Goal: Task Accomplishment & Management: Manage account settings

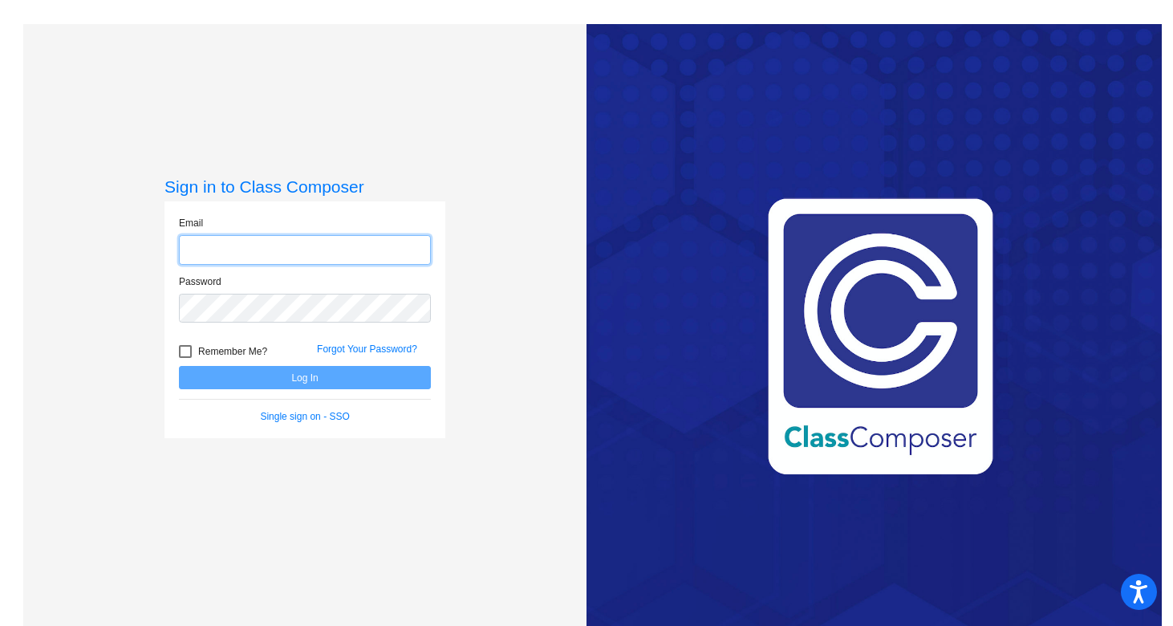
type input "[PERSON_NAME][EMAIL_ADDRESS][PERSON_NAME][DOMAIN_NAME]"
click at [276, 382] on button "Log In" at bounding box center [305, 377] width 252 height 23
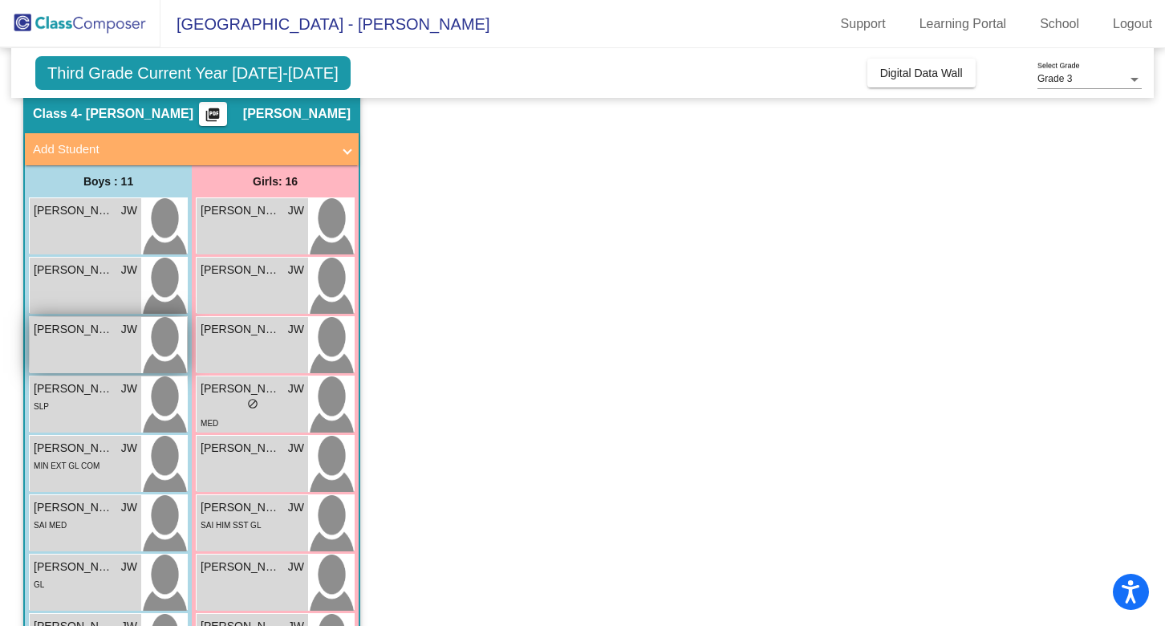
scroll to position [71, 0]
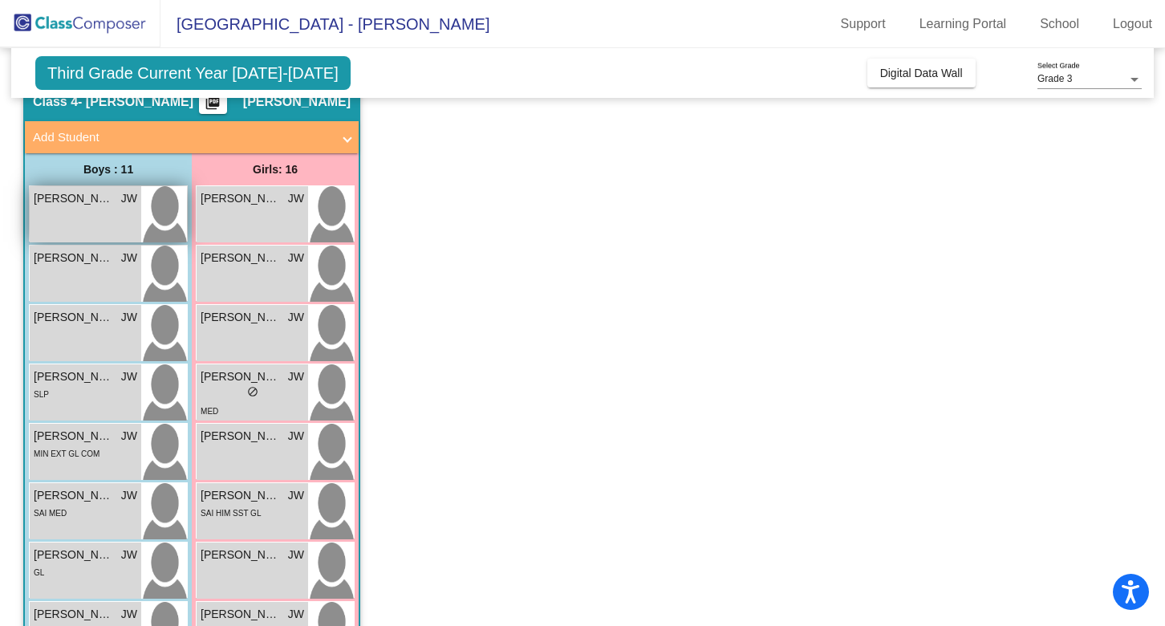
click at [152, 193] on img at bounding box center [164, 214] width 46 height 56
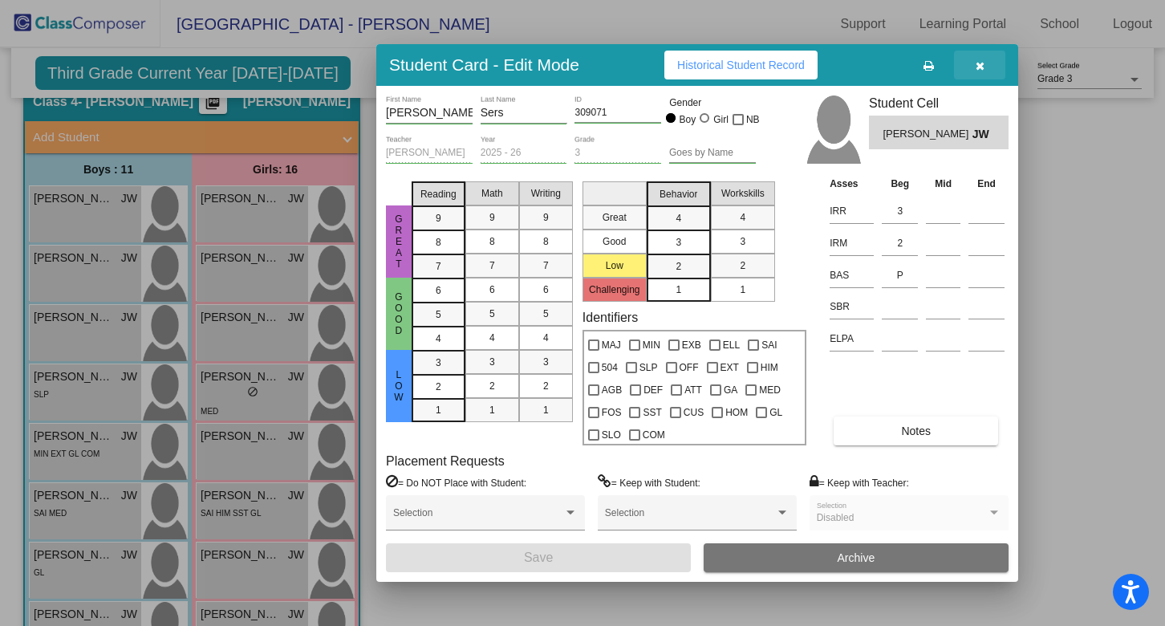
click at [985, 69] on button "button" at bounding box center [979, 65] width 51 height 29
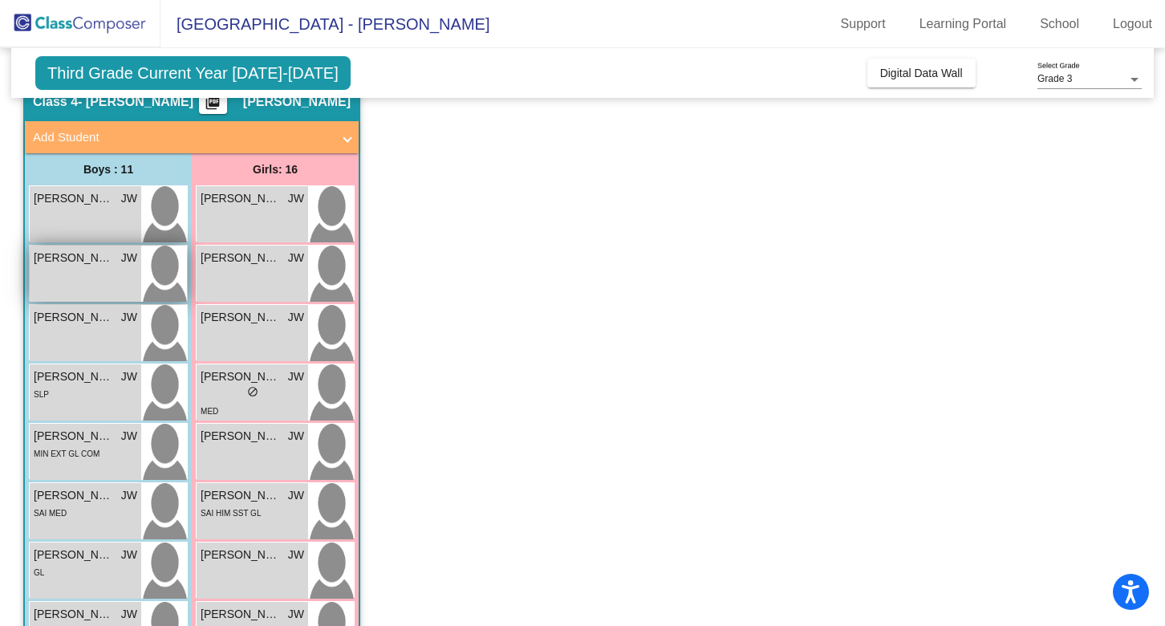
click at [165, 261] on img at bounding box center [164, 273] width 46 height 56
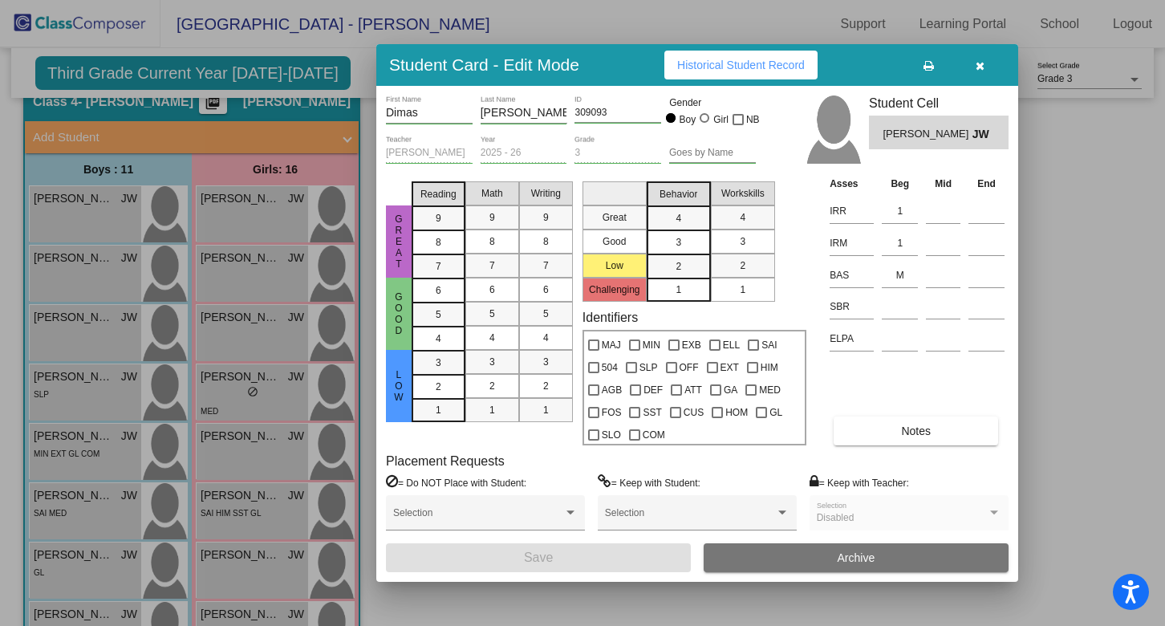
click at [983, 67] on icon "button" at bounding box center [979, 65] width 9 height 11
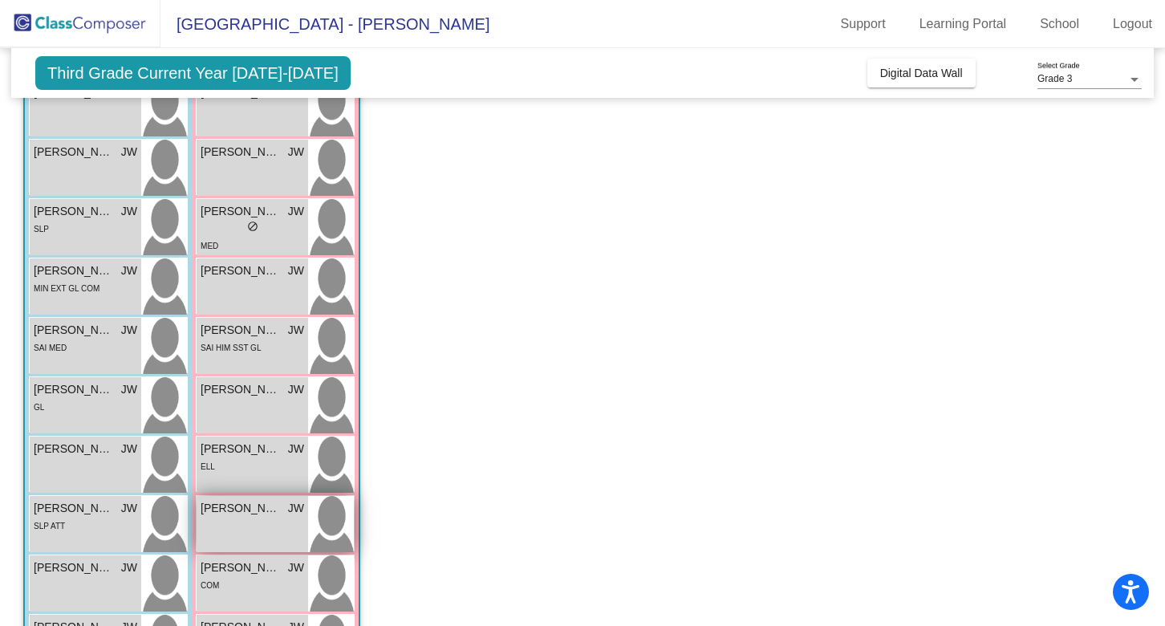
scroll to position [337, 0]
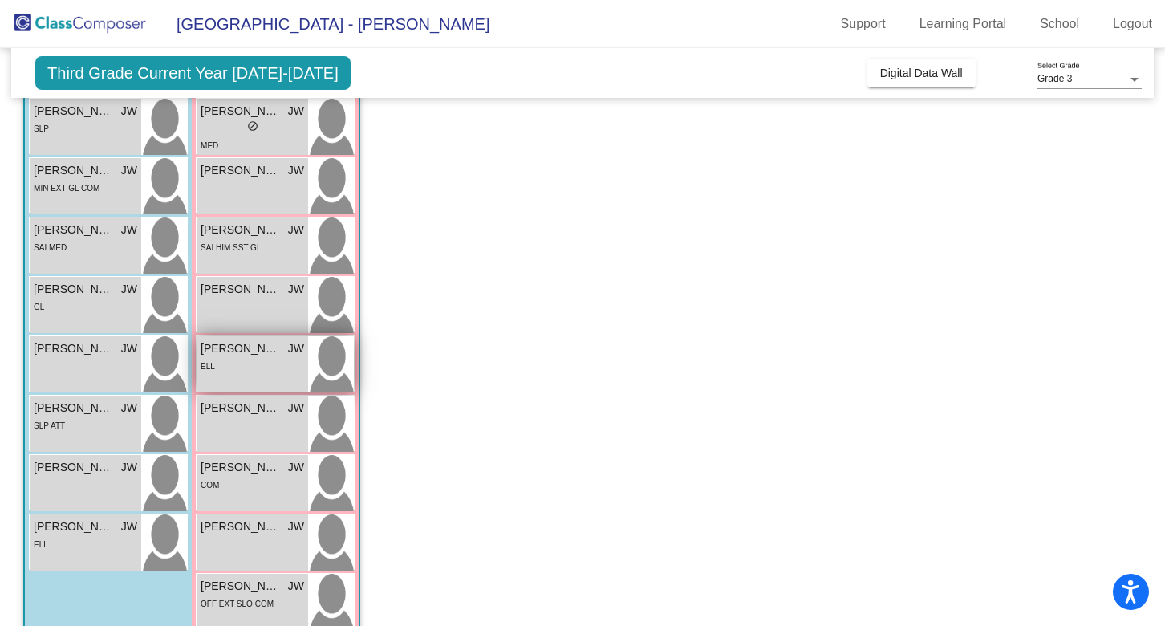
click at [349, 362] on img at bounding box center [331, 364] width 46 height 56
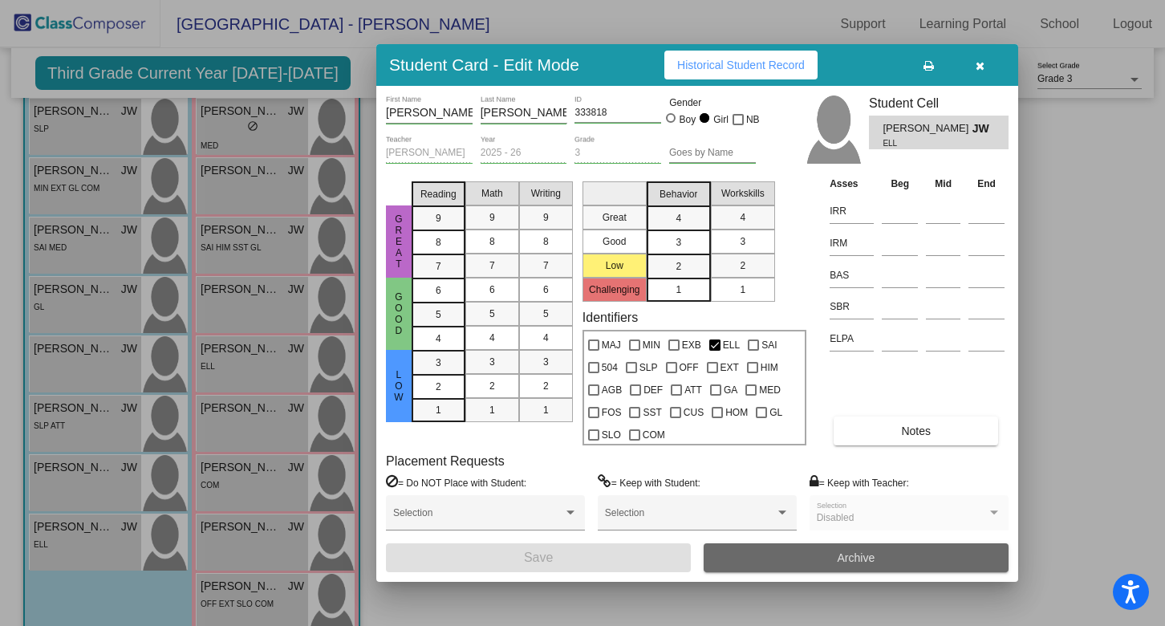
click at [885, 564] on button "Archive" at bounding box center [855, 557] width 305 height 29
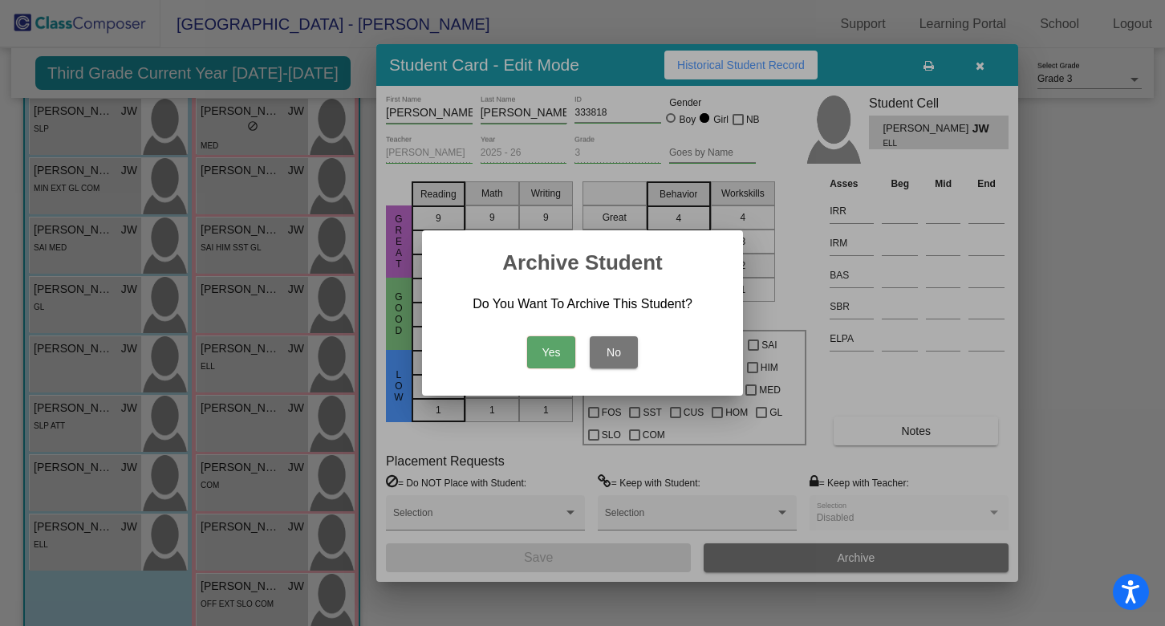
click at [547, 358] on button "Yes" at bounding box center [551, 352] width 48 height 32
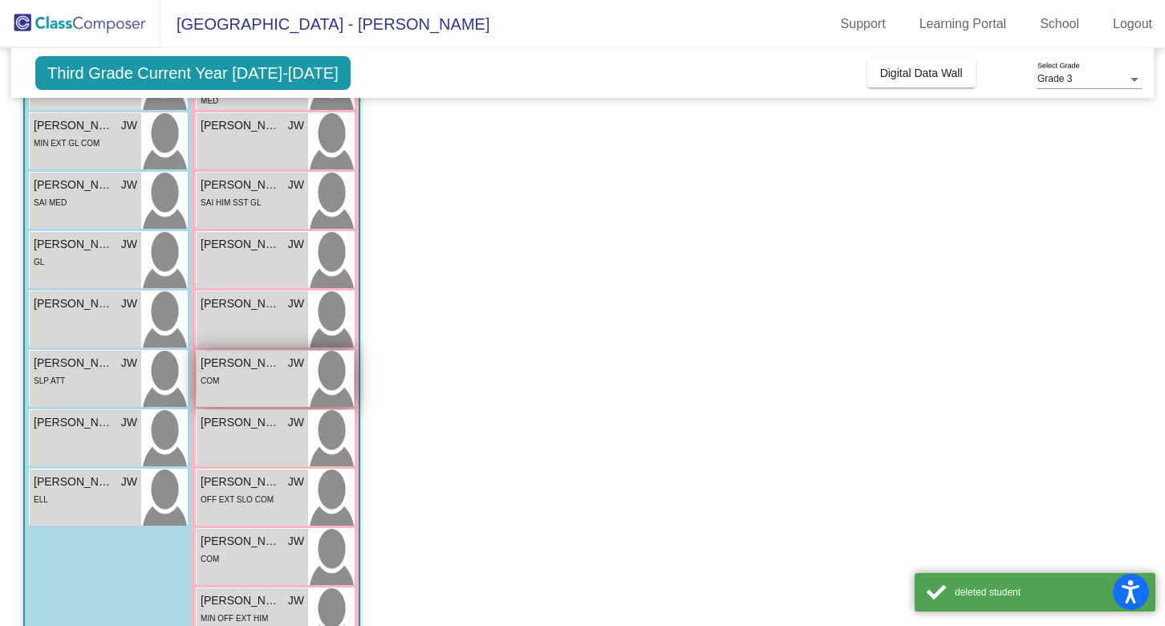
scroll to position [388, 0]
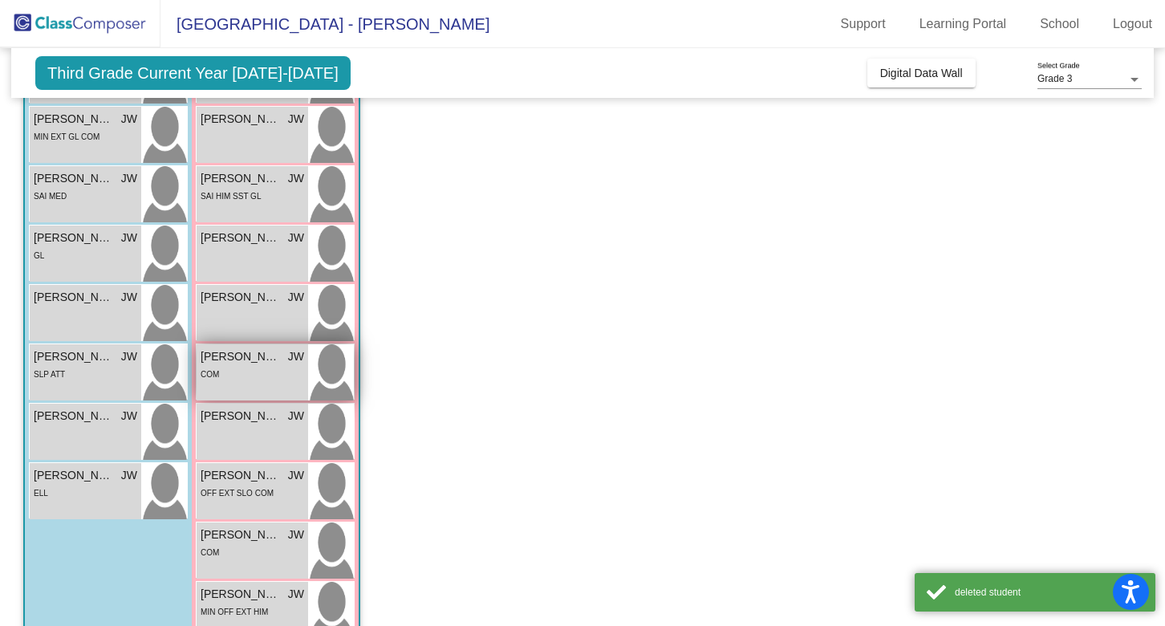
click at [334, 377] on img at bounding box center [331, 372] width 46 height 56
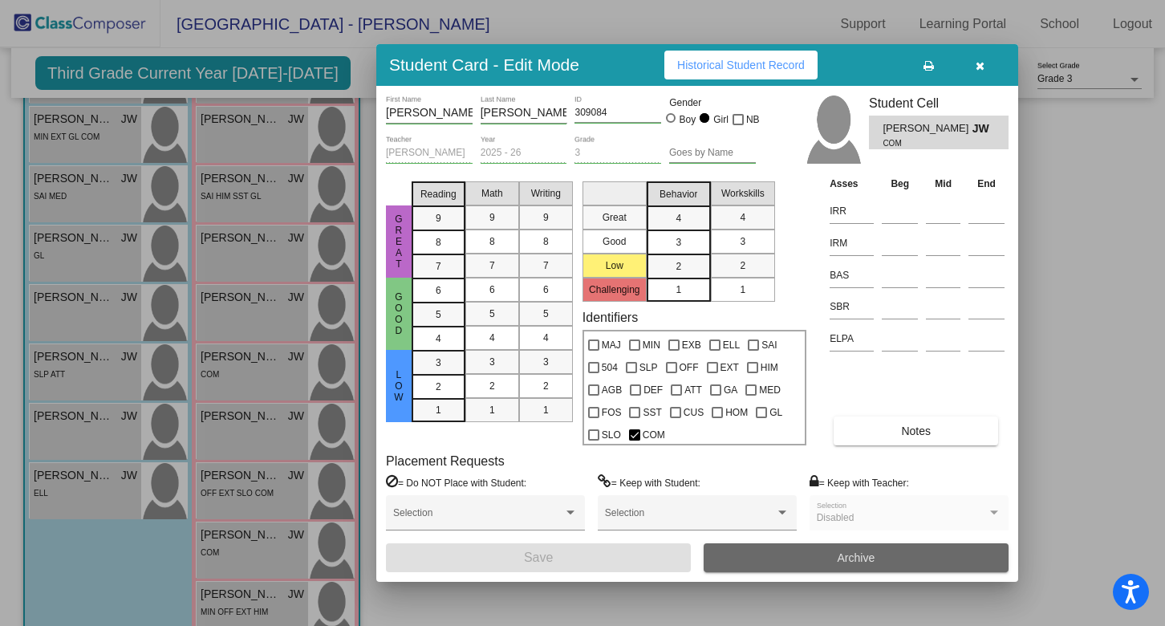
click at [796, 558] on button "Archive" at bounding box center [855, 557] width 305 height 29
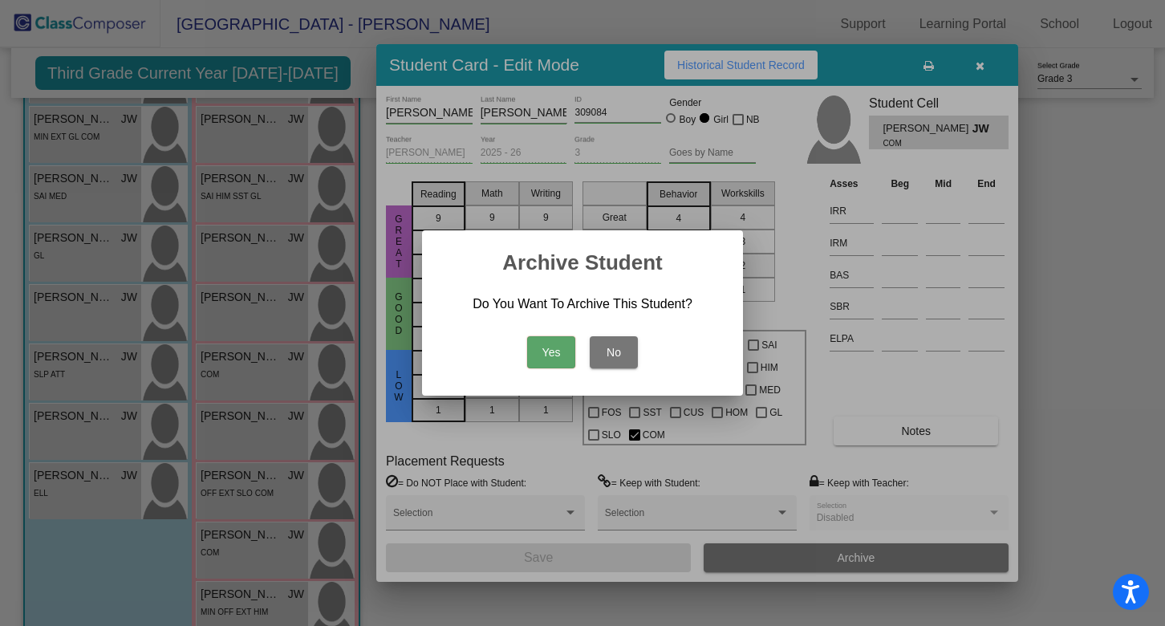
click at [537, 355] on button "Yes" at bounding box center [551, 352] width 48 height 32
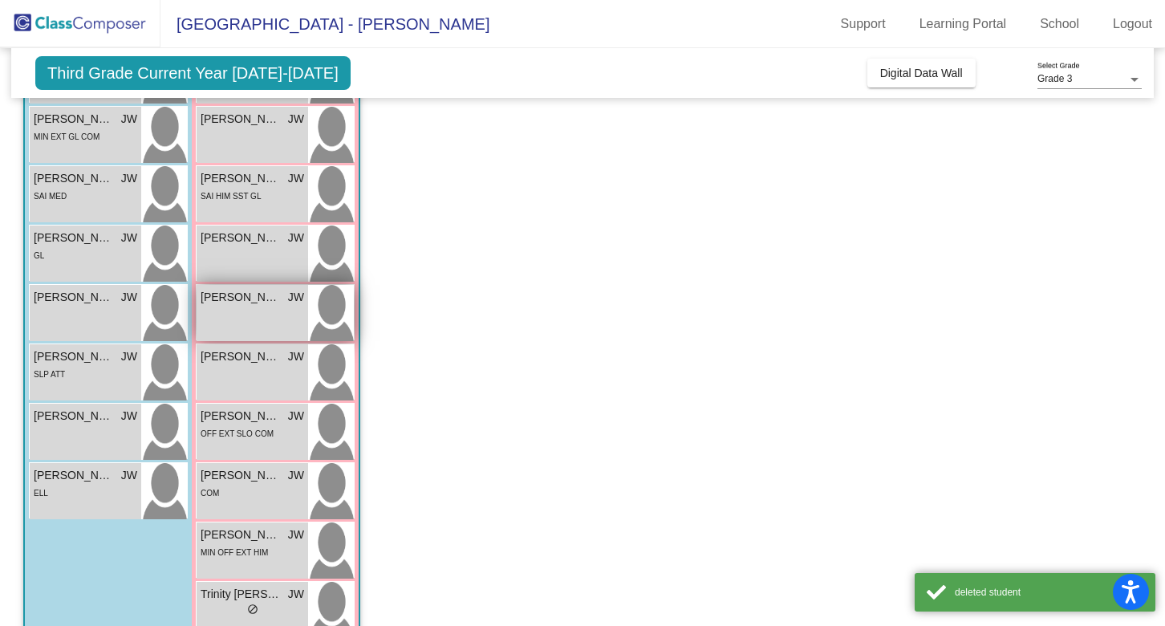
click at [339, 304] on img at bounding box center [331, 313] width 46 height 56
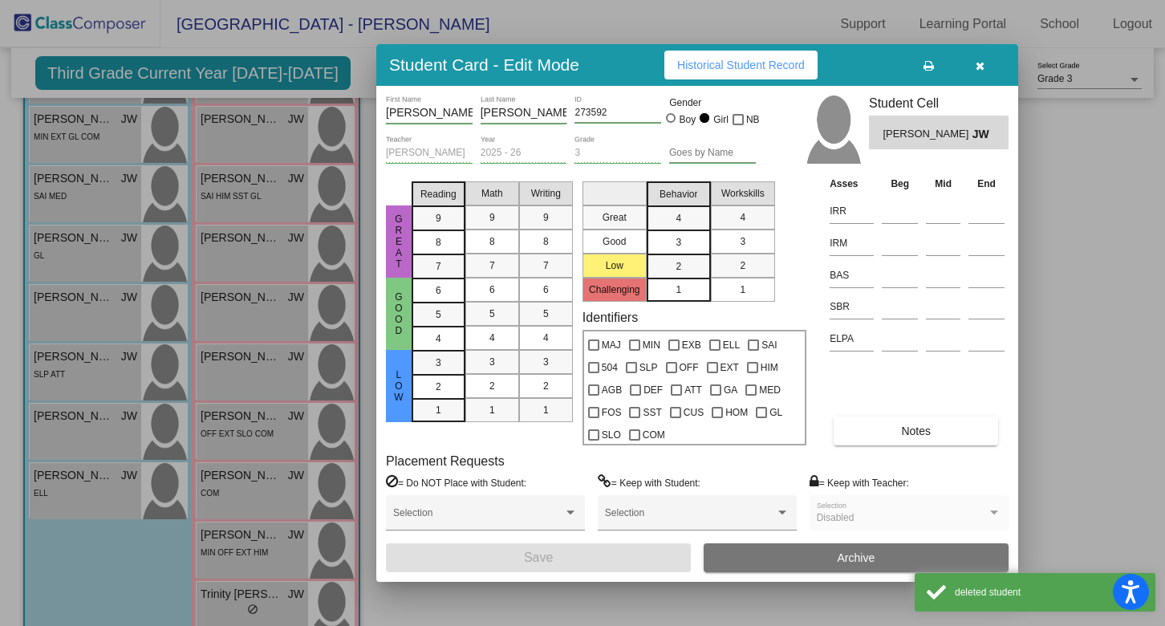
click at [817, 557] on button "Archive" at bounding box center [855, 557] width 305 height 29
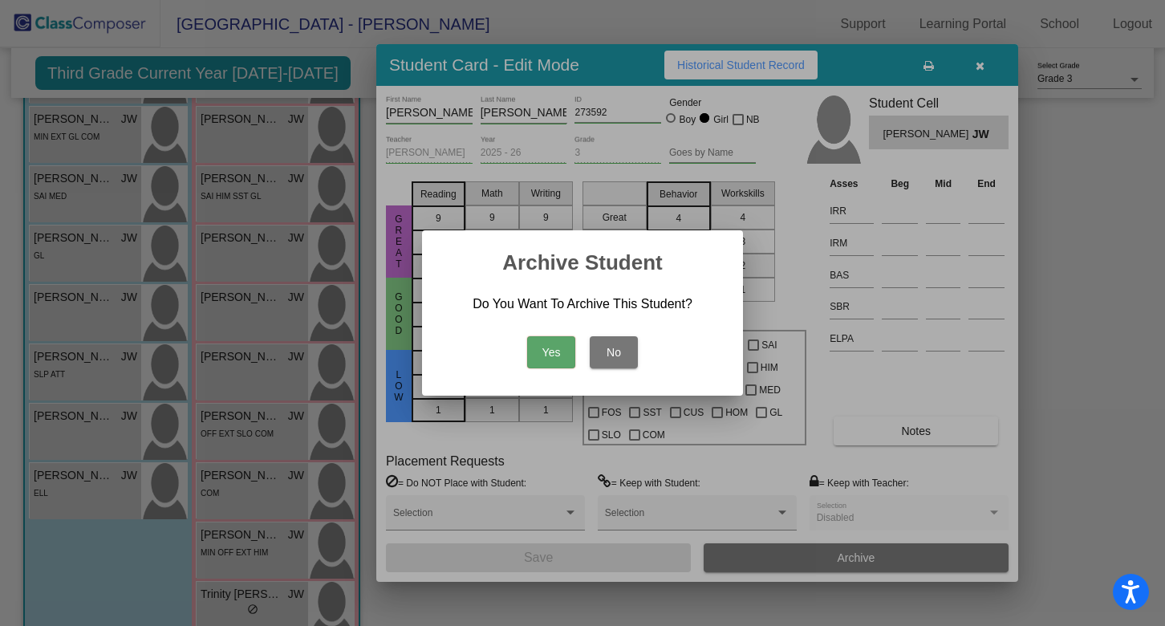
click at [549, 345] on button "Yes" at bounding box center [551, 352] width 48 height 32
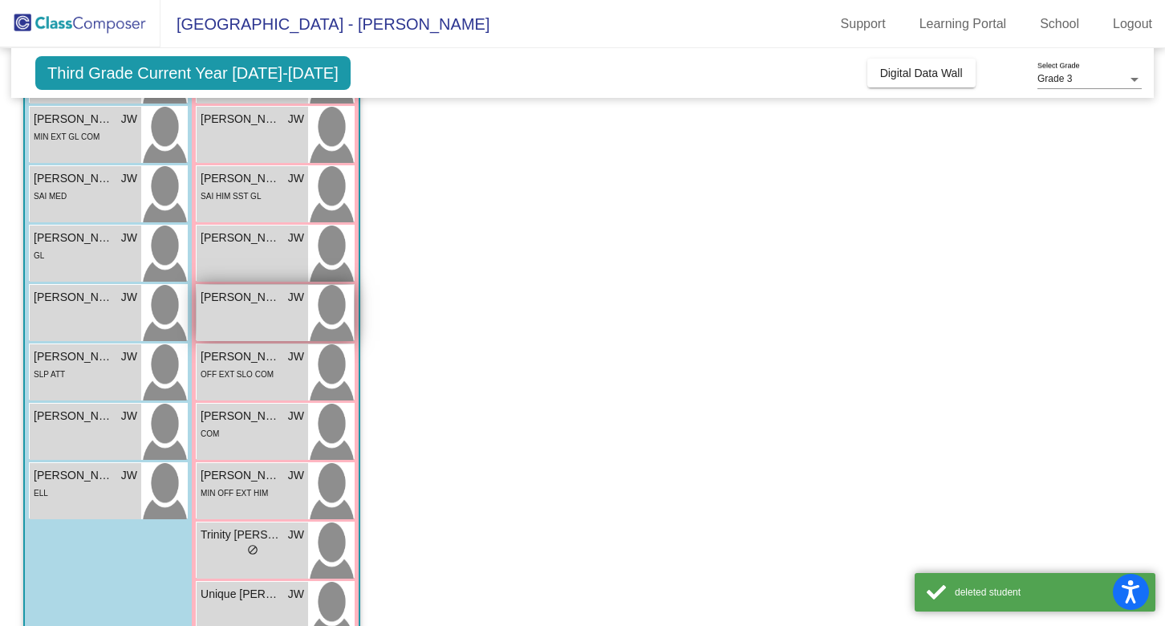
click at [334, 324] on img at bounding box center [331, 313] width 46 height 56
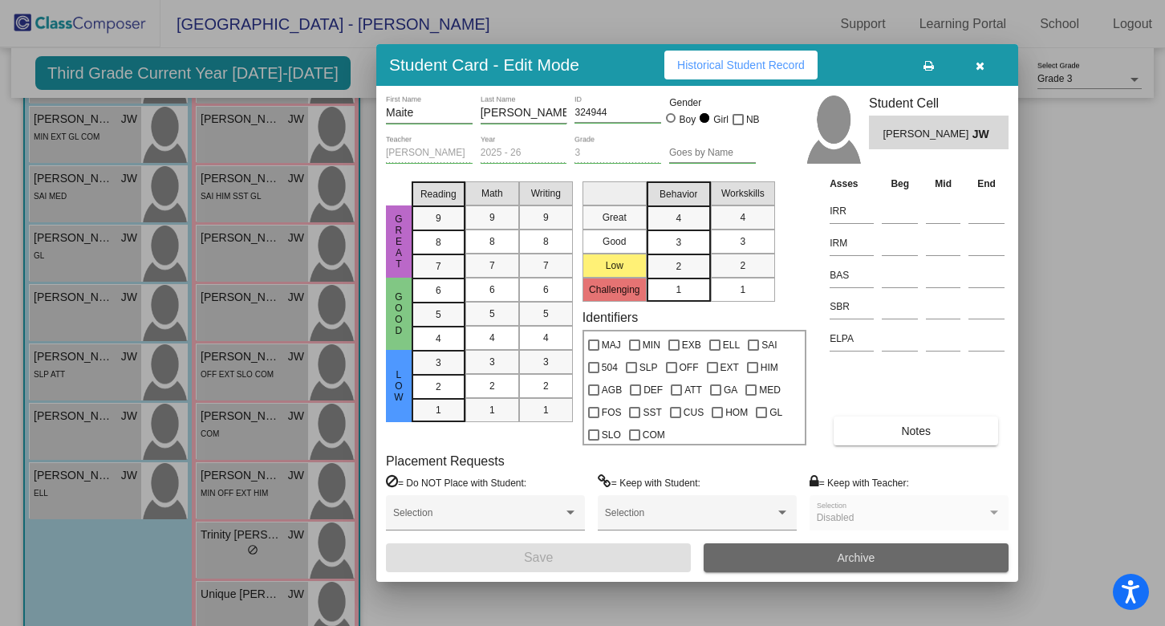
click at [804, 564] on button "Archive" at bounding box center [855, 557] width 305 height 29
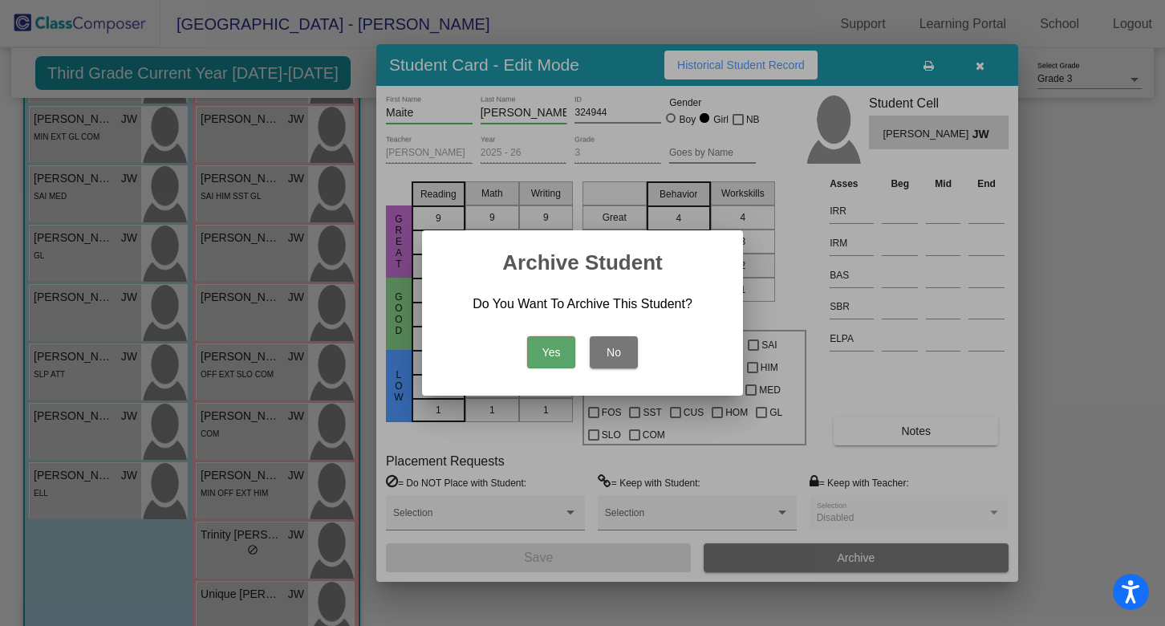
click at [557, 351] on button "Yes" at bounding box center [551, 352] width 48 height 32
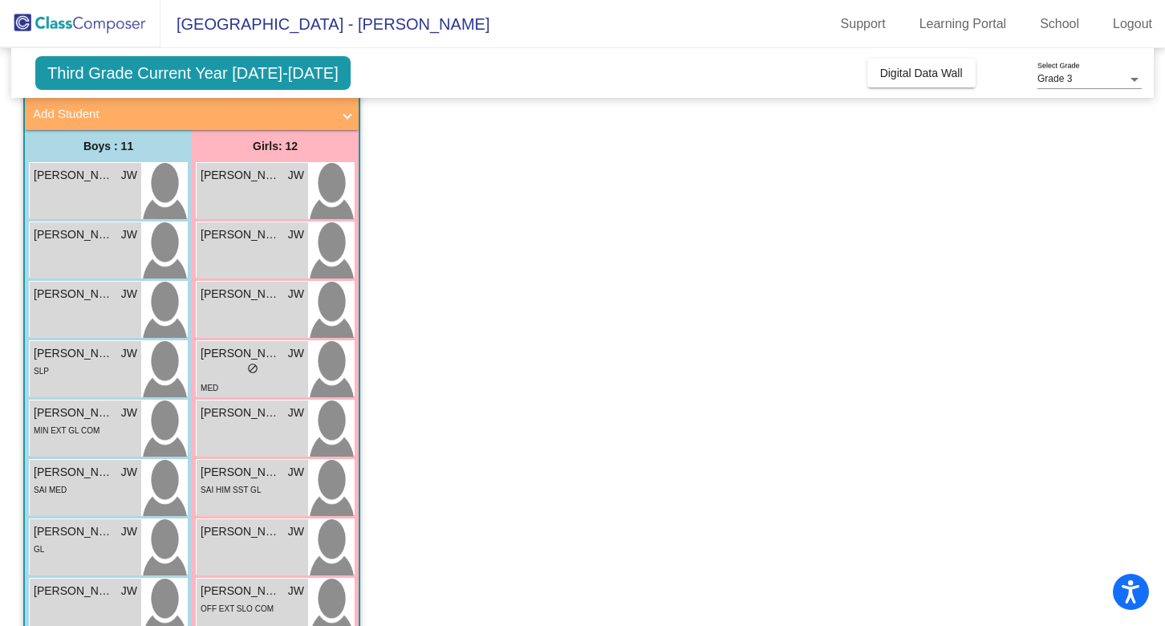
scroll to position [92, 0]
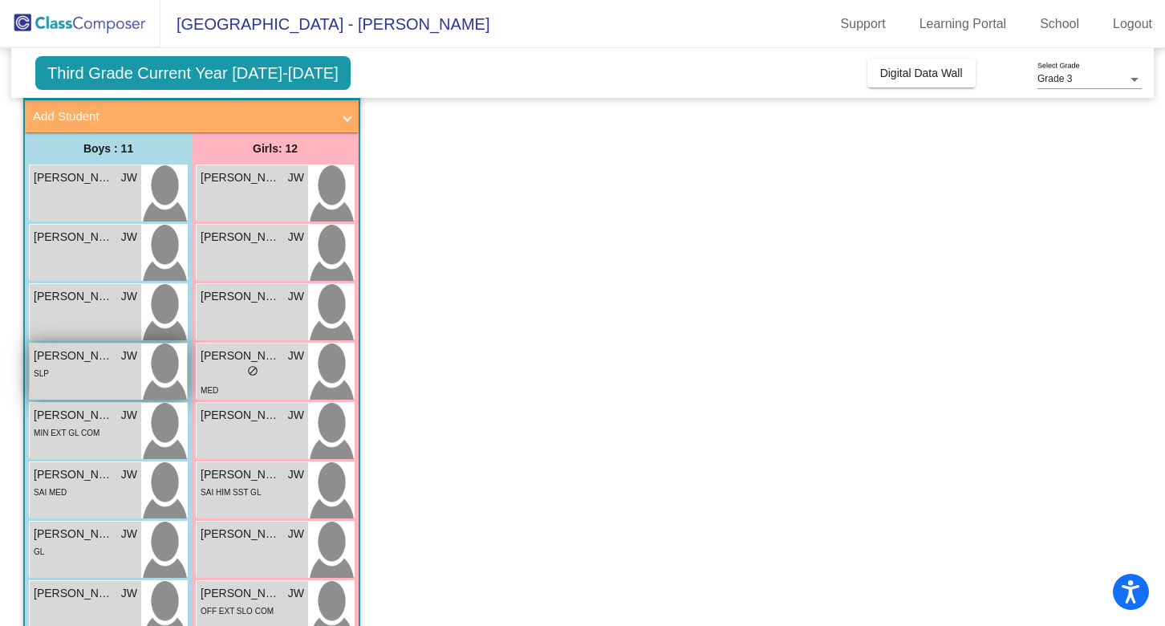
click at [161, 388] on img at bounding box center [164, 371] width 46 height 56
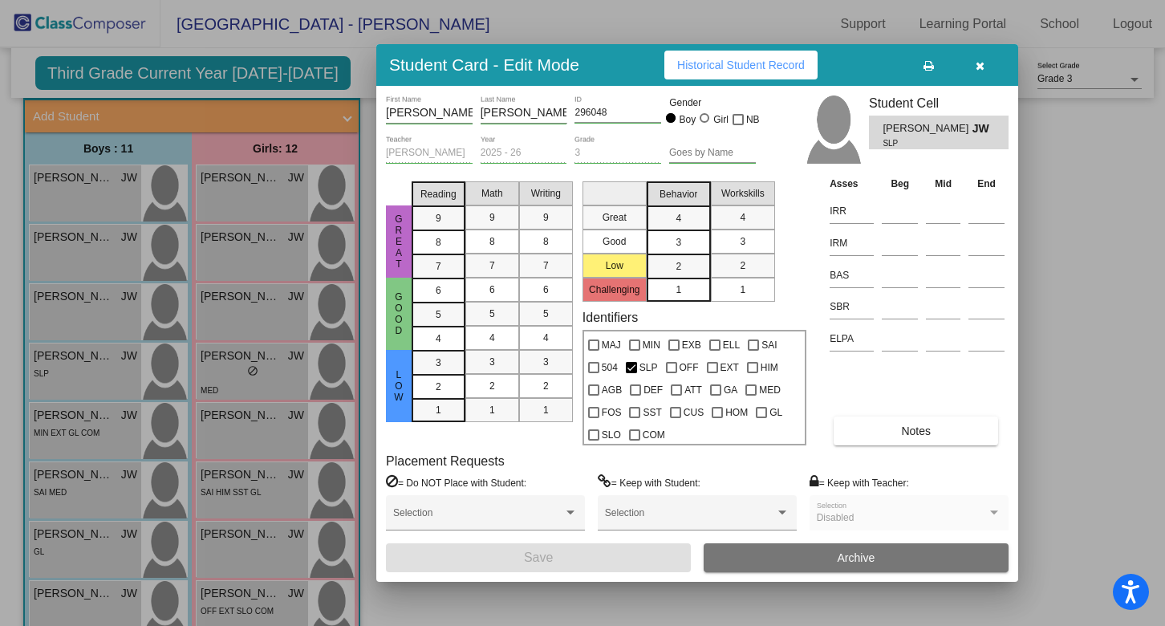
click at [975, 77] on button "button" at bounding box center [979, 65] width 51 height 29
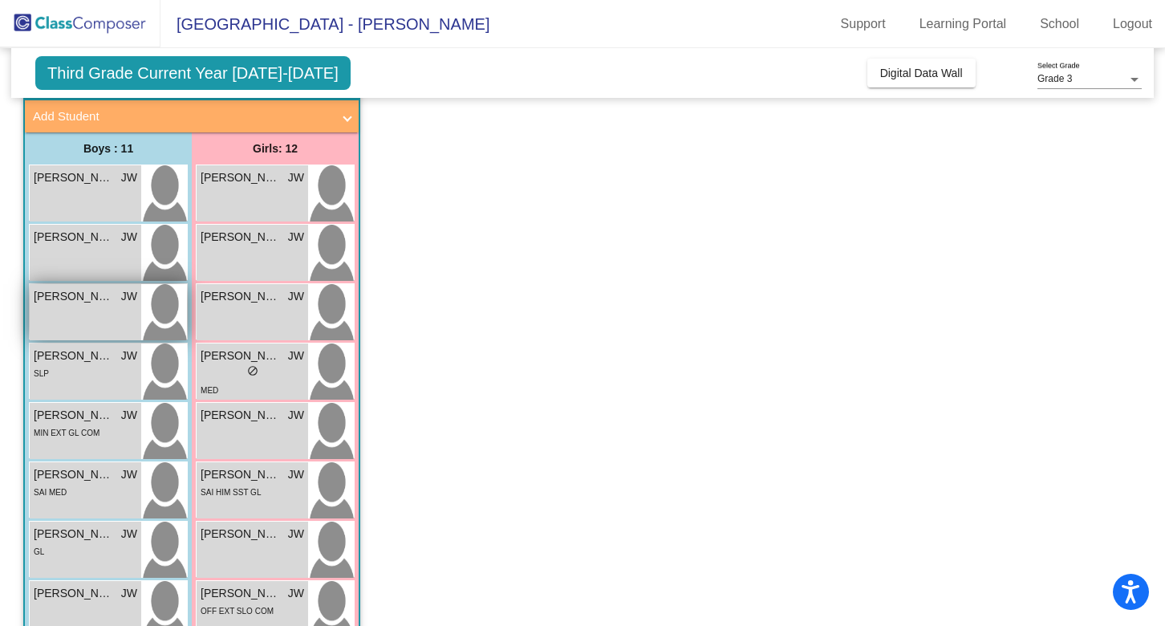
click at [159, 318] on img at bounding box center [164, 312] width 46 height 56
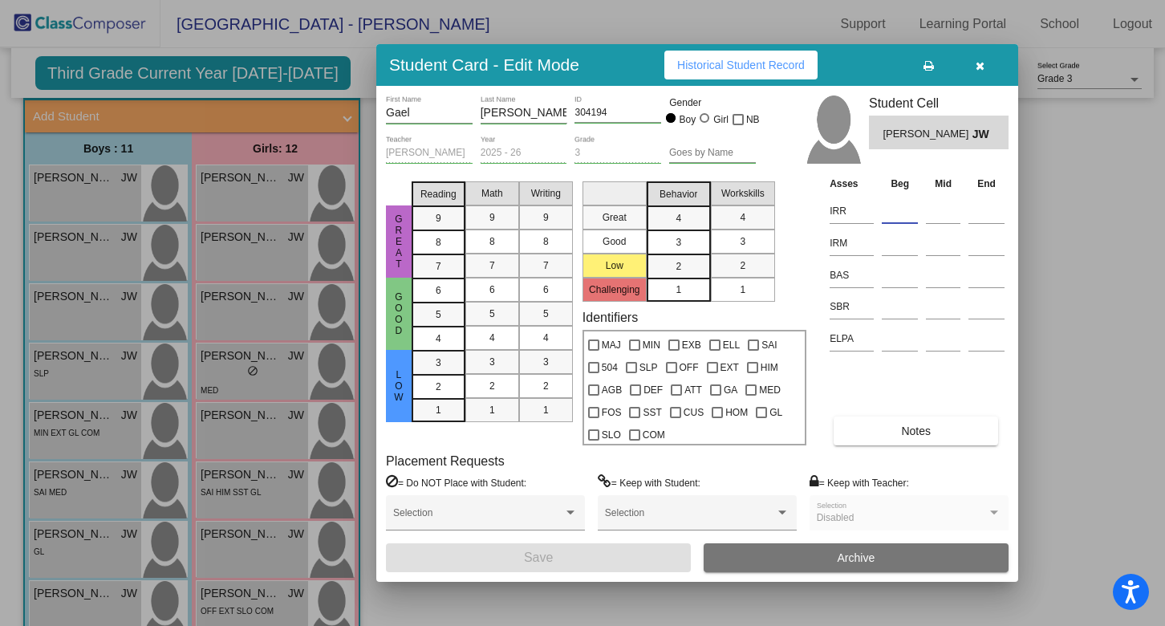
click at [890, 214] on input at bounding box center [900, 211] width 36 height 24
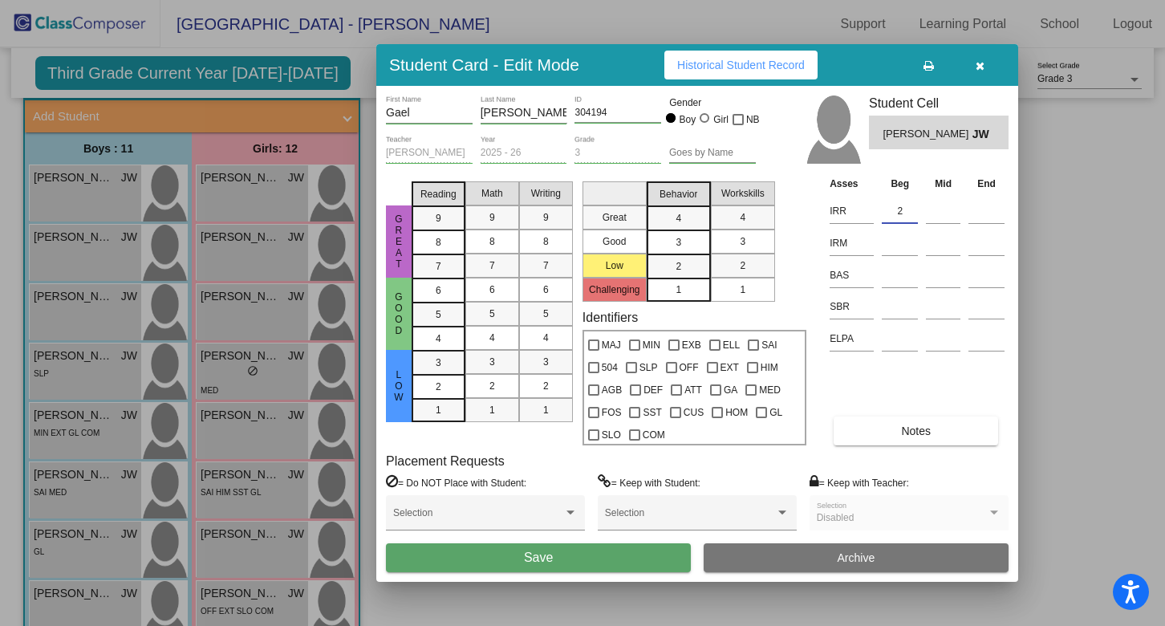
type input "2"
click at [899, 246] on input at bounding box center [900, 243] width 36 height 24
type input "1"
click at [896, 281] on input at bounding box center [900, 275] width 36 height 24
type input "R"
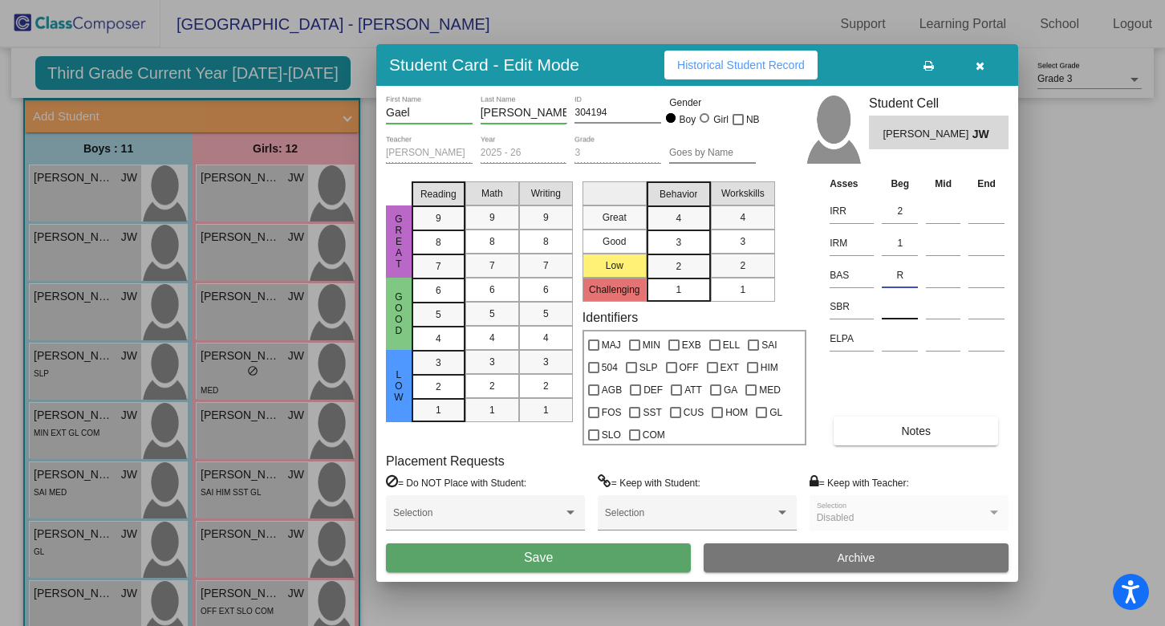
click at [901, 307] on input at bounding box center [900, 306] width 36 height 24
click at [516, 553] on button "Save" at bounding box center [538, 557] width 305 height 29
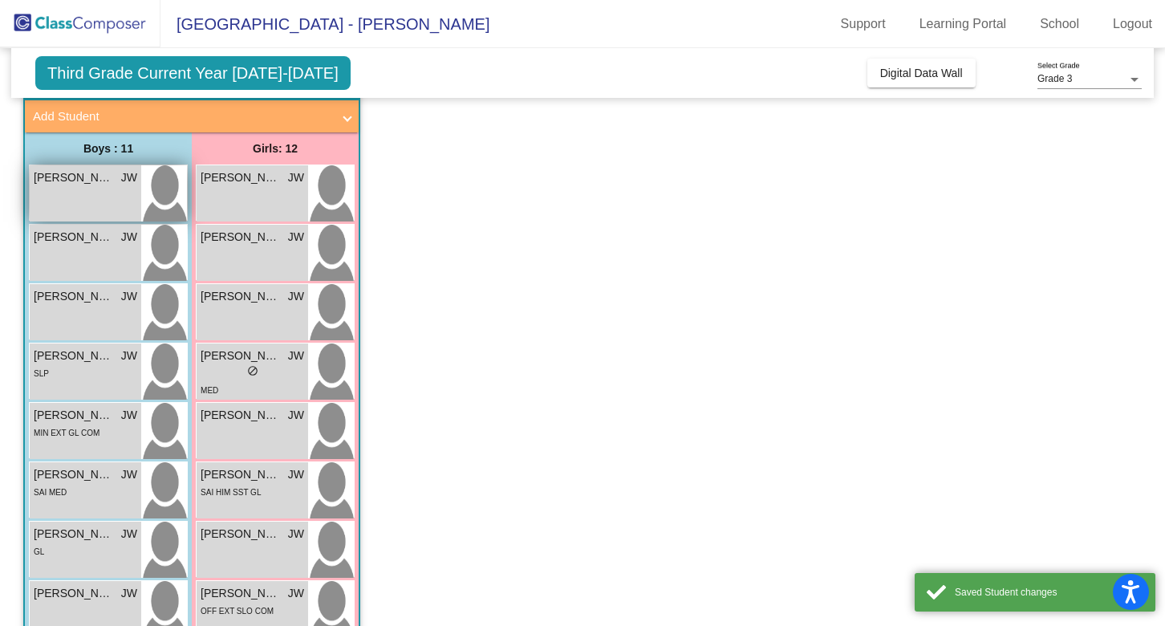
click at [177, 216] on img at bounding box center [164, 193] width 46 height 56
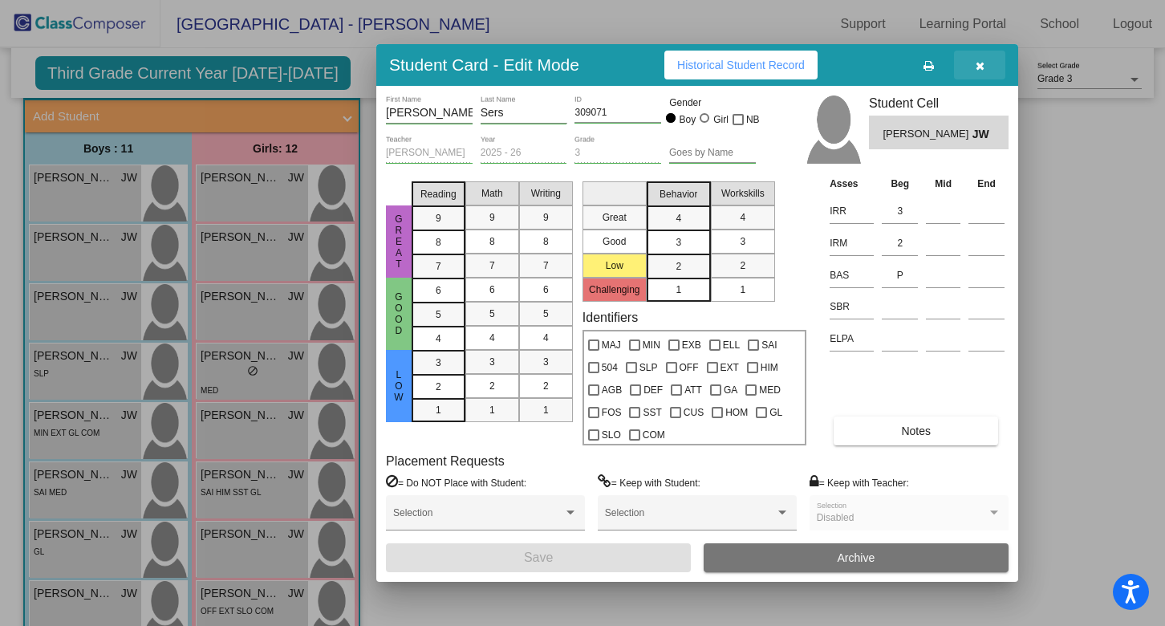
click at [974, 67] on button "button" at bounding box center [979, 65] width 51 height 29
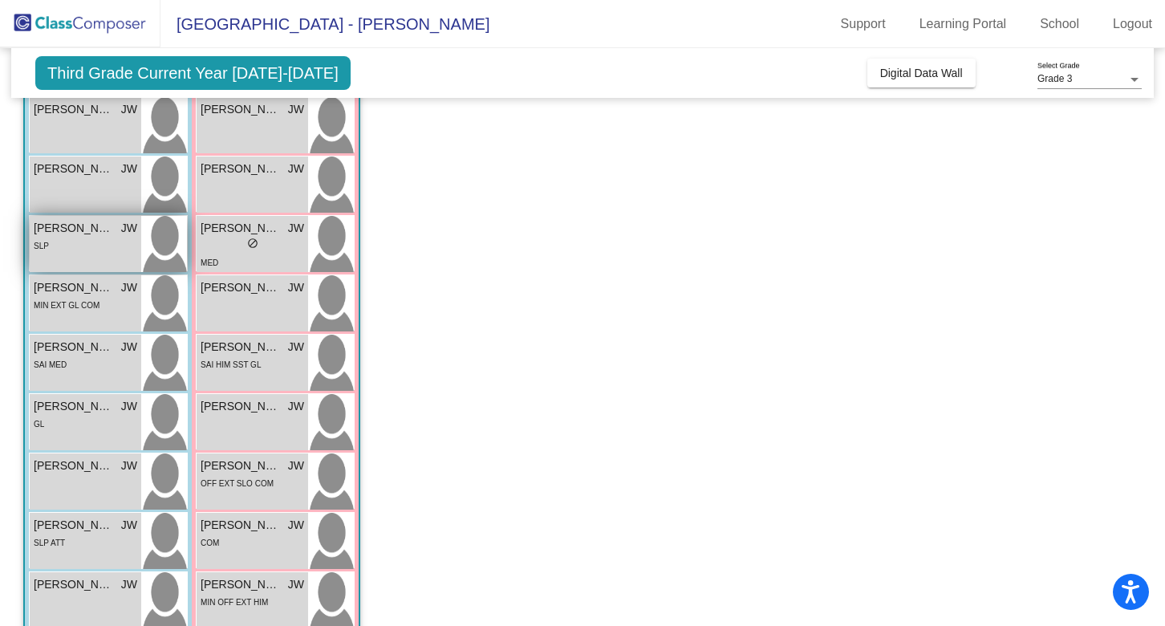
scroll to position [219, 0]
click at [162, 241] on img at bounding box center [164, 245] width 46 height 56
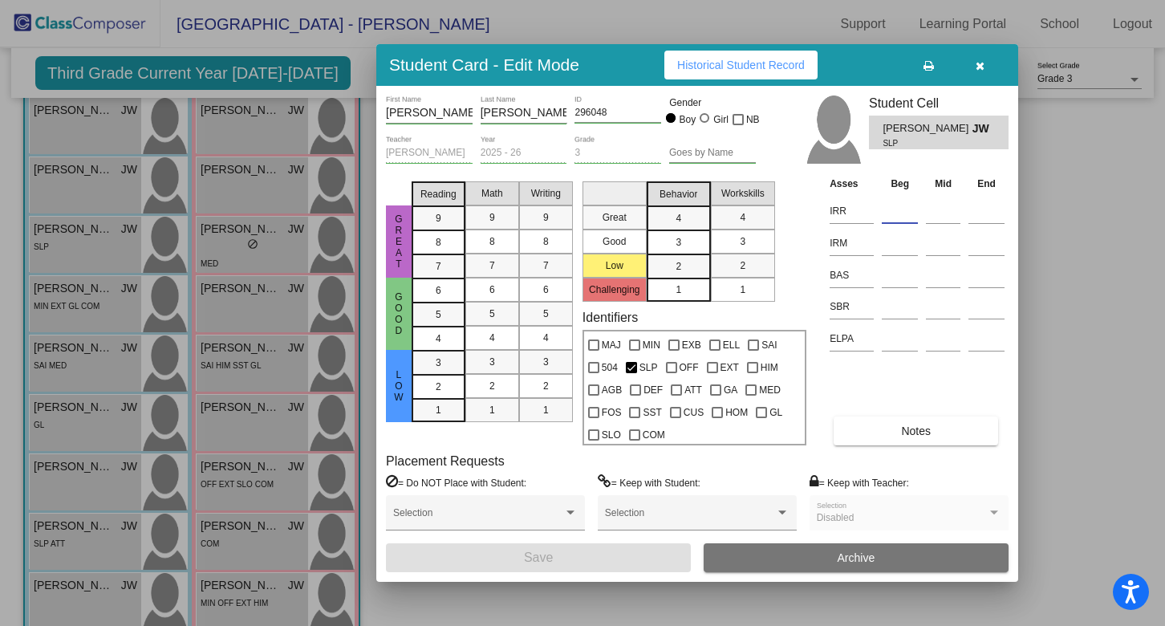
click at [899, 217] on input at bounding box center [900, 211] width 36 height 24
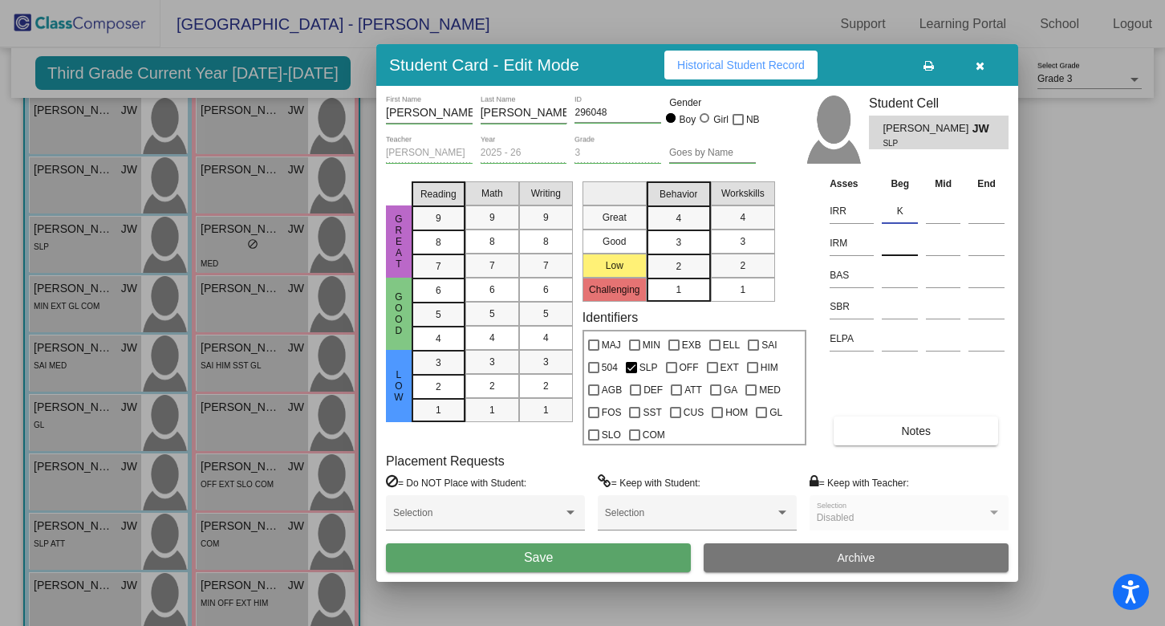
type input "K"
click at [894, 241] on input at bounding box center [900, 243] width 36 height 24
type input "1"
click at [898, 274] on input at bounding box center [900, 275] width 36 height 24
type input "G"
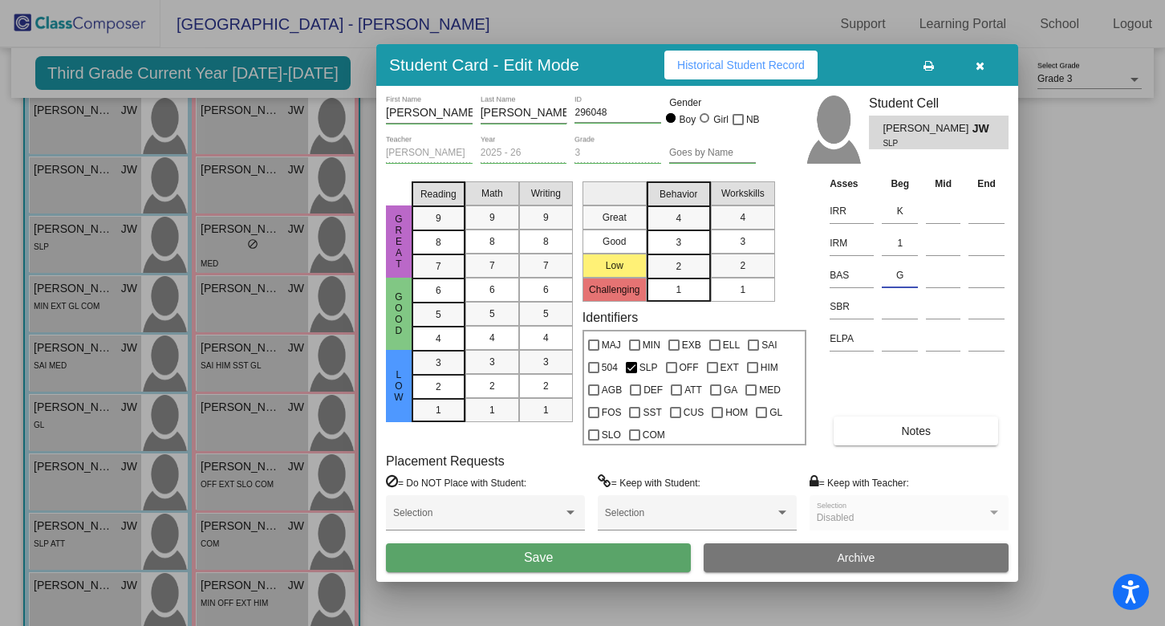
click at [535, 558] on span "Save" at bounding box center [538, 557] width 29 height 14
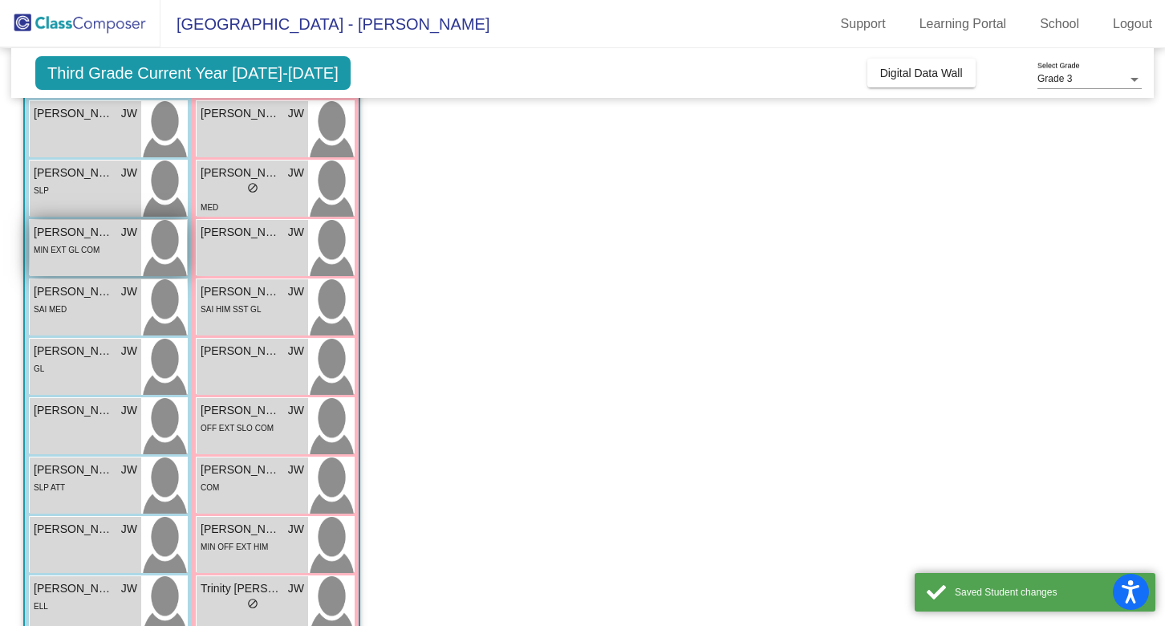
scroll to position [288, 0]
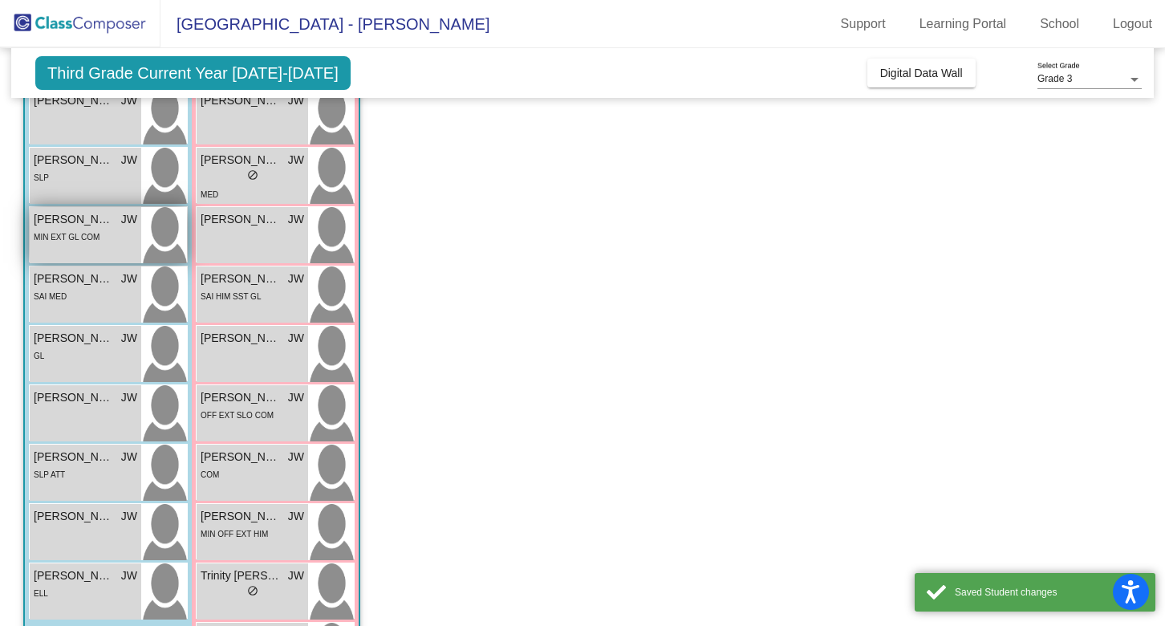
click at [174, 237] on img at bounding box center [164, 235] width 46 height 56
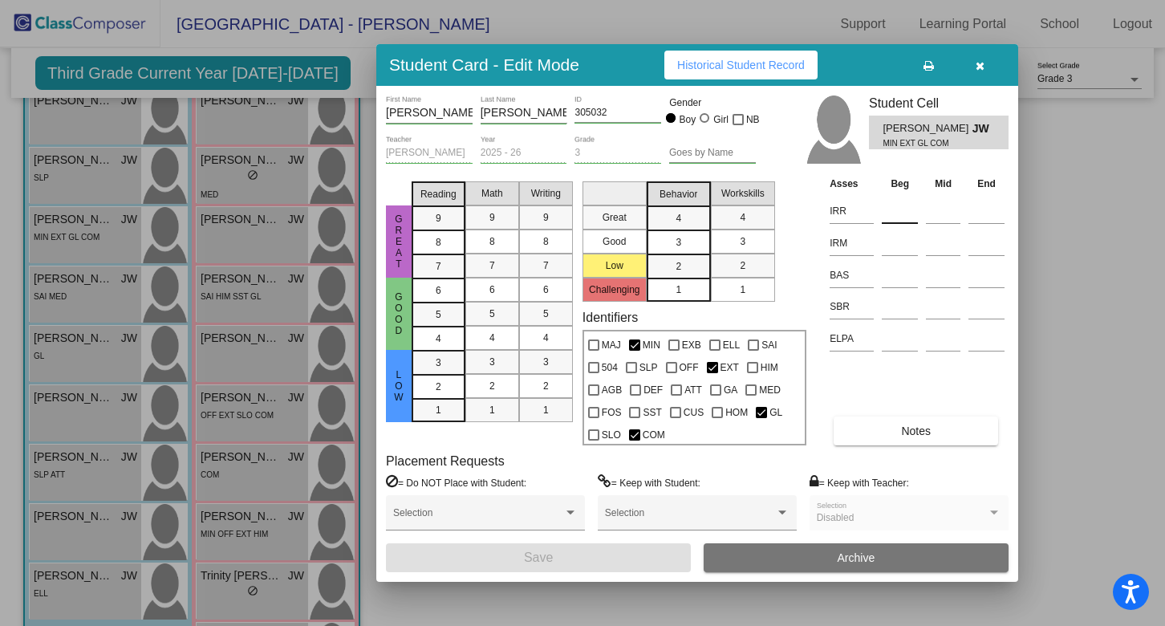
click at [894, 205] on input at bounding box center [900, 211] width 36 height 24
type input "!"
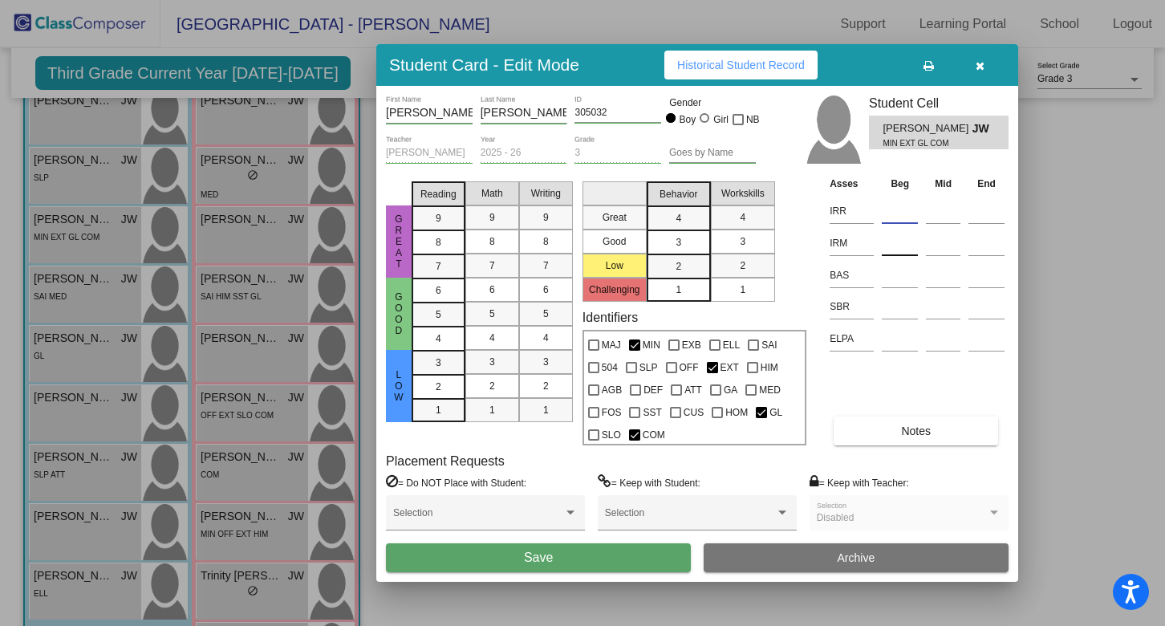
type input "1"
click at [895, 245] on input at bounding box center [900, 243] width 36 height 24
type input "1"
click at [902, 213] on input at bounding box center [900, 211] width 36 height 24
type input "1"
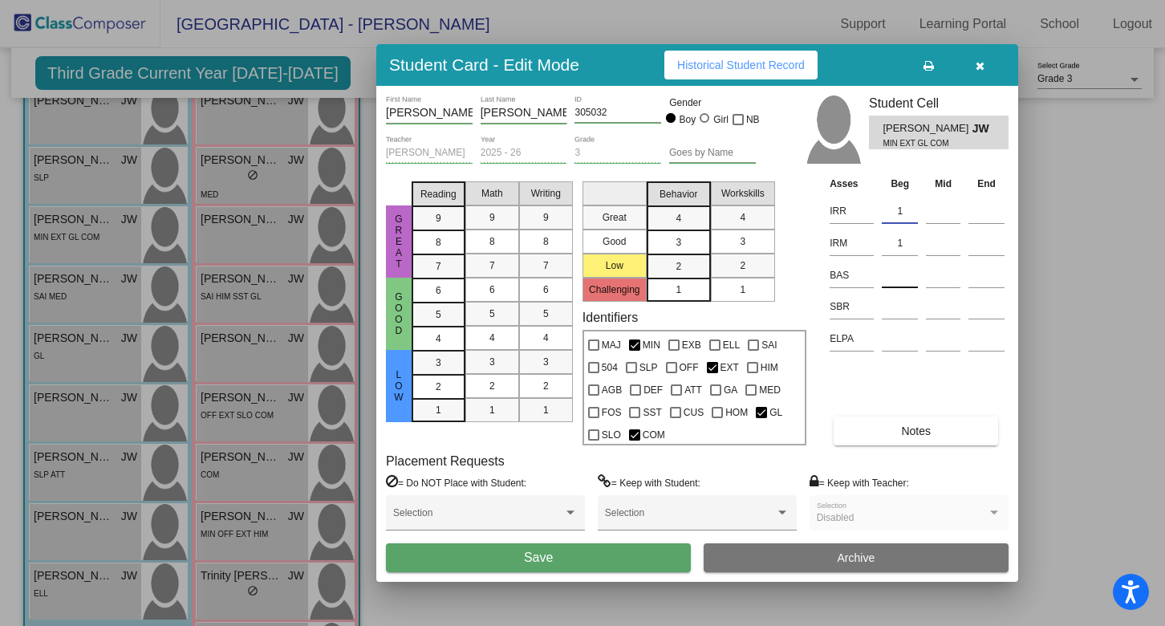
click at [892, 277] on input at bounding box center [900, 275] width 36 height 24
type input "N"
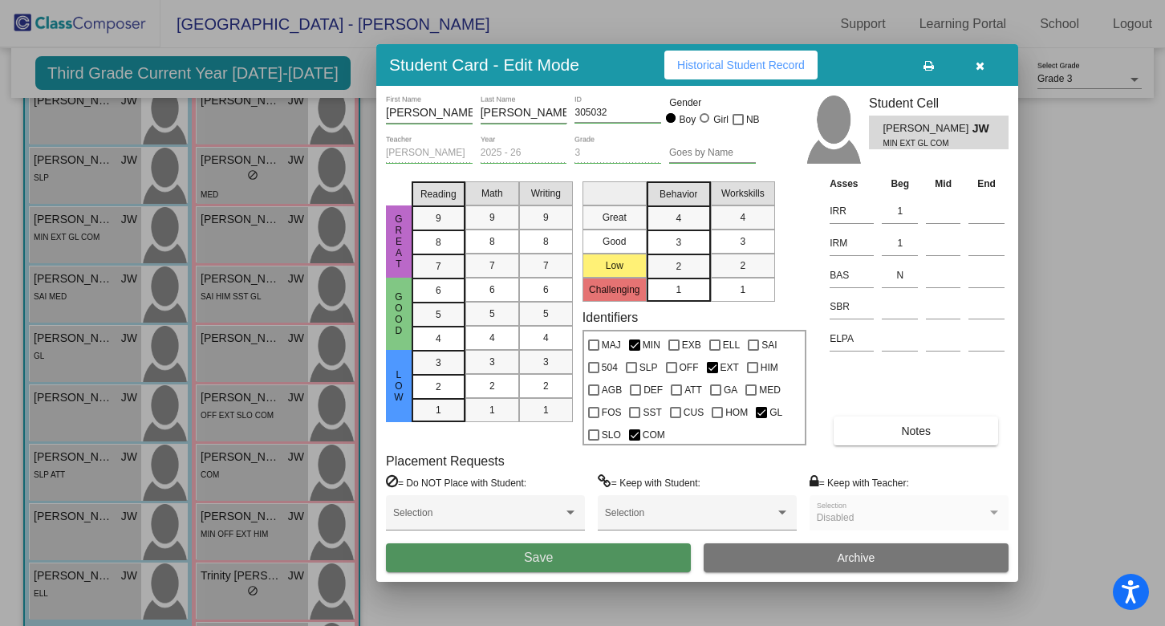
click at [465, 565] on button "Save" at bounding box center [538, 557] width 305 height 29
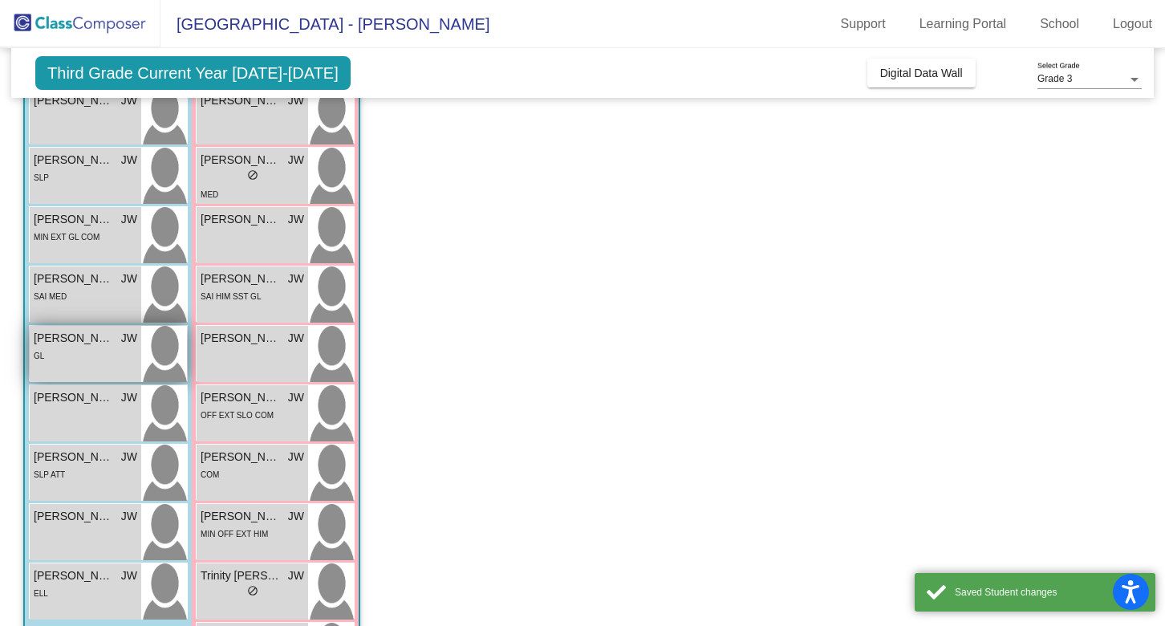
scroll to position [324, 0]
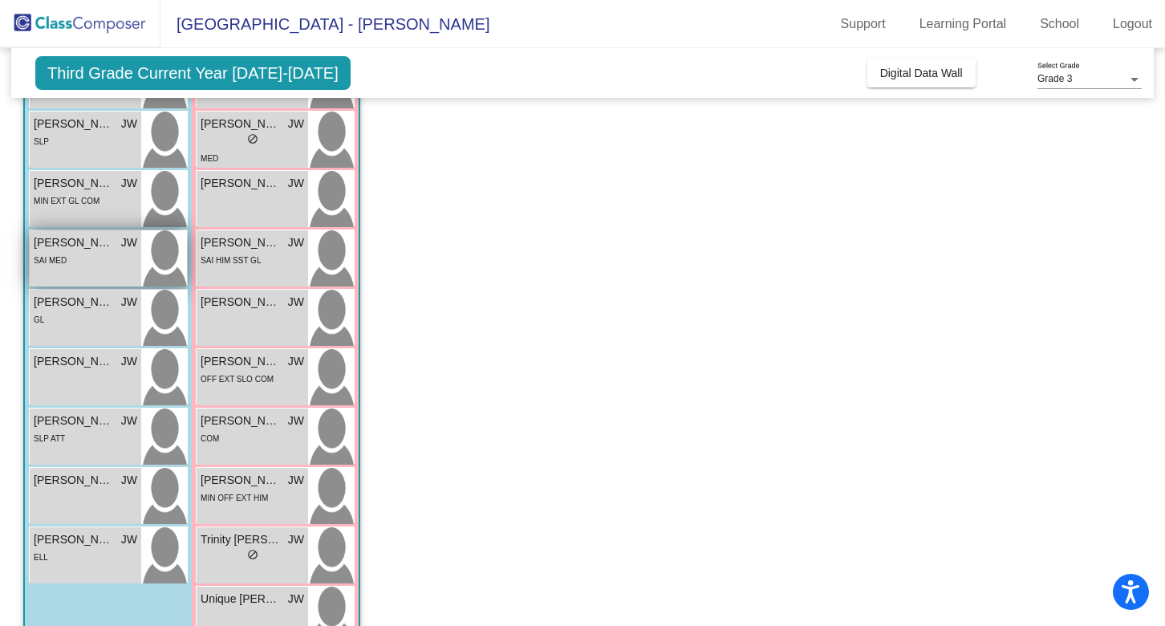
click at [156, 253] on img at bounding box center [164, 258] width 46 height 56
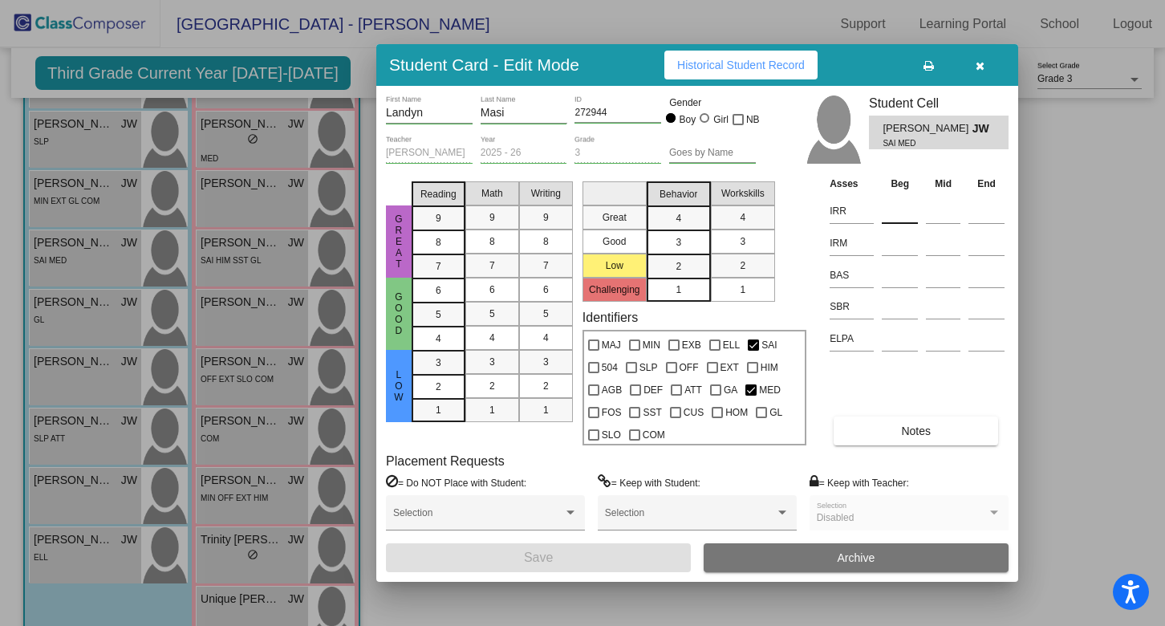
click at [893, 213] on input at bounding box center [900, 211] width 36 height 24
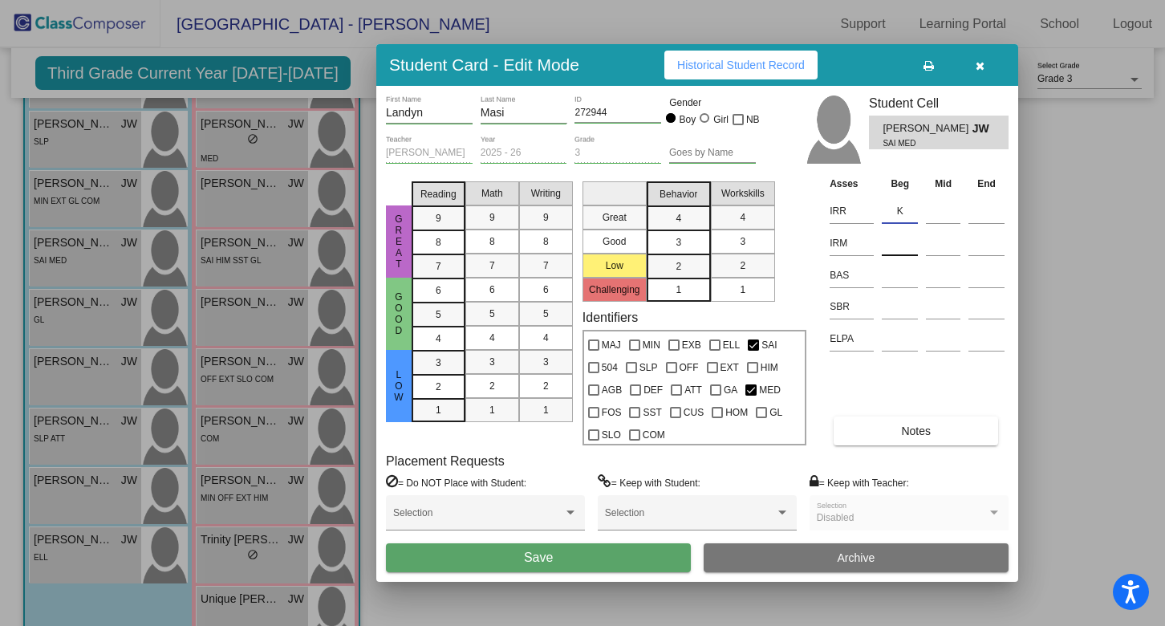
type input "K"
click at [902, 245] on input at bounding box center [900, 243] width 36 height 24
type input "K"
click at [903, 282] on input at bounding box center [900, 275] width 36 height 24
type input "C"
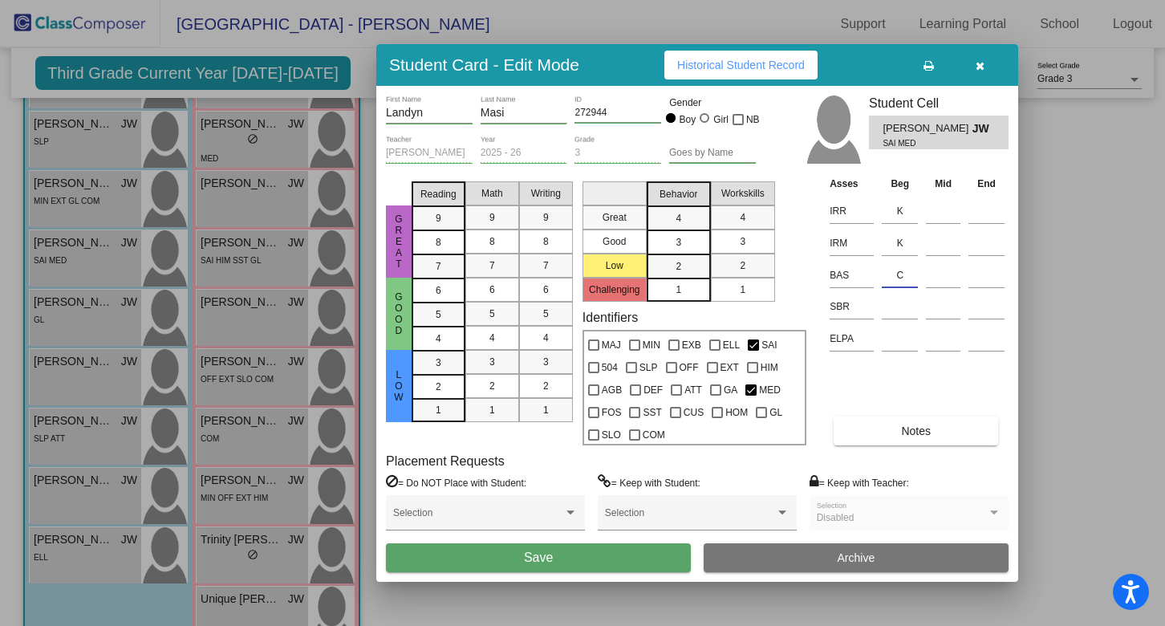
click at [562, 551] on button "Save" at bounding box center [538, 557] width 305 height 29
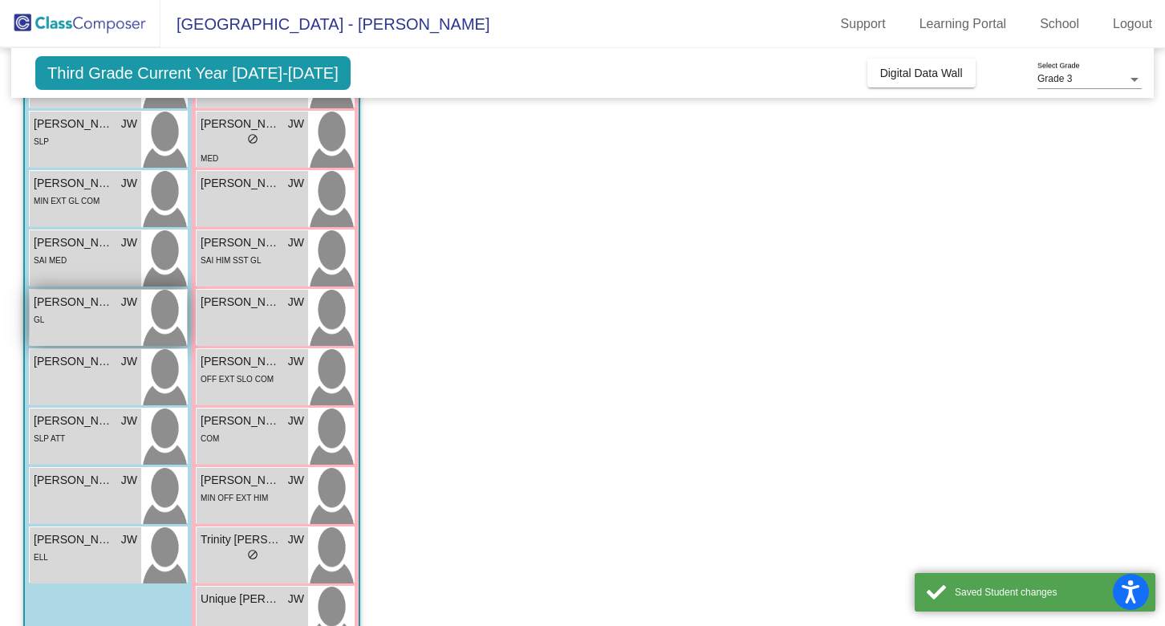
click at [156, 313] on img at bounding box center [164, 318] width 46 height 56
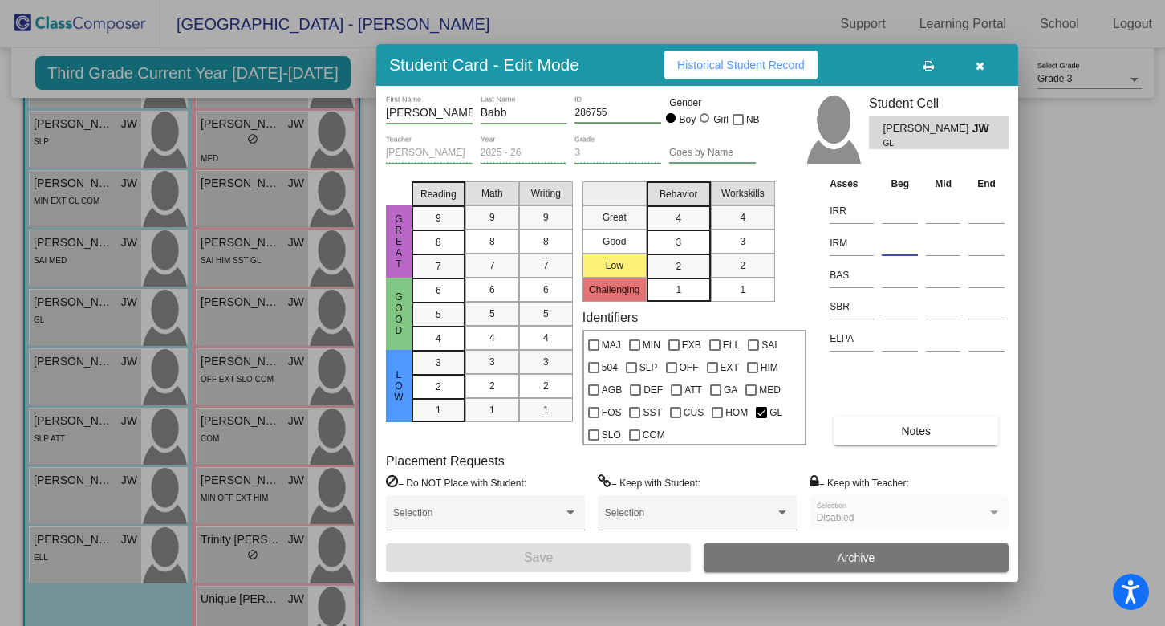
click at [901, 247] on input at bounding box center [900, 243] width 36 height 24
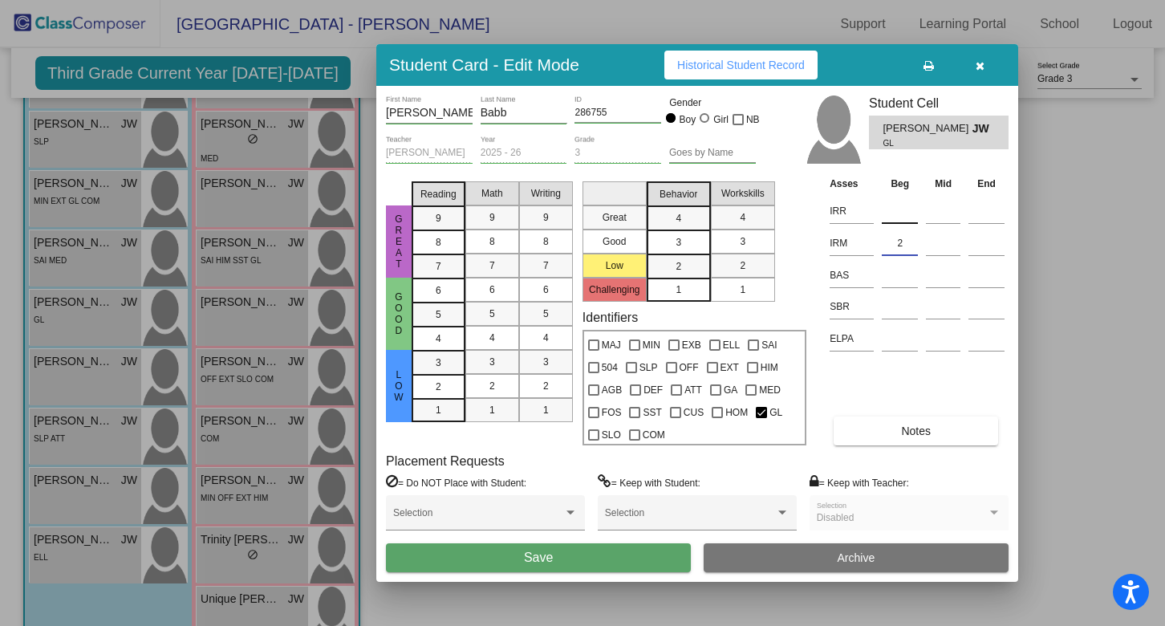
type input "2"
click at [895, 220] on input at bounding box center [900, 211] width 36 height 24
type input "1"
click at [894, 270] on input at bounding box center [900, 275] width 36 height 24
type input "L"
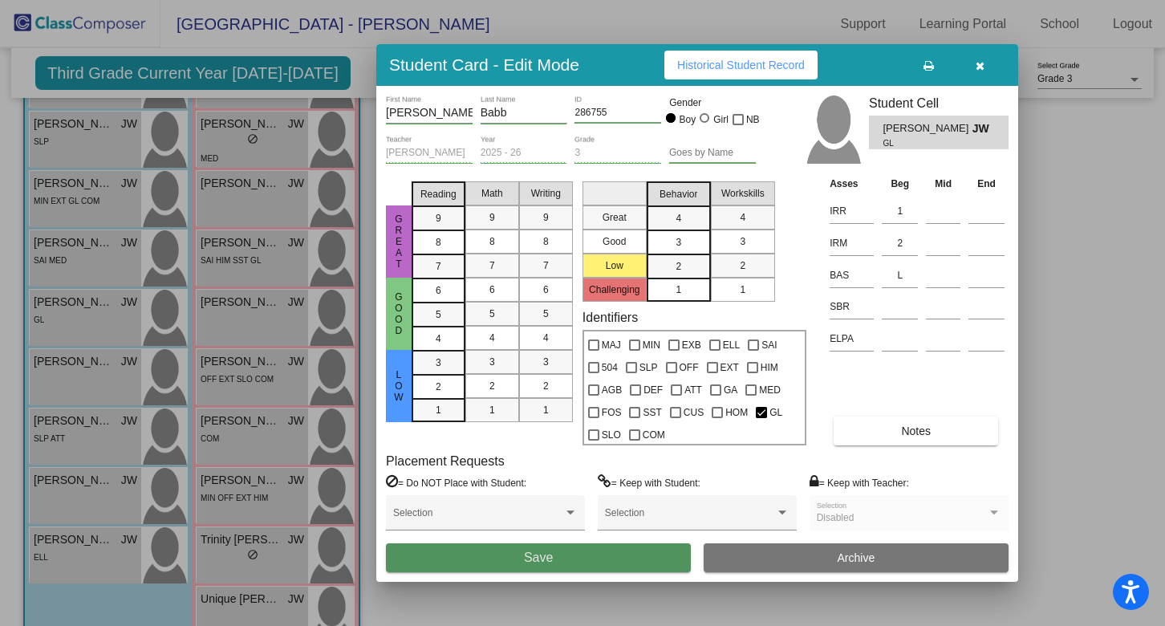
click at [589, 553] on button "Save" at bounding box center [538, 557] width 305 height 29
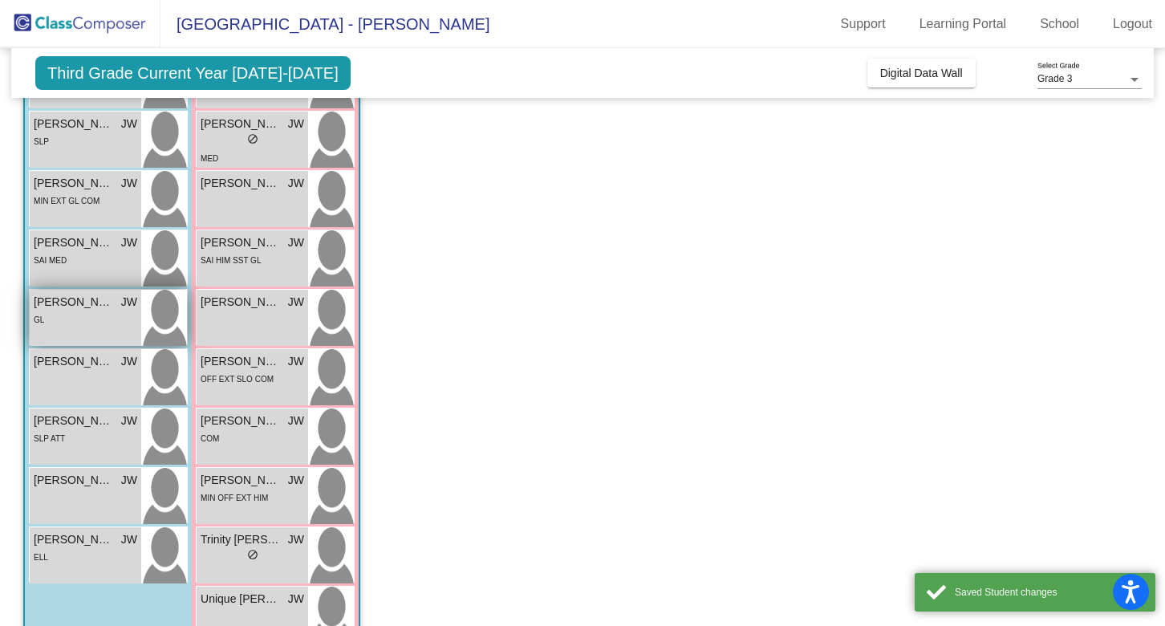
scroll to position [369, 0]
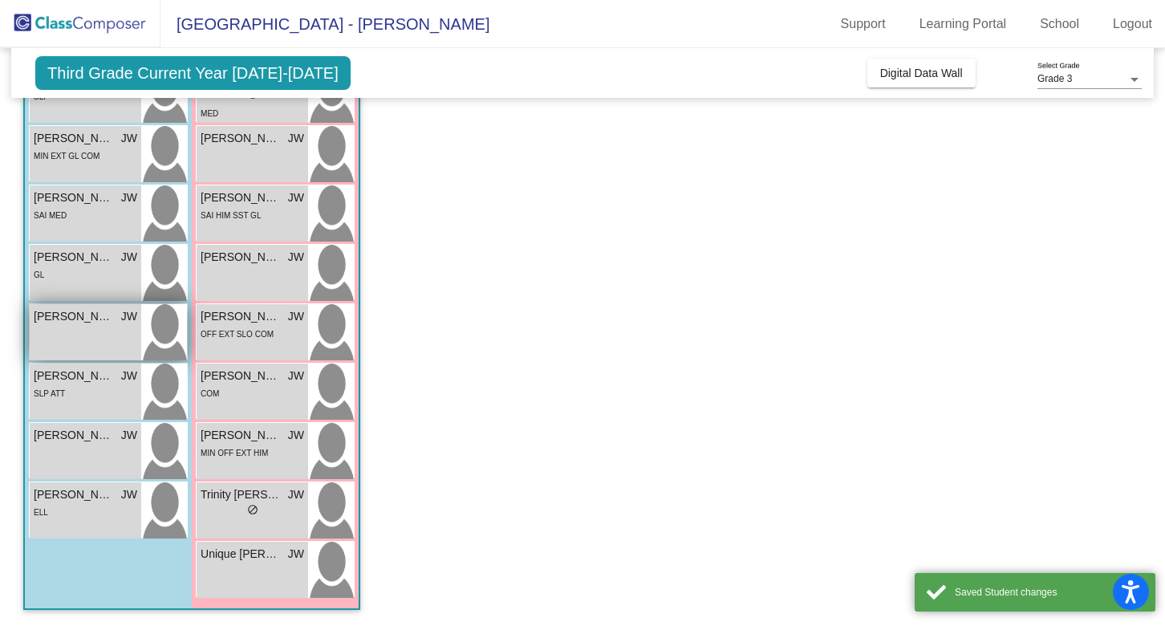
click at [173, 322] on img at bounding box center [164, 332] width 46 height 56
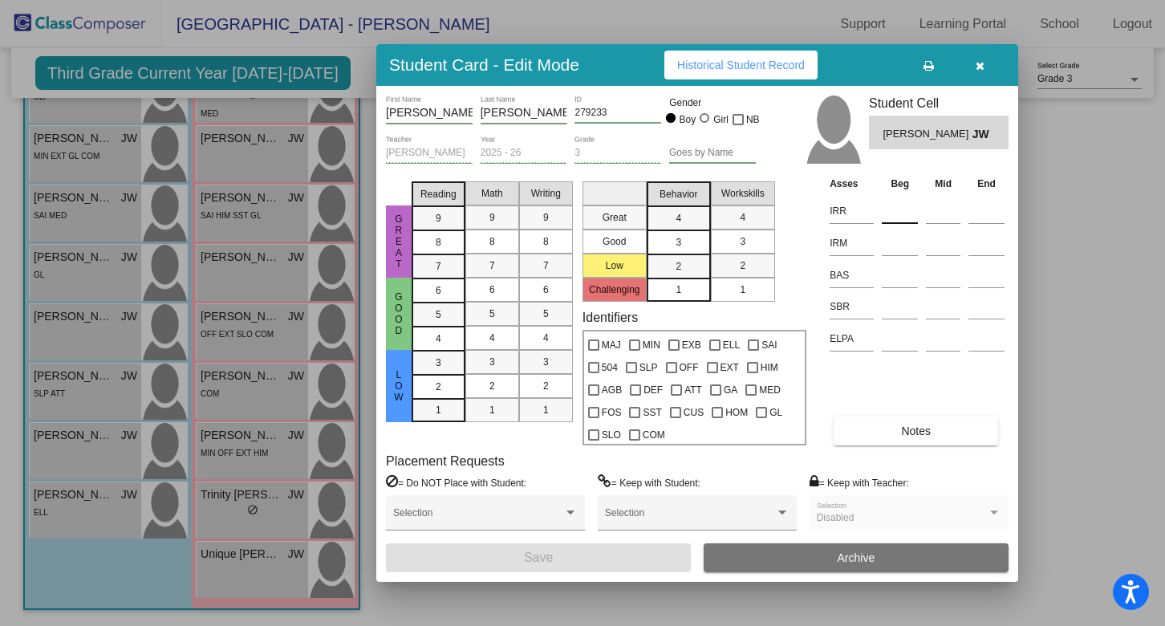
click at [897, 213] on input at bounding box center [900, 211] width 36 height 24
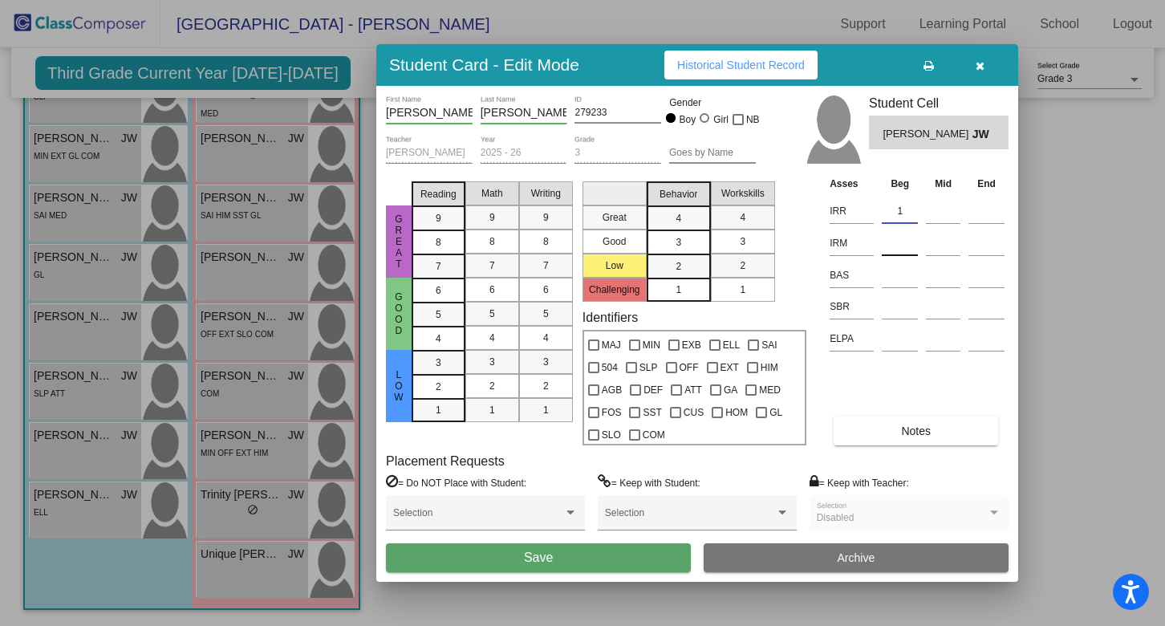
type input "1"
click at [898, 237] on input at bounding box center [900, 243] width 36 height 24
type input "2"
click at [892, 274] on input at bounding box center [900, 275] width 36 height 24
type input "M"
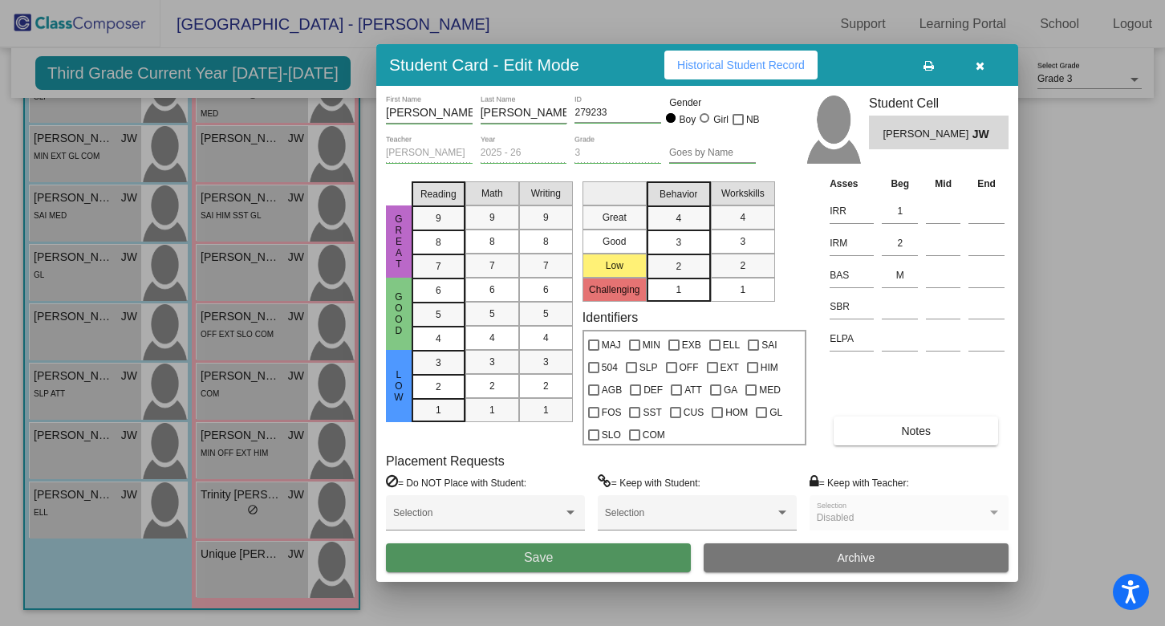
click at [553, 553] on button "Save" at bounding box center [538, 557] width 305 height 29
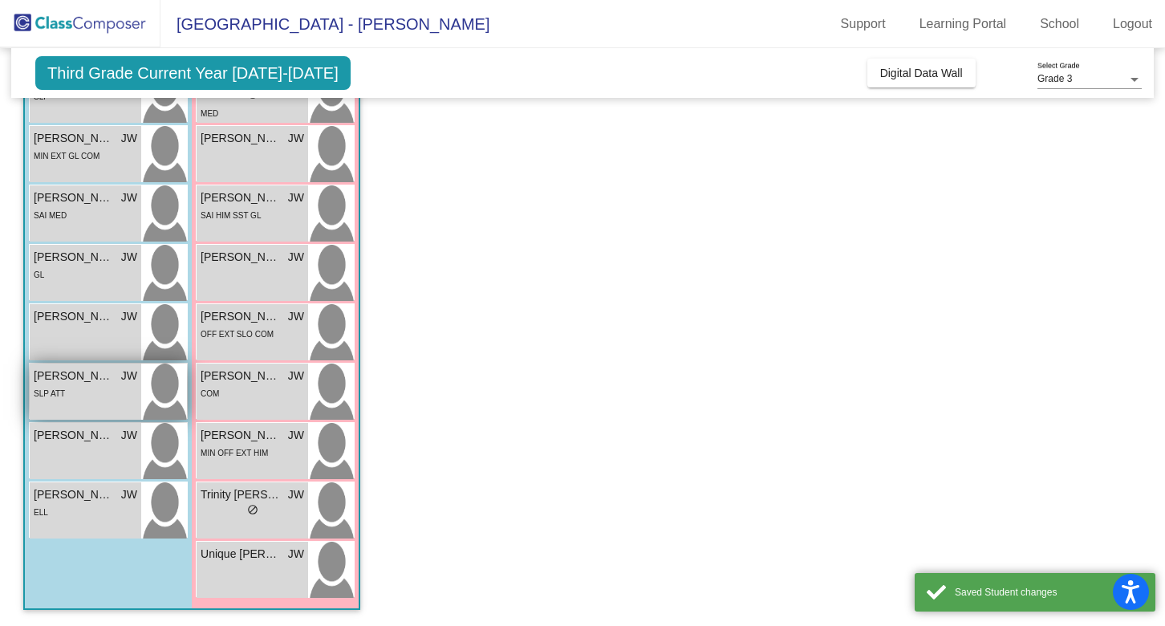
click at [170, 397] on img at bounding box center [164, 391] width 46 height 56
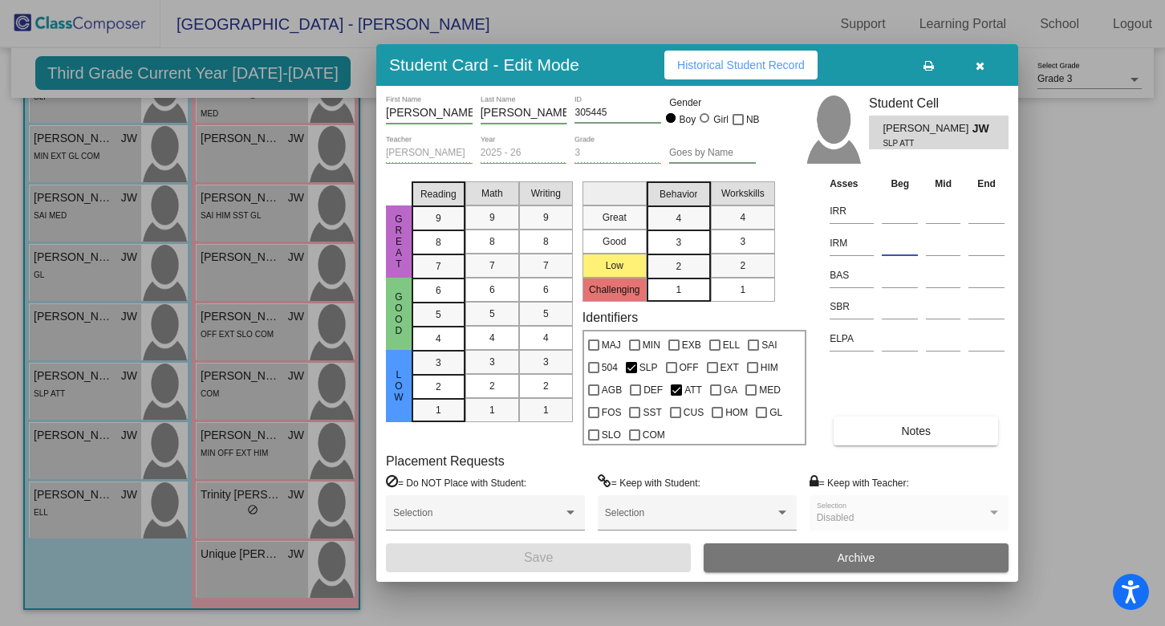
click at [895, 245] on input at bounding box center [900, 243] width 36 height 24
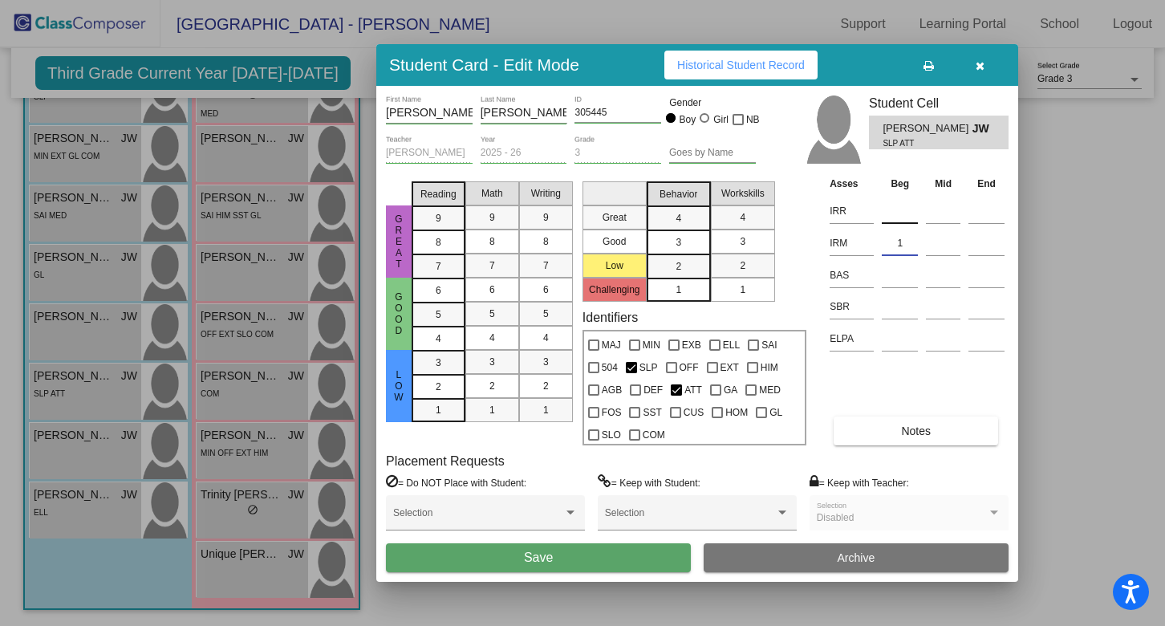
type input "1"
click at [897, 210] on input at bounding box center [900, 211] width 36 height 24
type input "2"
click at [894, 272] on input at bounding box center [900, 275] width 36 height 24
type input "N"
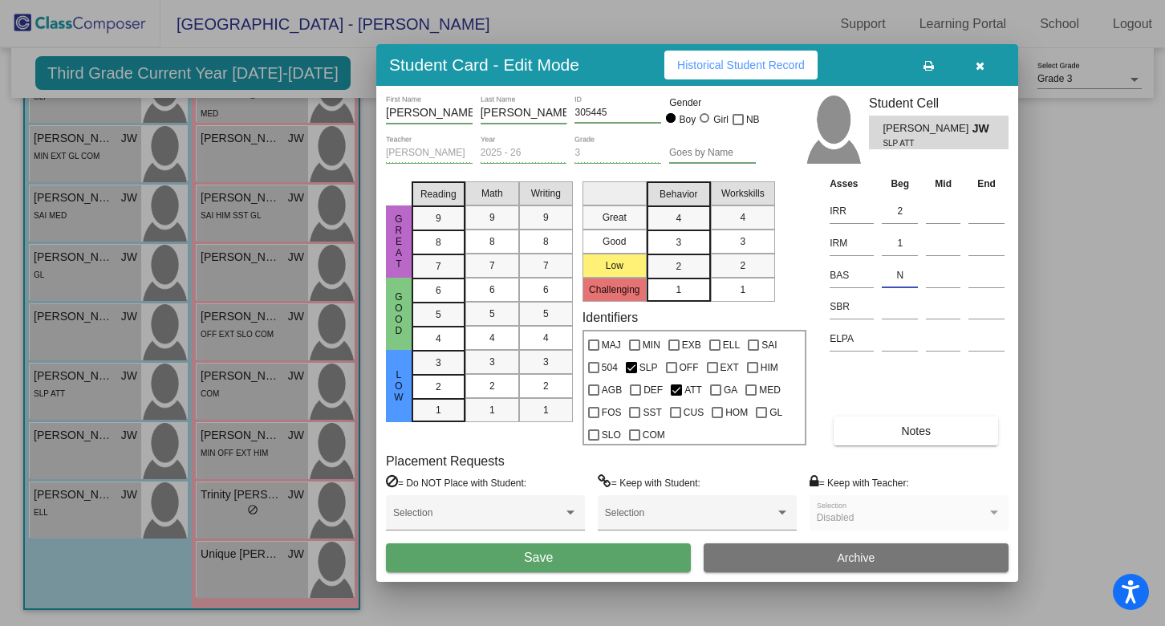
click at [548, 553] on span "Save" at bounding box center [538, 557] width 29 height 14
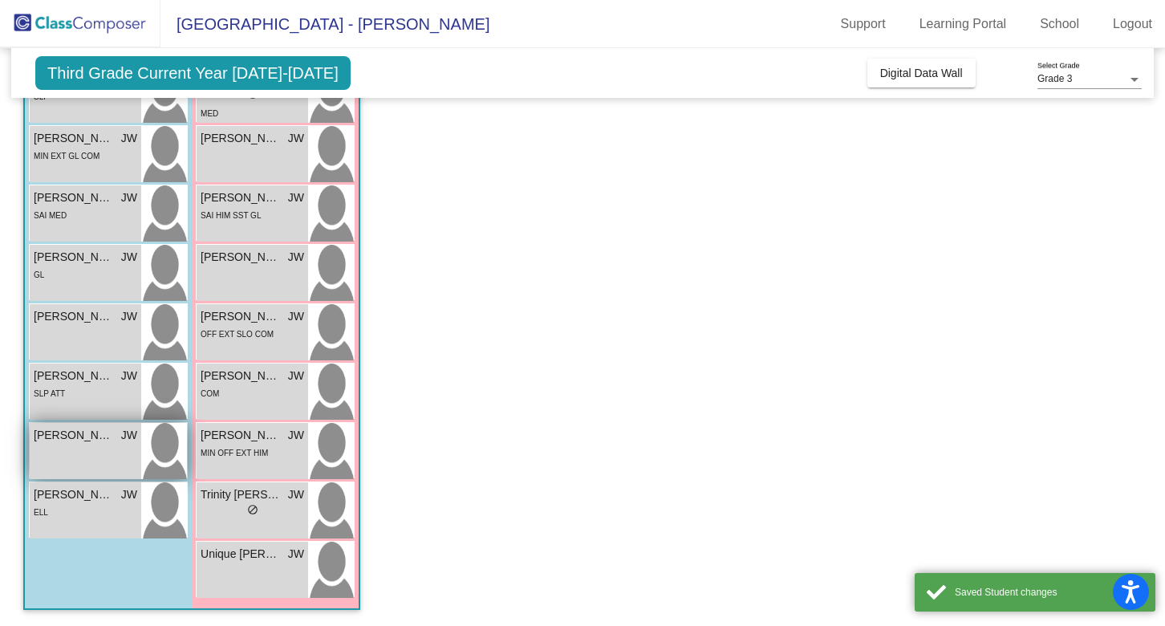
click at [173, 455] on img at bounding box center [164, 451] width 46 height 56
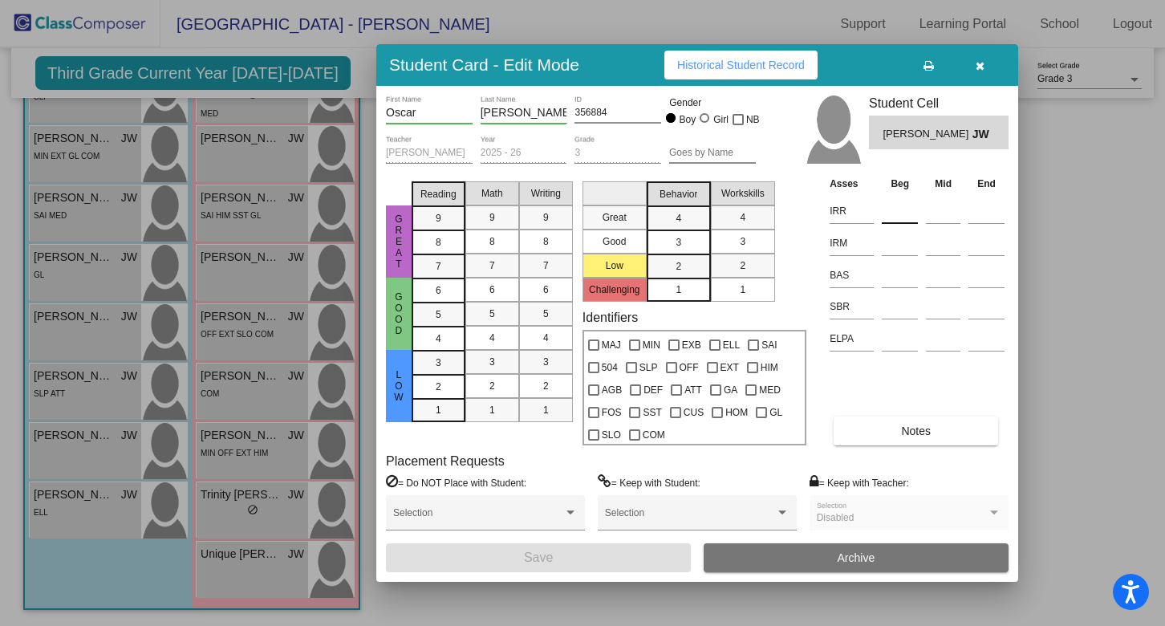
click at [899, 212] on input at bounding box center [900, 211] width 36 height 24
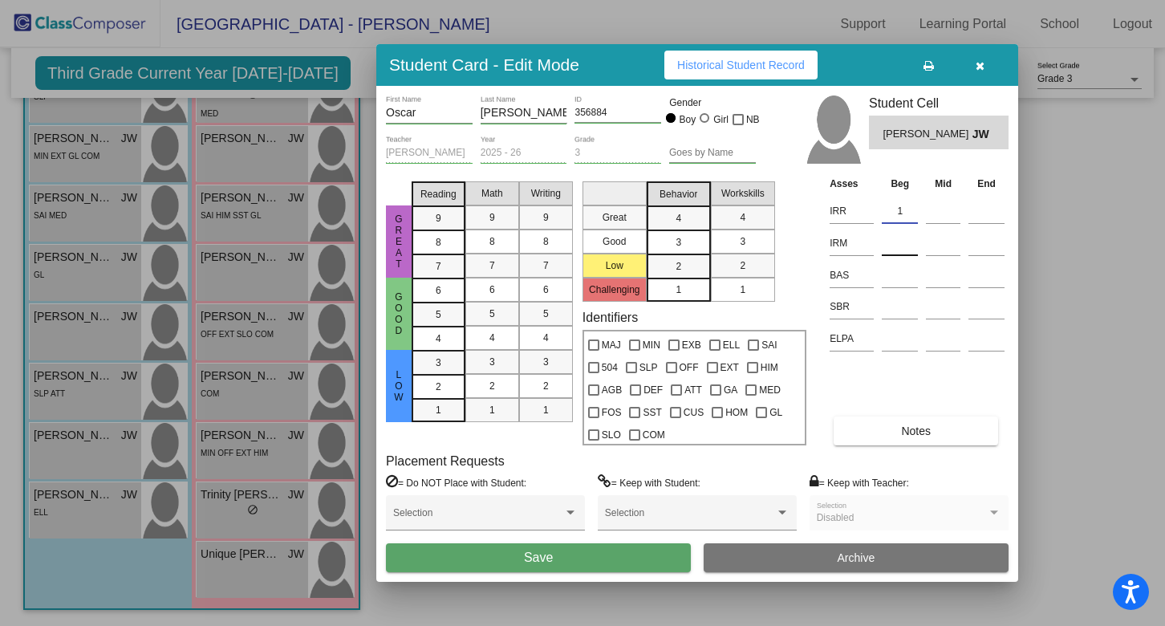
type input "1"
click at [900, 245] on input at bounding box center [900, 243] width 36 height 24
type input "K"
click at [882, 273] on input at bounding box center [900, 275] width 36 height 24
type input "R"
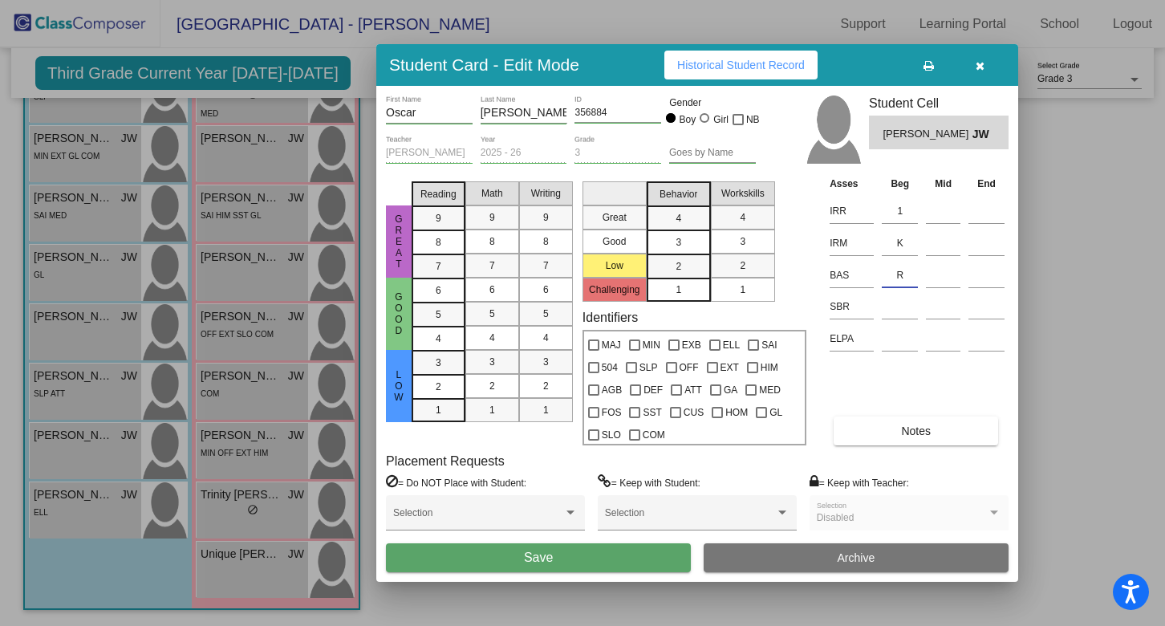
click at [531, 560] on span "Save" at bounding box center [538, 557] width 29 height 14
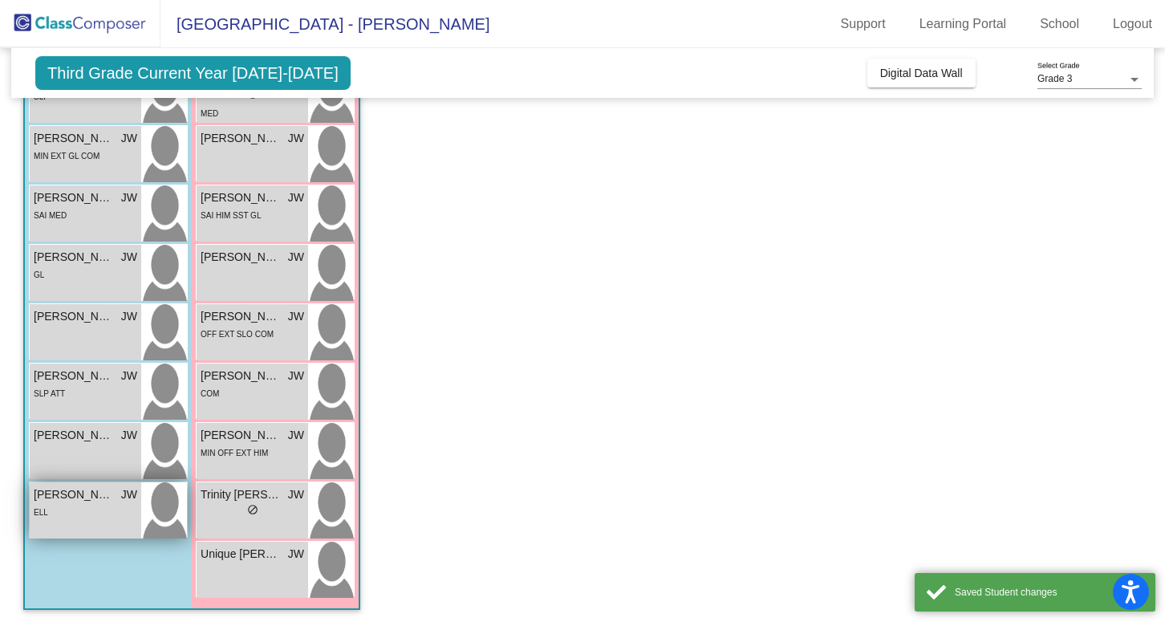
click at [172, 521] on img at bounding box center [164, 510] width 46 height 56
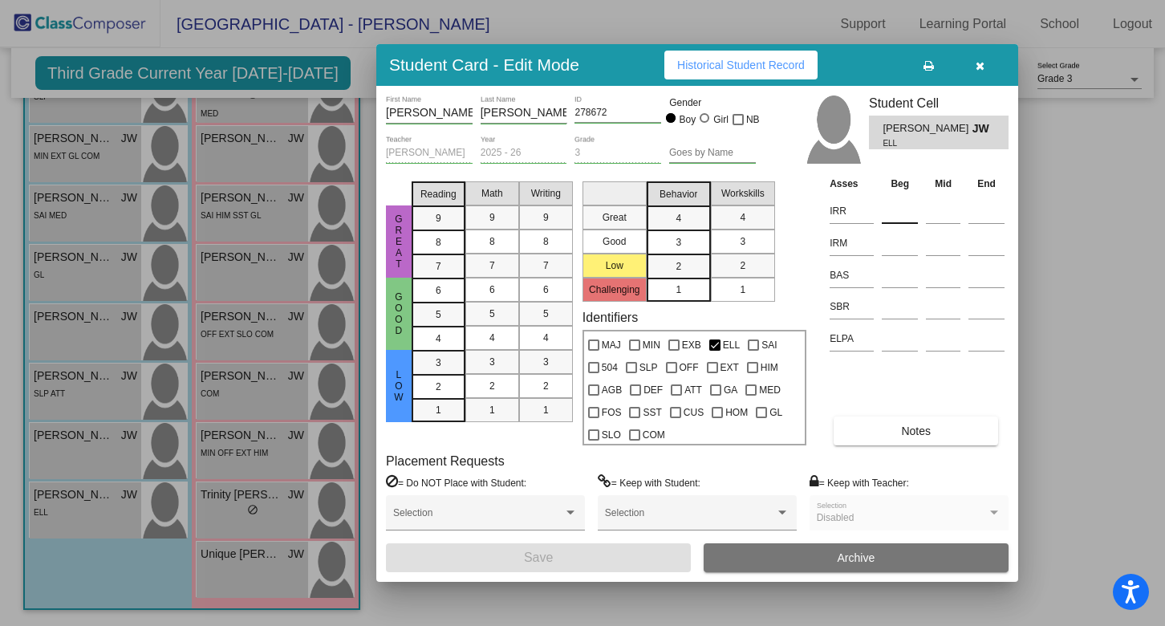
click at [895, 206] on input at bounding box center [900, 211] width 36 height 24
click at [908, 239] on input at bounding box center [900, 243] width 36 height 24
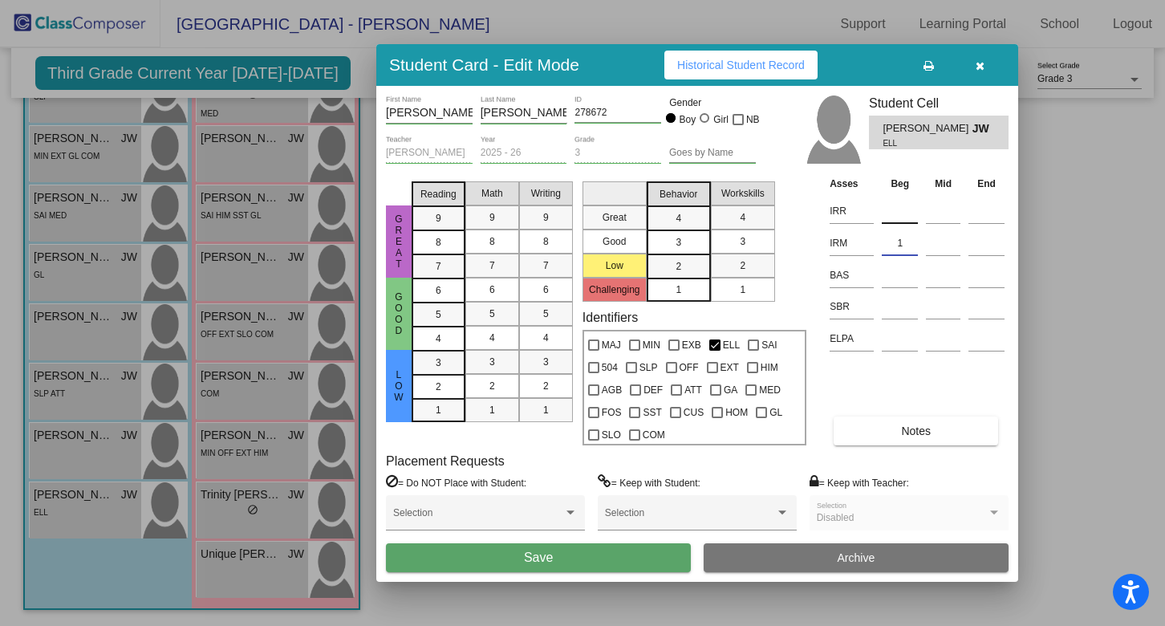
type input "1"
click at [902, 197] on div at bounding box center [900, 207] width 36 height 29
type input "2"
click at [902, 277] on input at bounding box center [900, 275] width 36 height 24
type input "M"
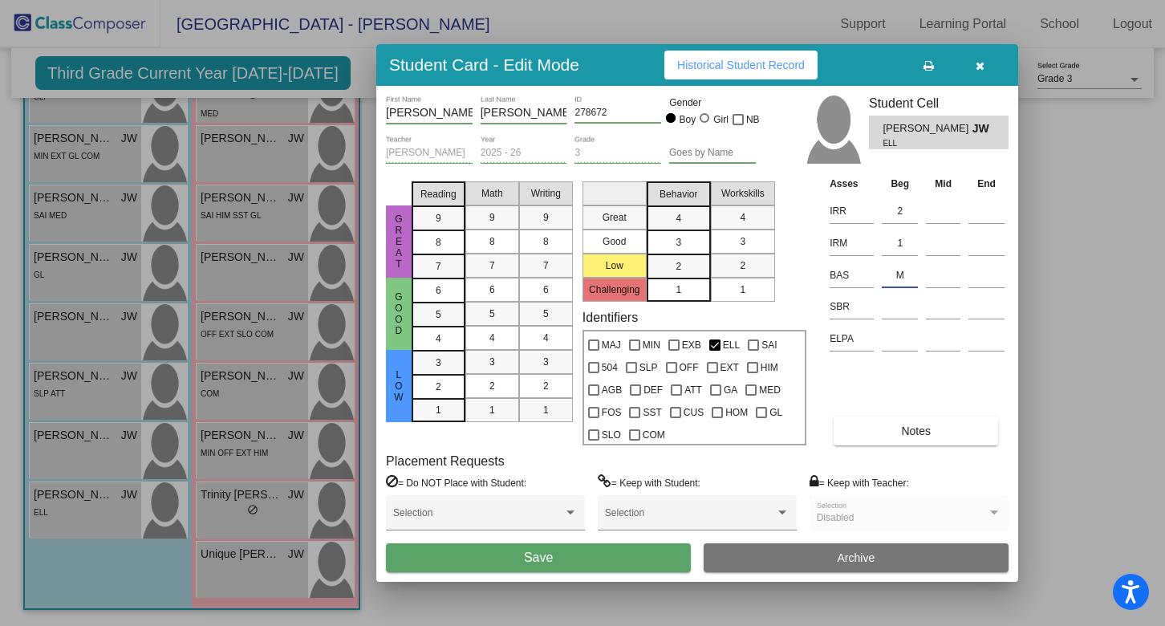
click at [567, 562] on button "Save" at bounding box center [538, 557] width 305 height 29
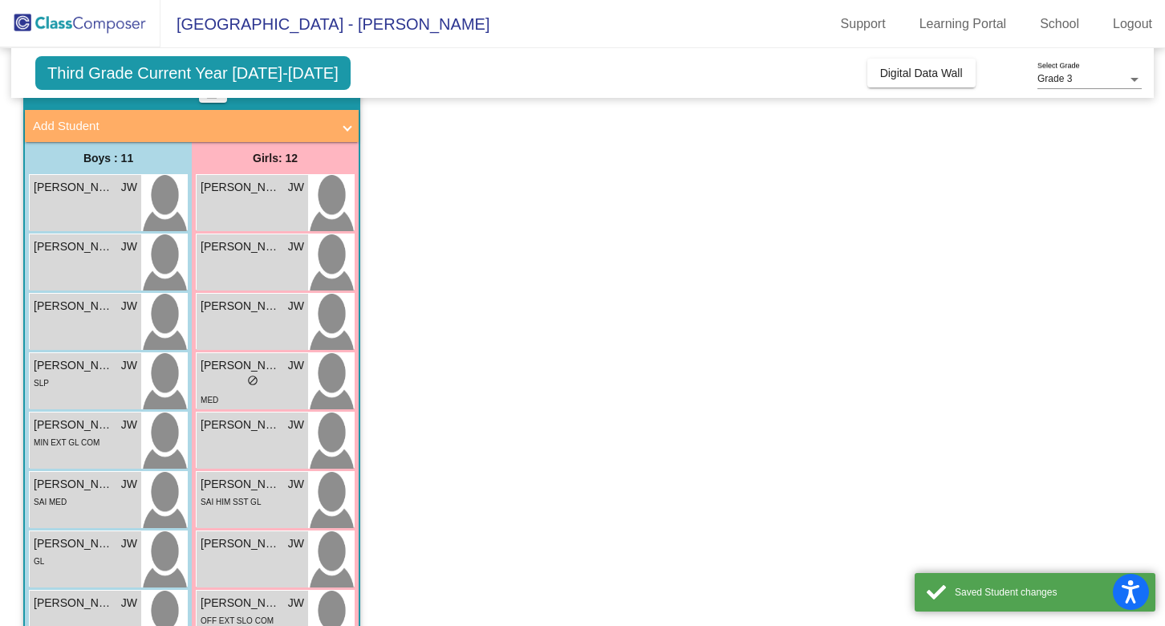
scroll to position [82, 0]
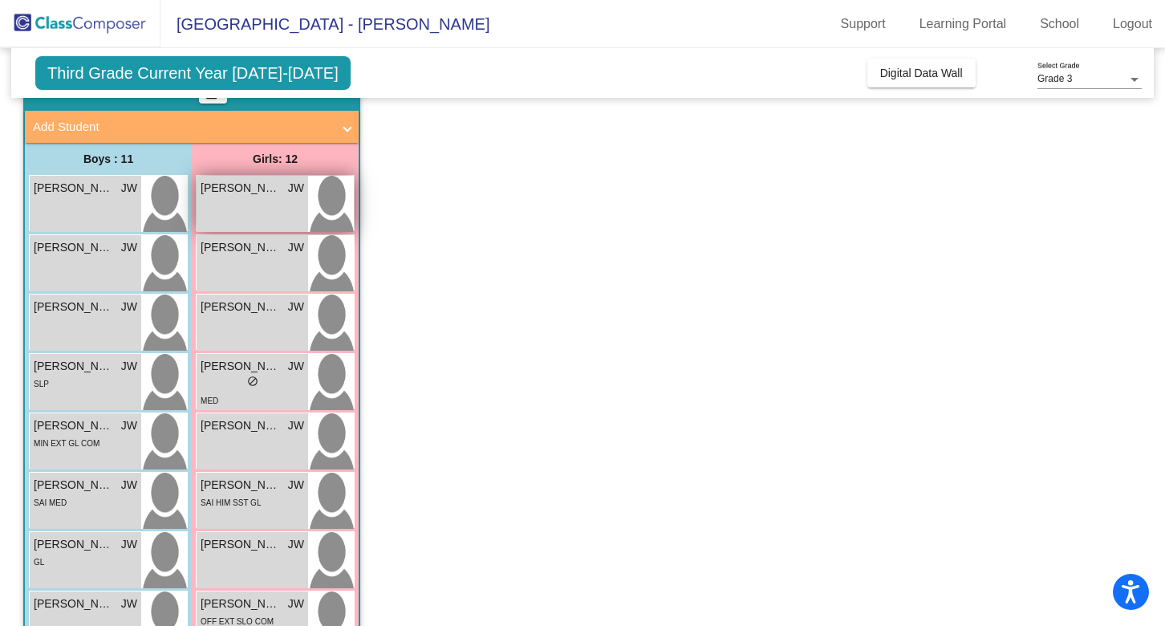
click at [333, 209] on img at bounding box center [331, 204] width 46 height 56
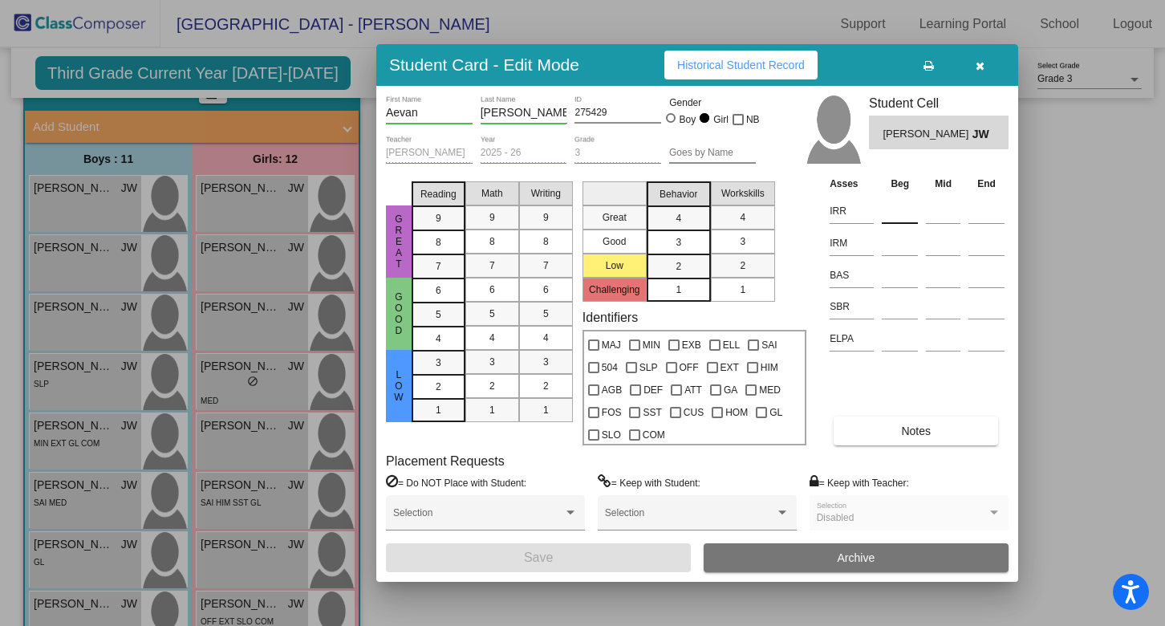
click at [896, 212] on input at bounding box center [900, 211] width 36 height 24
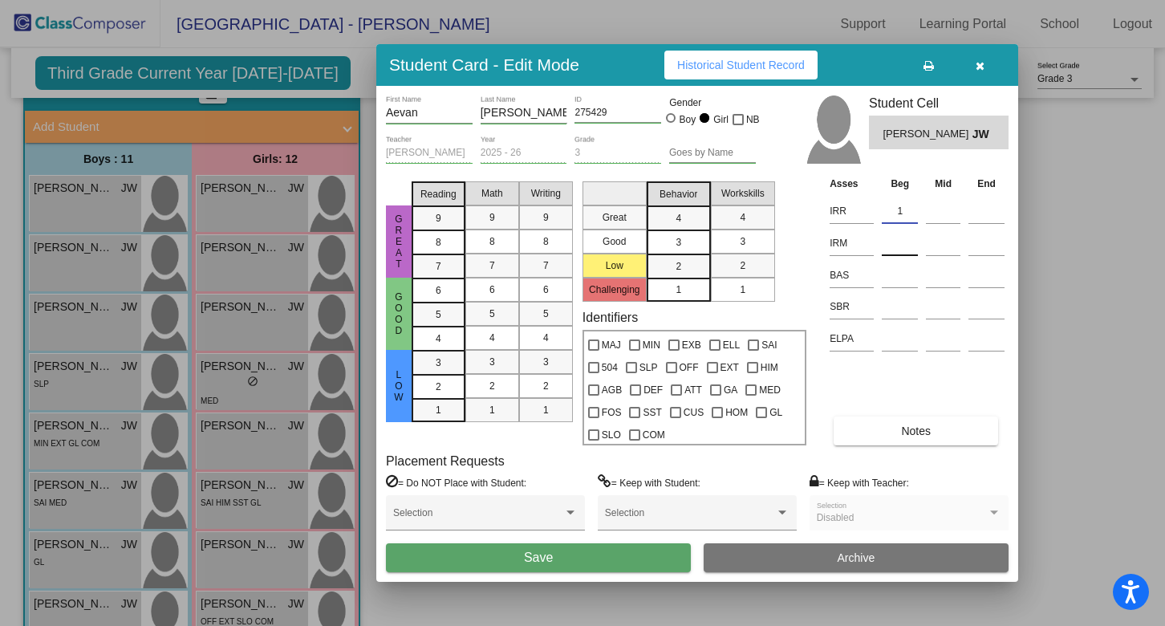
type input "1"
click at [893, 237] on input at bounding box center [900, 243] width 36 height 24
type input "1"
click at [905, 275] on input at bounding box center [900, 275] width 36 height 24
type input "D"
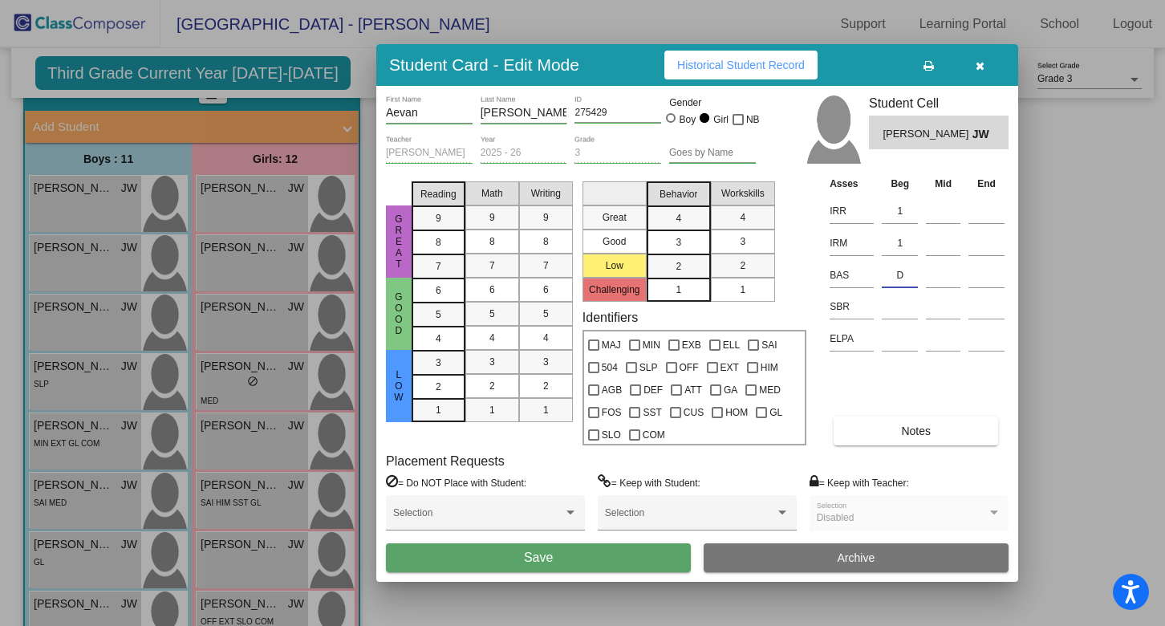
click at [553, 559] on button "Save" at bounding box center [538, 557] width 305 height 29
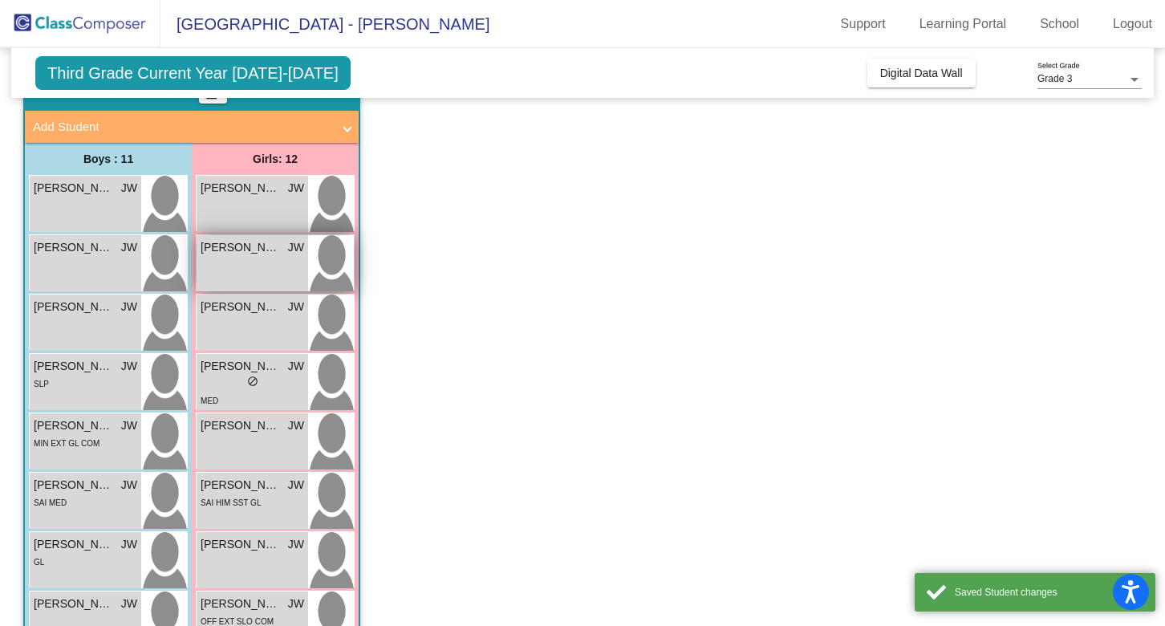
click at [334, 269] on img at bounding box center [331, 263] width 46 height 56
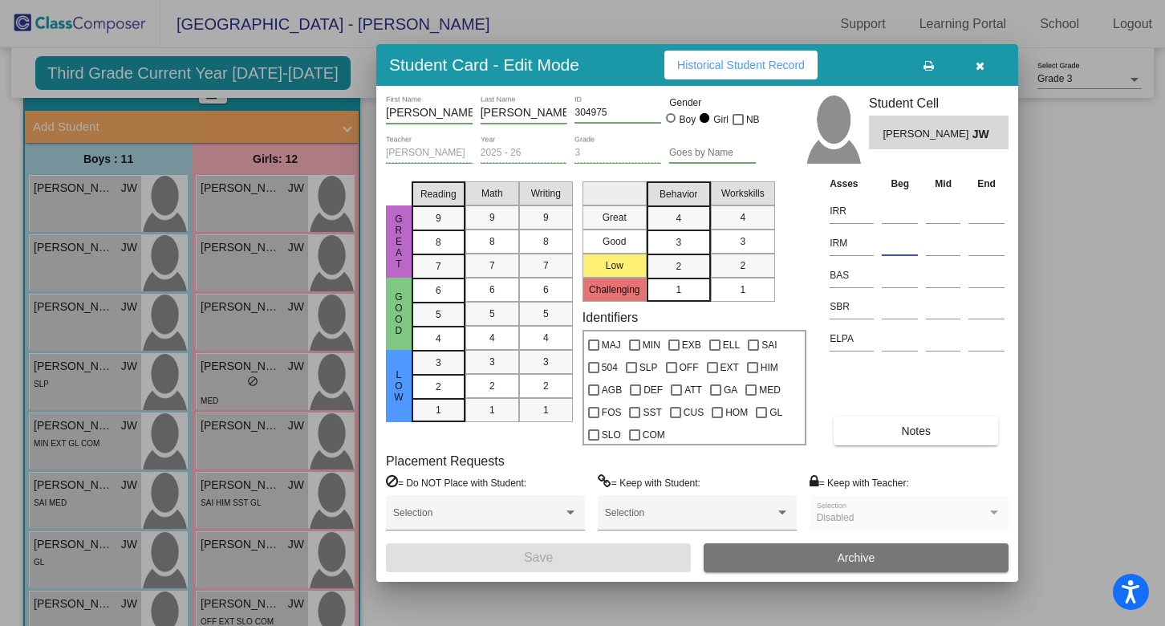
click at [888, 249] on input at bounding box center [900, 243] width 36 height 24
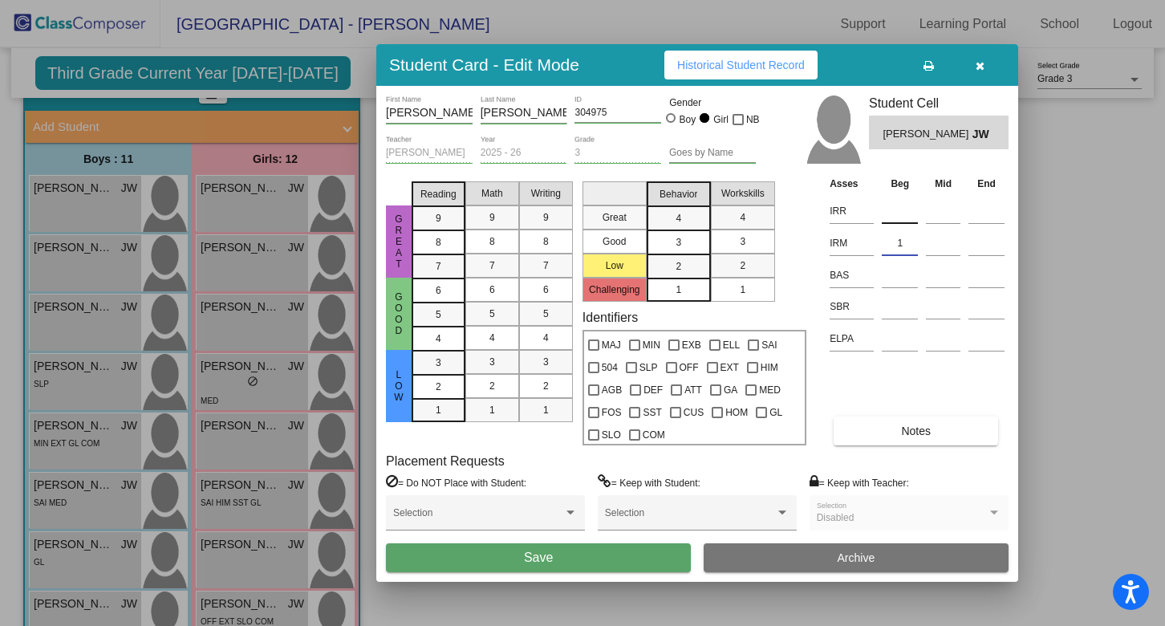
type input "1"
click at [894, 201] on input at bounding box center [900, 211] width 36 height 24
type input "2"
click at [896, 278] on input at bounding box center [900, 275] width 36 height 24
type input "O"
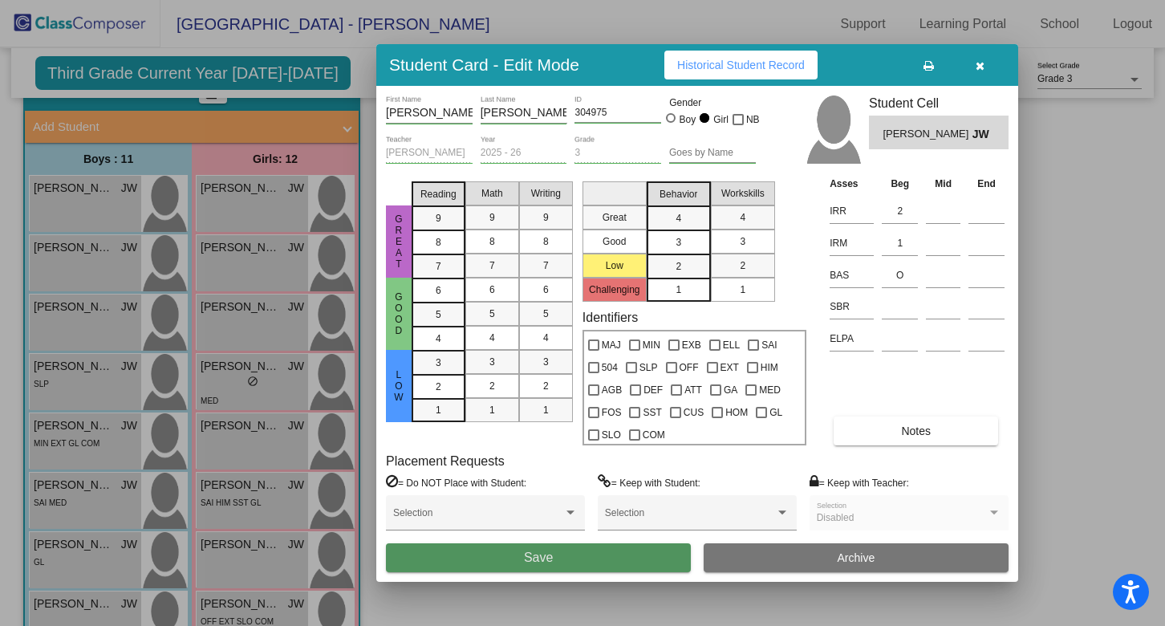
click at [536, 561] on span "Save" at bounding box center [538, 557] width 29 height 14
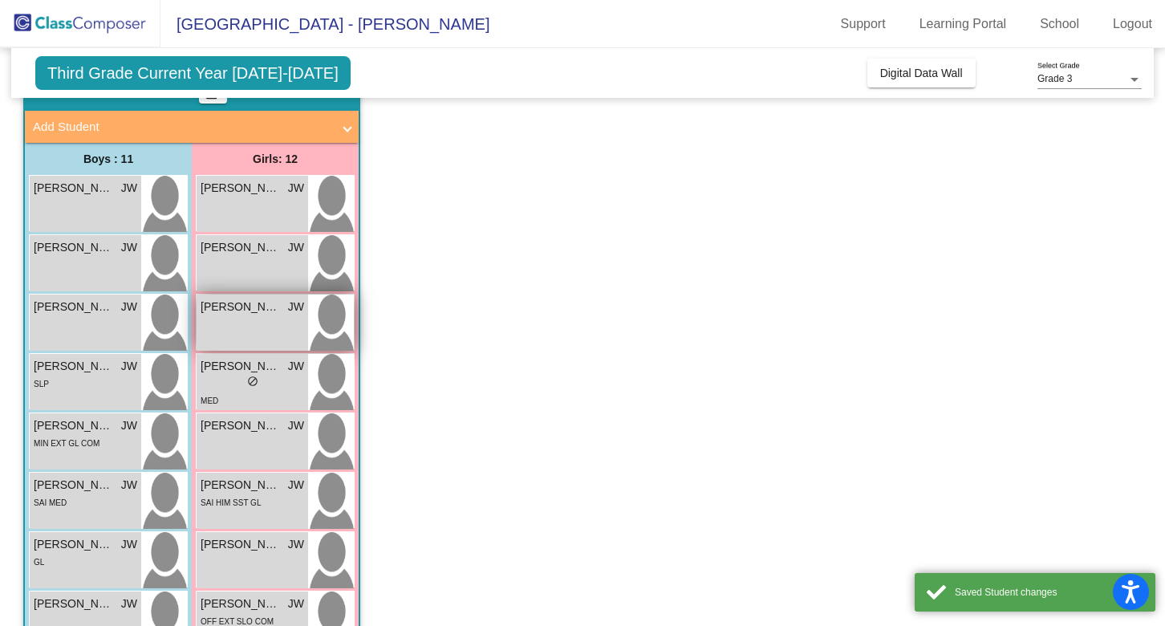
click at [330, 322] on img at bounding box center [331, 322] width 46 height 56
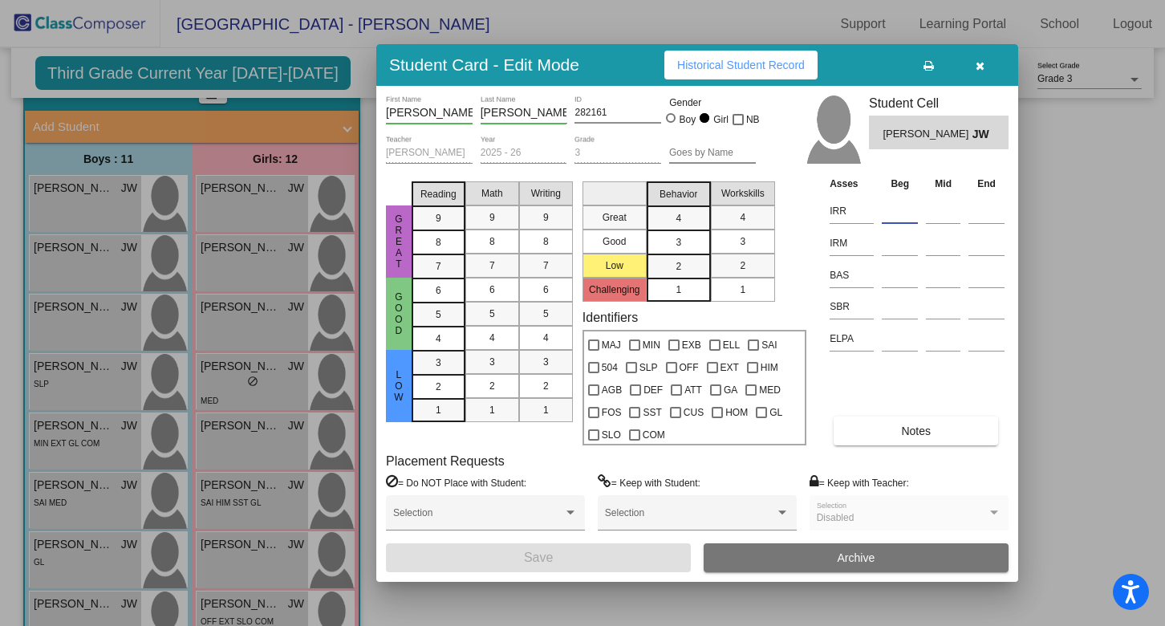
click at [905, 207] on input at bounding box center [900, 211] width 36 height 24
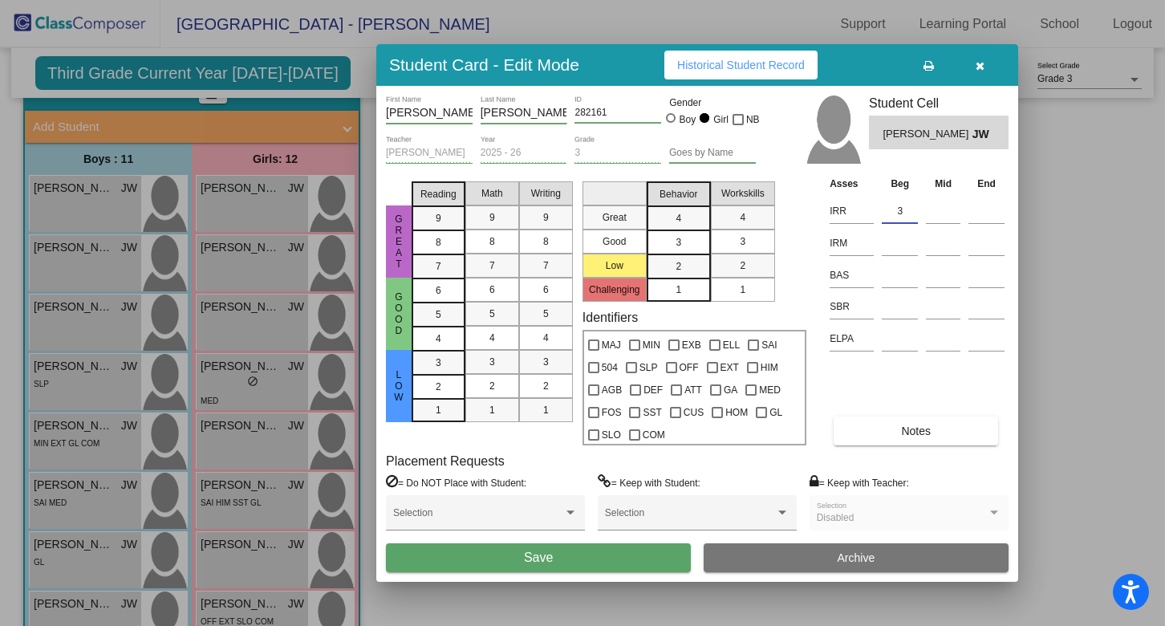
type input "3"
click at [902, 237] on input at bounding box center [900, 243] width 36 height 24
type input "2"
click at [900, 279] on input at bounding box center [900, 275] width 36 height 24
type input "P"
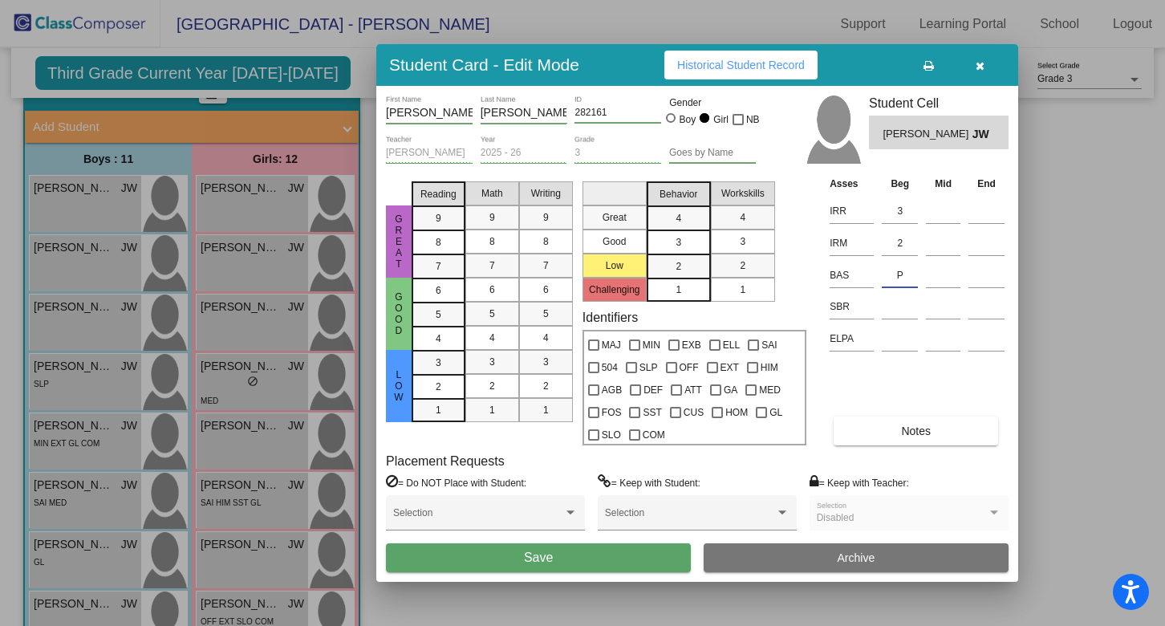
click at [586, 550] on button "Save" at bounding box center [538, 557] width 305 height 29
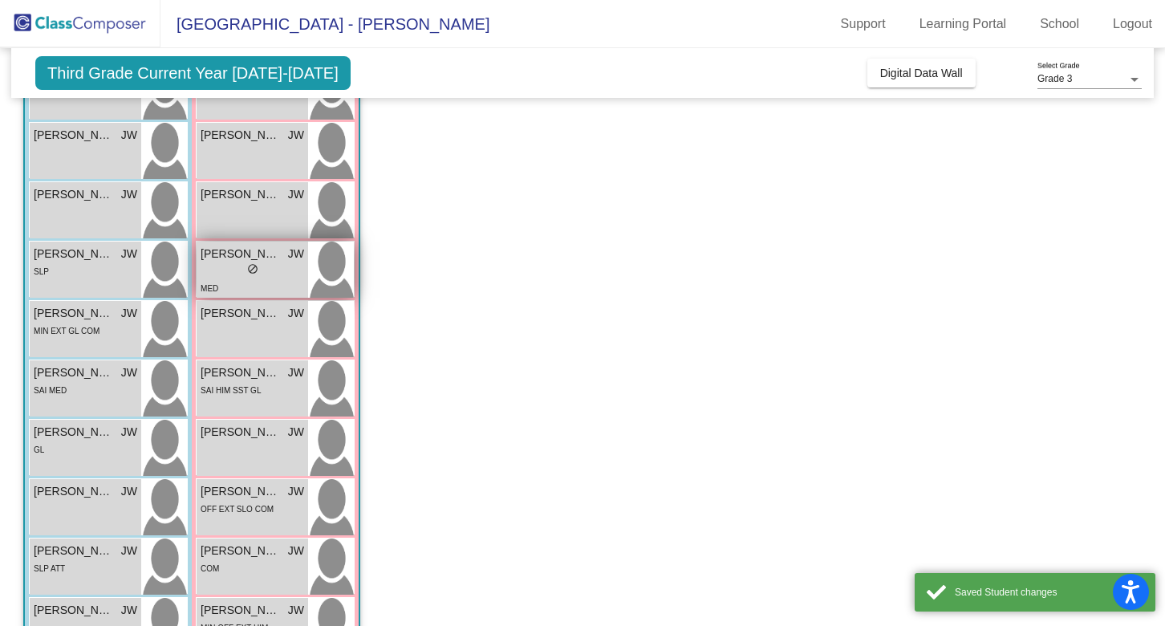
scroll to position [226, 0]
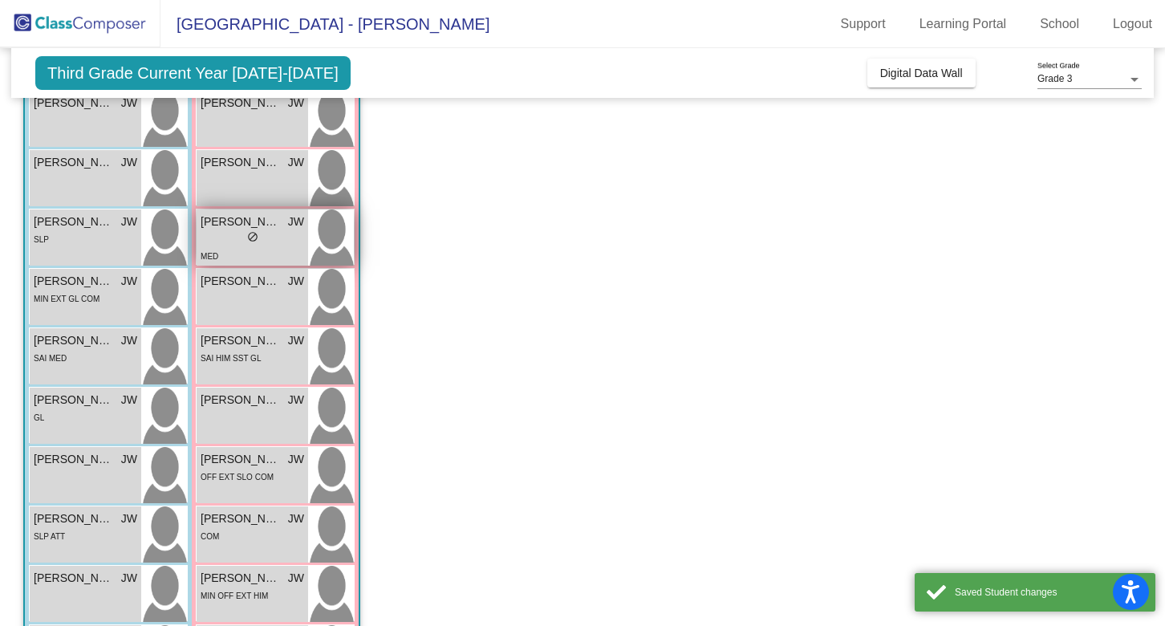
click at [334, 256] on img at bounding box center [331, 237] width 46 height 56
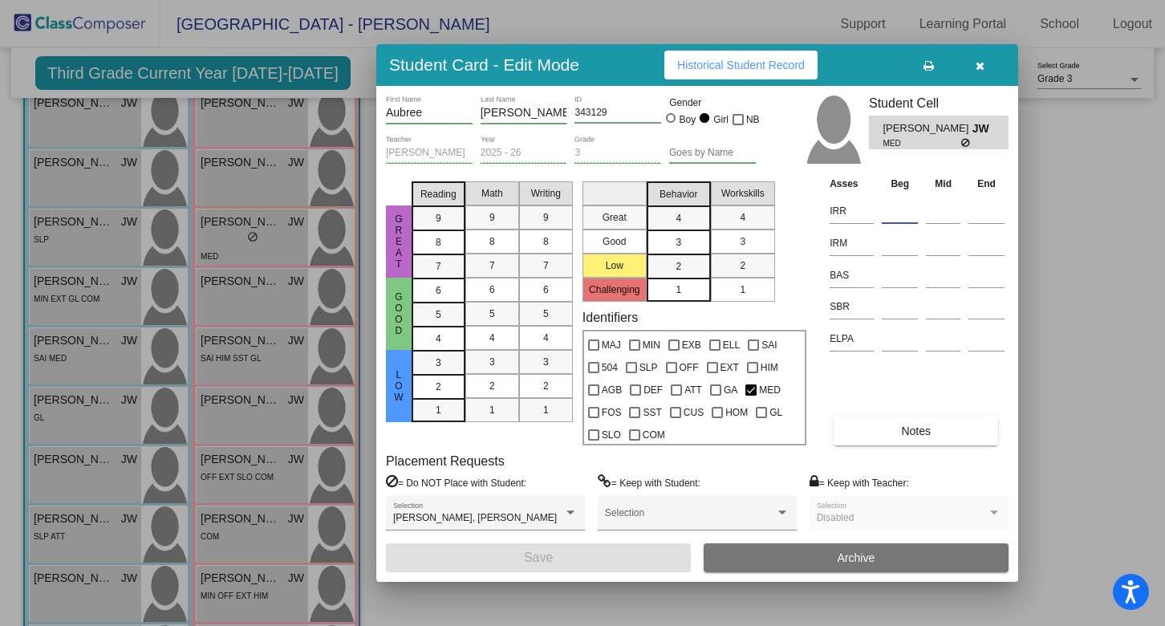
click at [894, 209] on input at bounding box center [900, 211] width 36 height 24
click at [894, 246] on input at bounding box center [900, 243] width 36 height 24
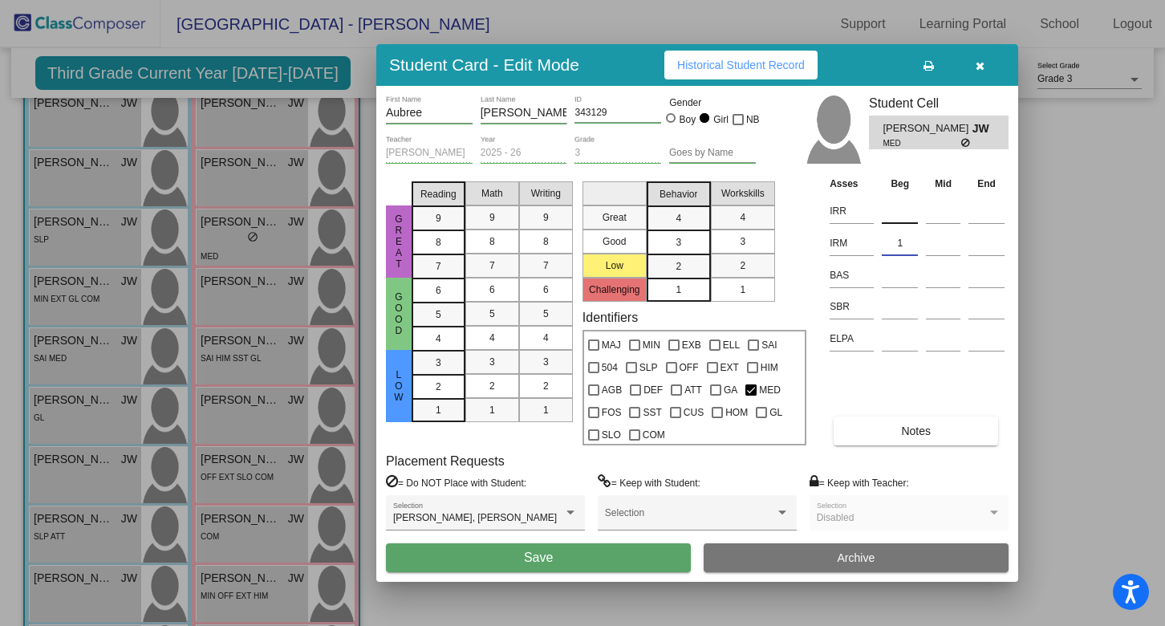
type input "1"
click at [895, 216] on input at bounding box center [900, 211] width 36 height 24
type input "1"
click at [893, 278] on input at bounding box center [900, 275] width 36 height 24
type input "J"
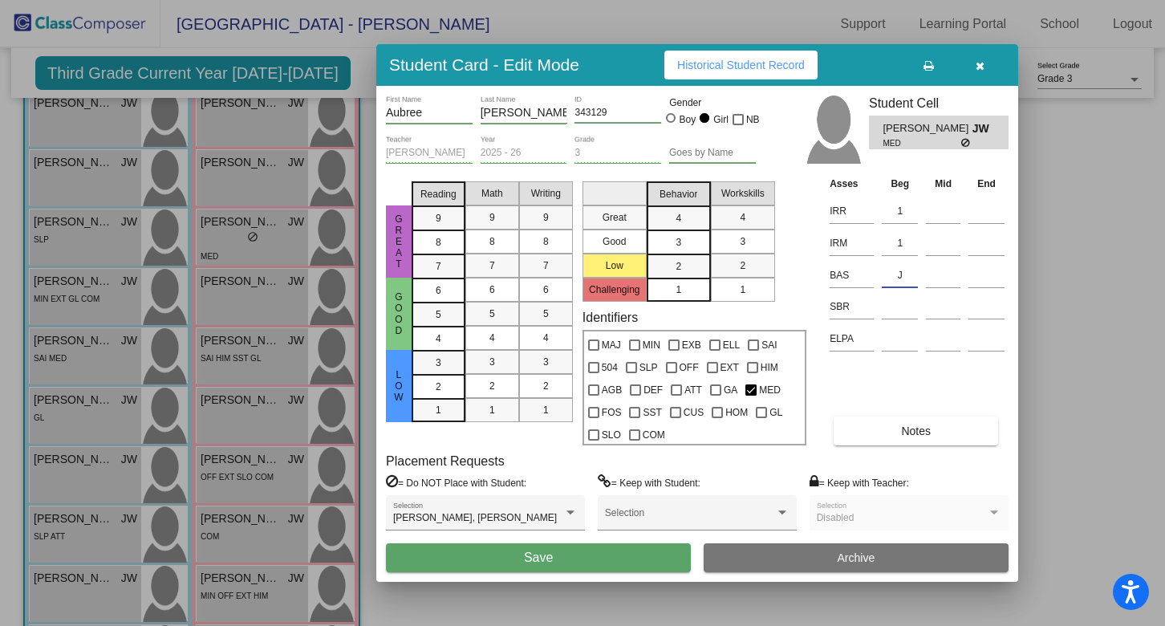
click at [481, 545] on button "Save" at bounding box center [538, 557] width 305 height 29
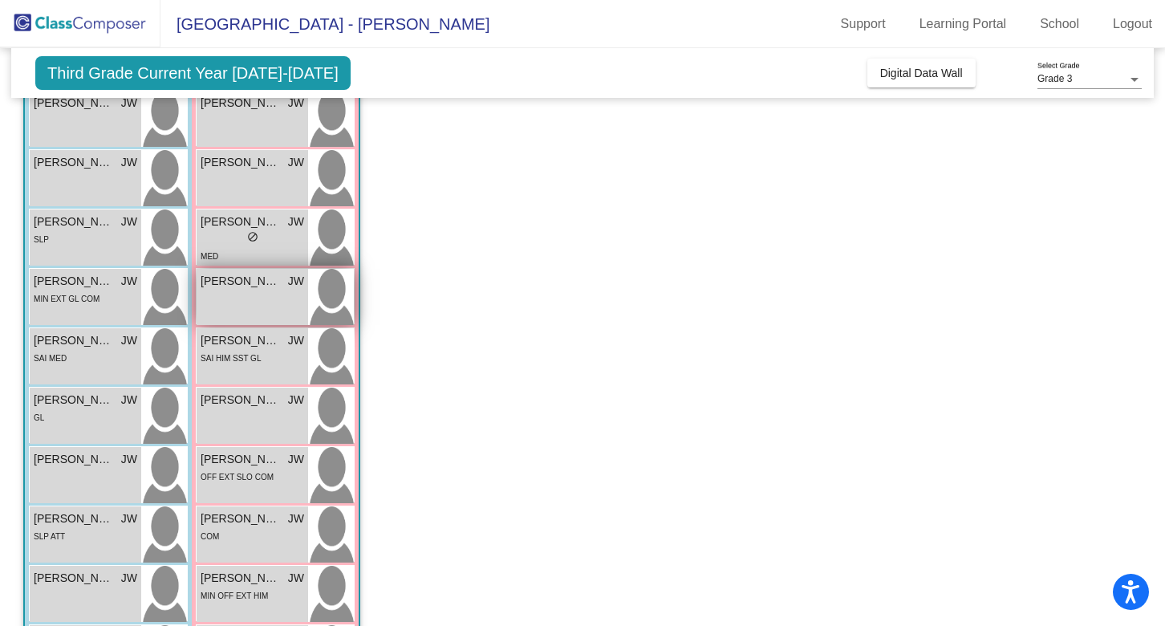
click at [322, 281] on img at bounding box center [331, 297] width 46 height 56
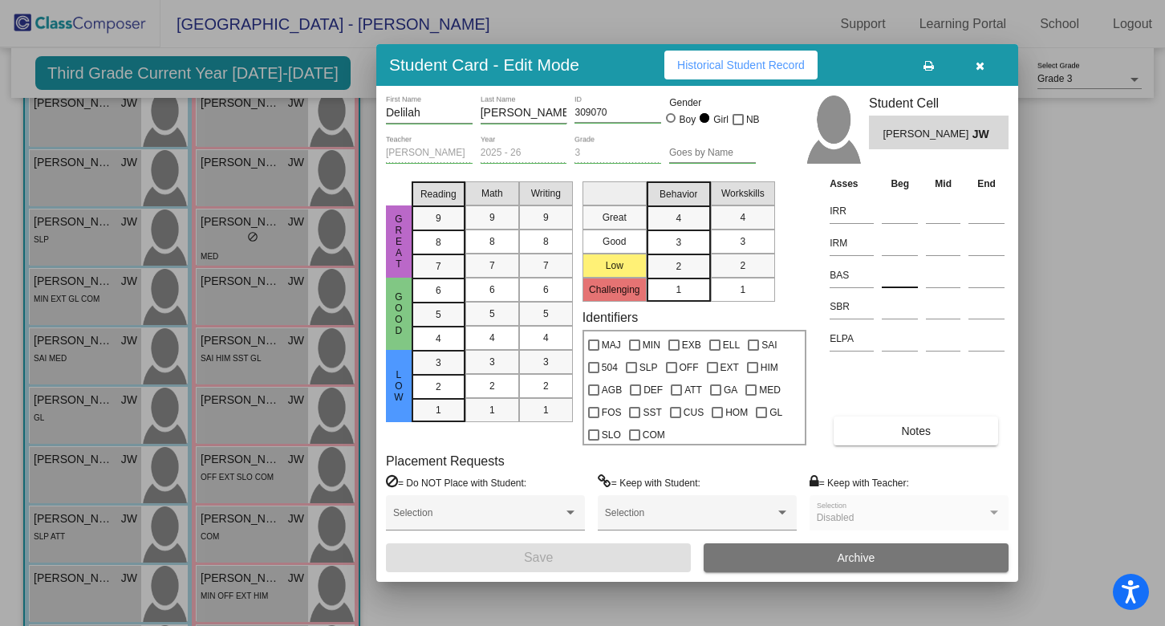
click at [895, 277] on input at bounding box center [900, 275] width 36 height 24
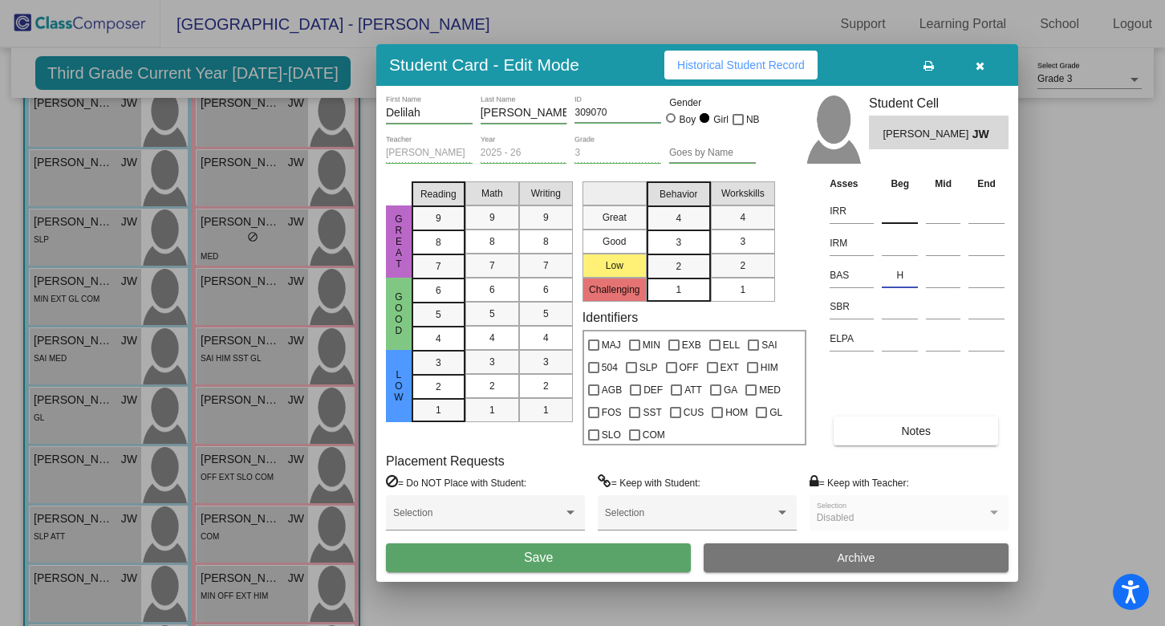
type input "H"
click at [898, 217] on input at bounding box center [900, 211] width 36 height 24
type input "1"
click at [894, 243] on input at bounding box center [900, 243] width 36 height 24
type input "K"
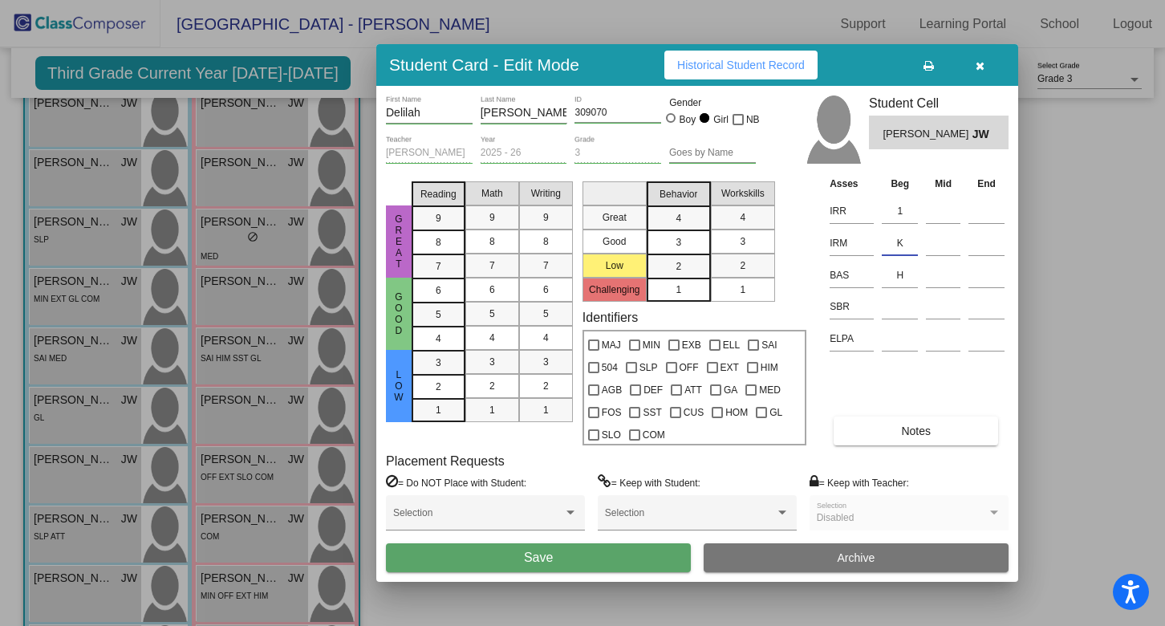
click at [600, 563] on button "Save" at bounding box center [538, 557] width 305 height 29
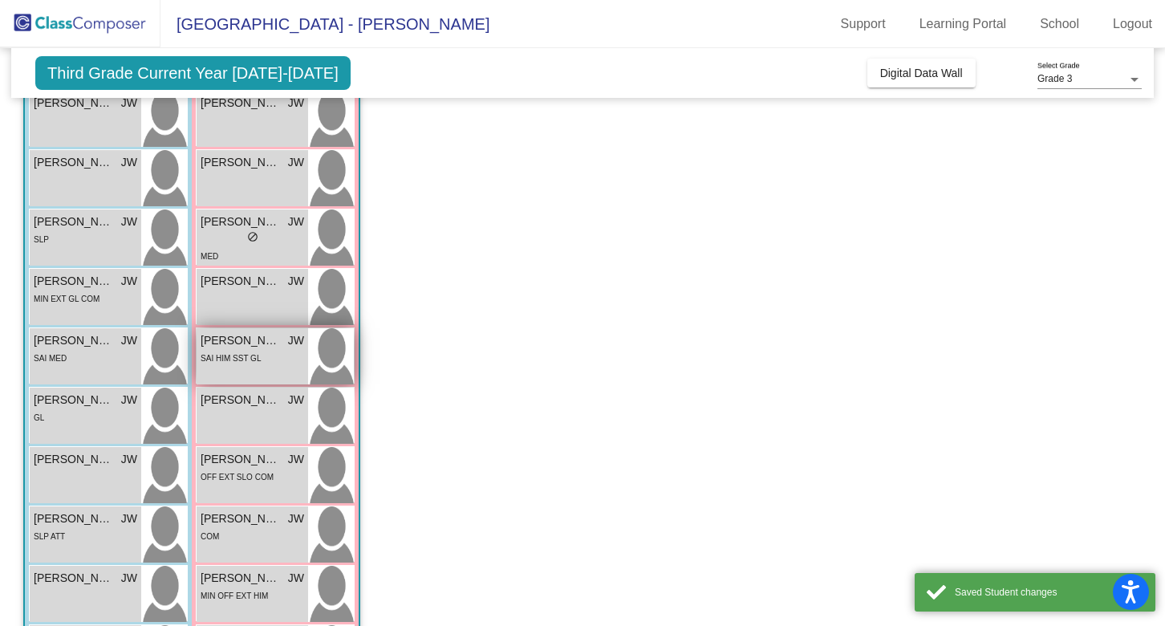
click at [322, 347] on img at bounding box center [331, 356] width 46 height 56
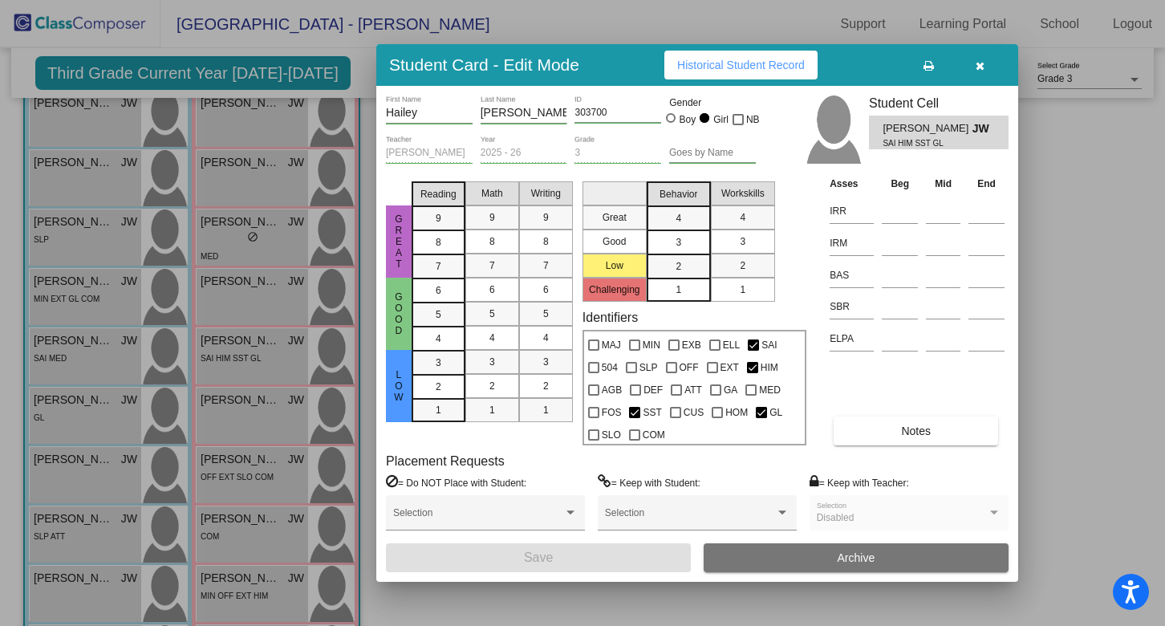
click at [880, 277] on td at bounding box center [900, 273] width 44 height 32
click at [897, 278] on input at bounding box center [900, 275] width 36 height 24
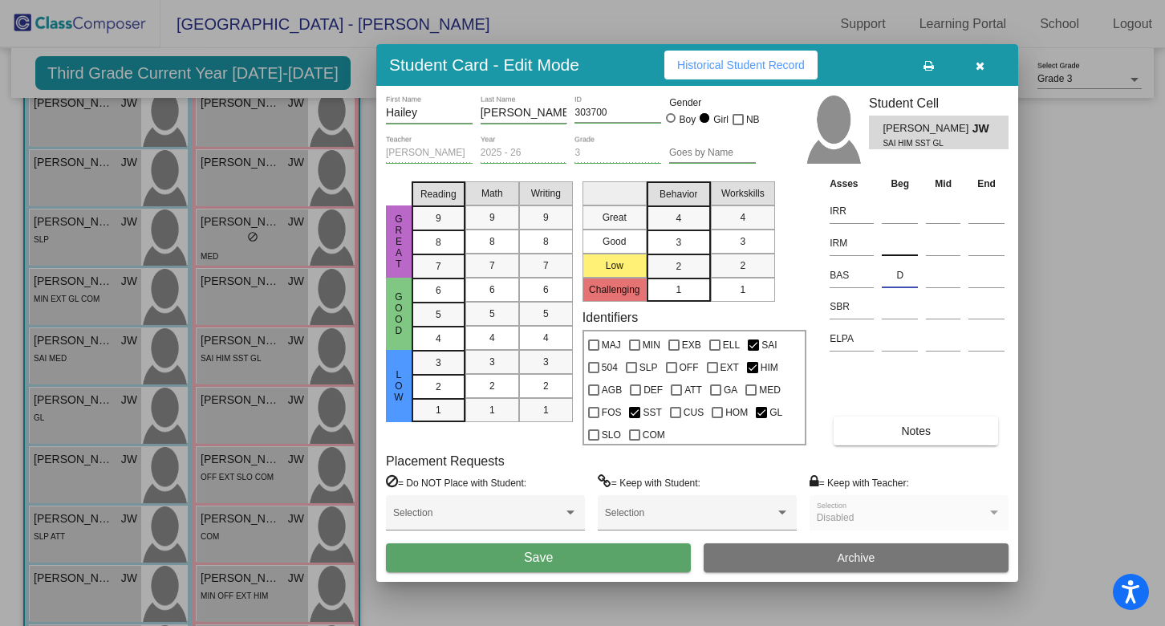
type input "D"
click at [899, 241] on input at bounding box center [900, 243] width 36 height 24
type input "1"
click at [895, 212] on input at bounding box center [900, 211] width 36 height 24
type input "K"
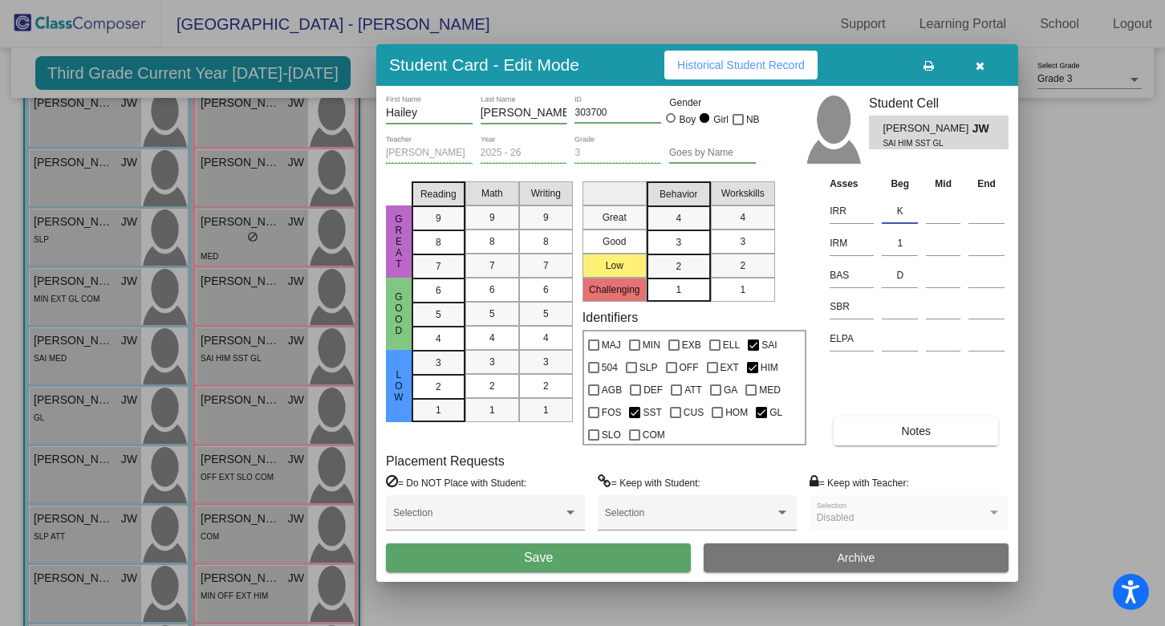
click at [516, 554] on button "Save" at bounding box center [538, 557] width 305 height 29
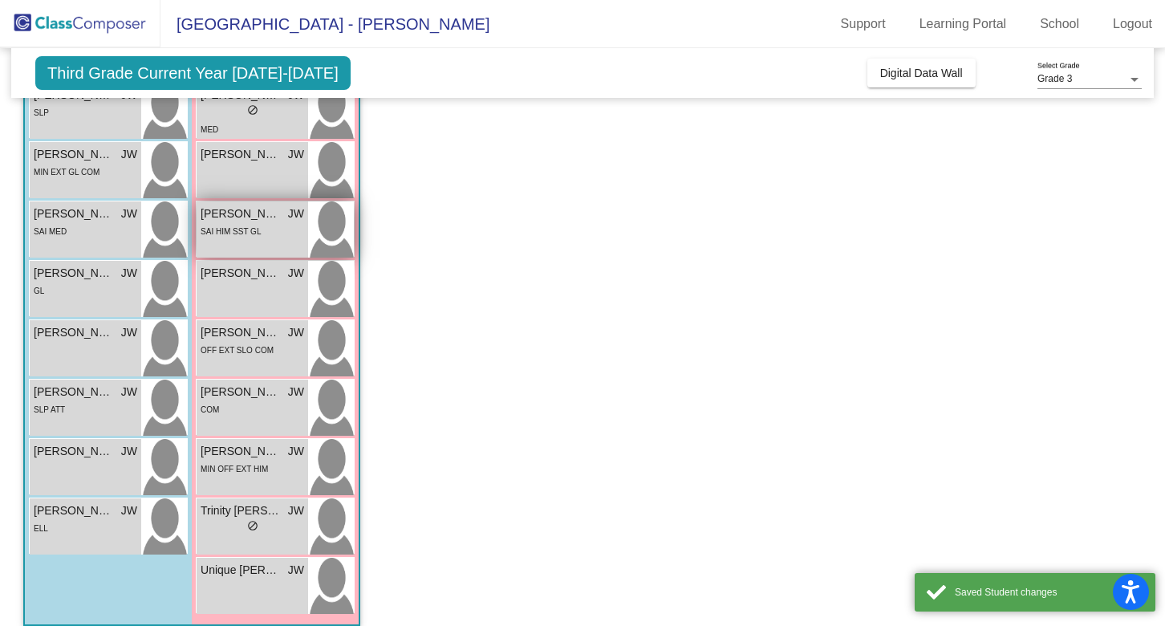
scroll to position [354, 0]
click at [335, 283] on img at bounding box center [331, 288] width 46 height 56
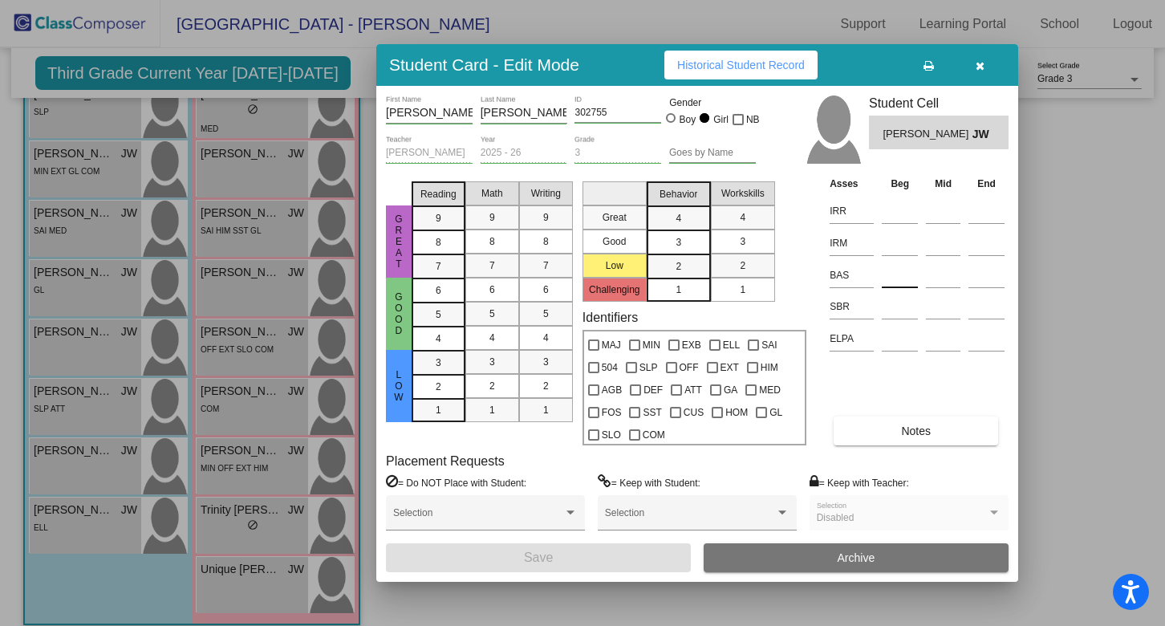
click at [892, 274] on input at bounding box center [900, 275] width 36 height 24
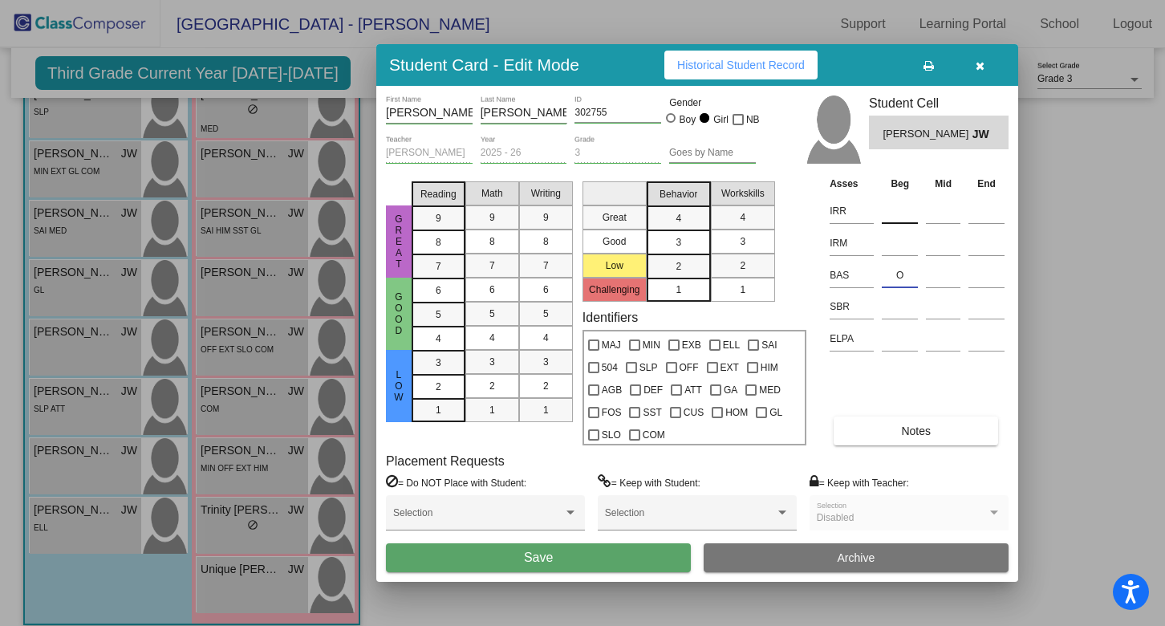
type input "O"
click at [899, 215] on input at bounding box center [900, 211] width 36 height 24
type input "3"
click at [900, 244] on input at bounding box center [900, 243] width 36 height 24
type input "1"
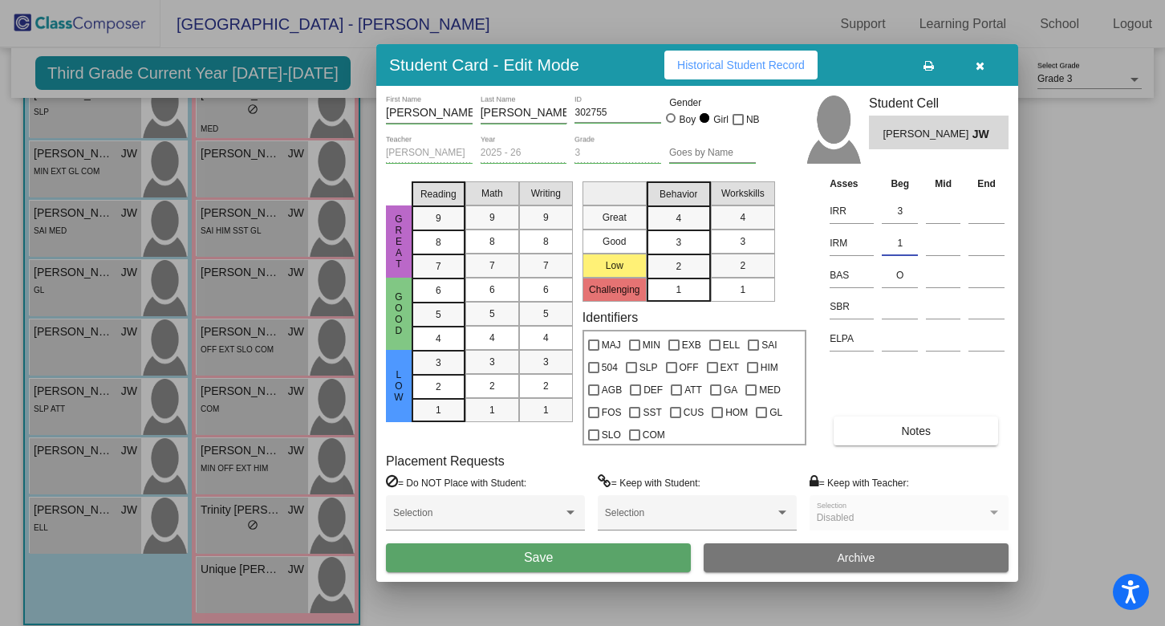
click at [578, 565] on button "Save" at bounding box center [538, 557] width 305 height 29
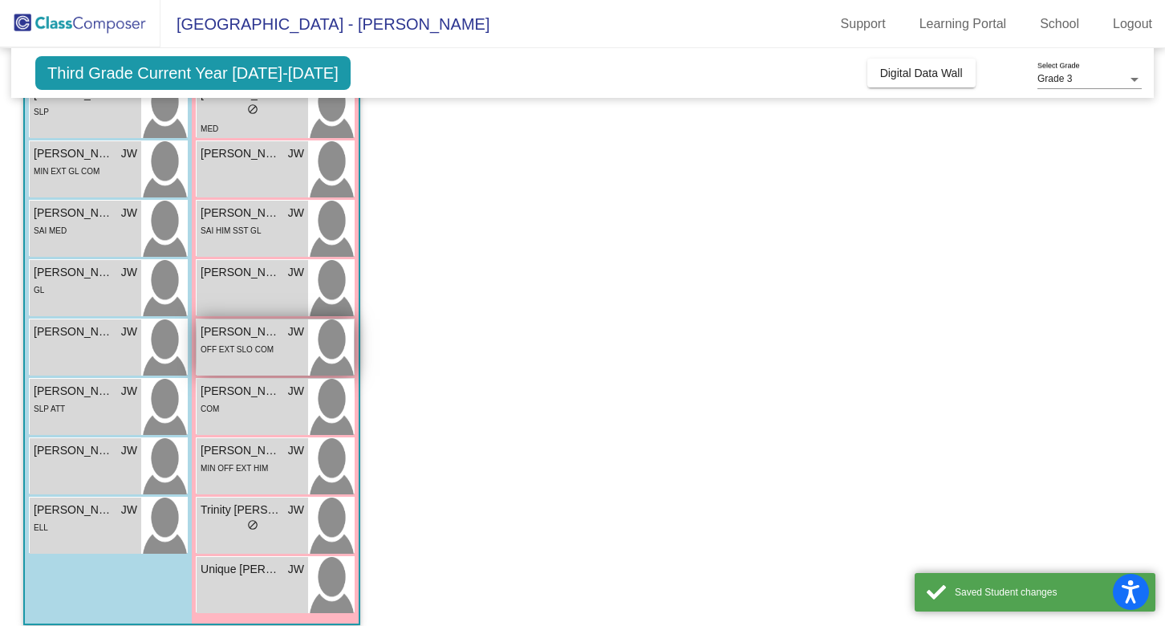
scroll to position [369, 0]
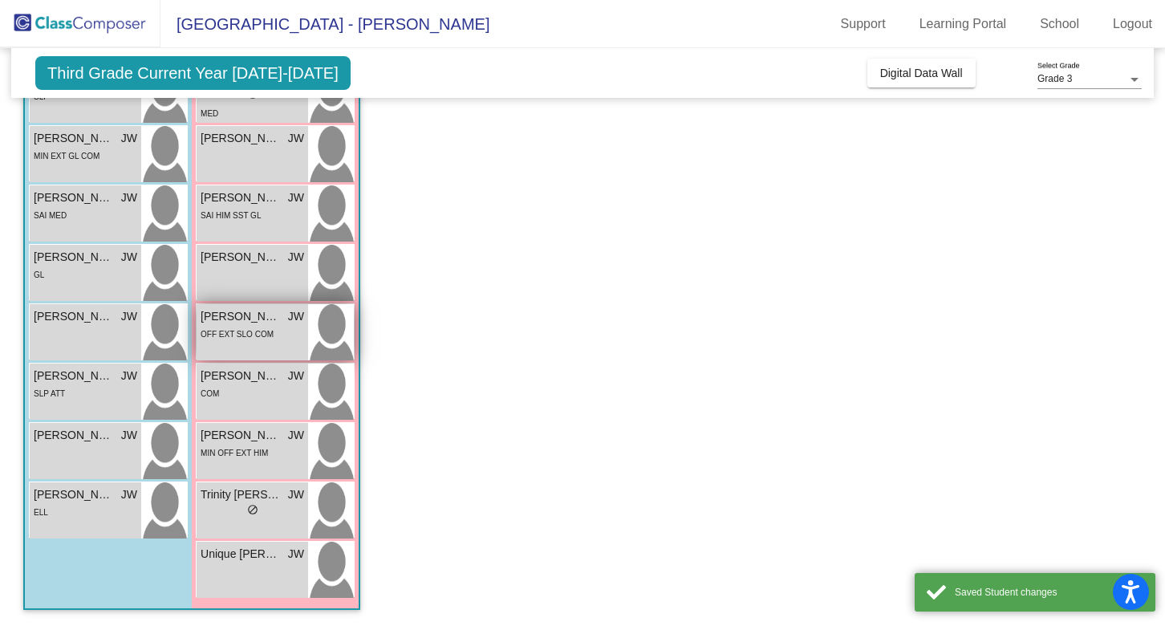
click at [341, 317] on img at bounding box center [331, 332] width 46 height 56
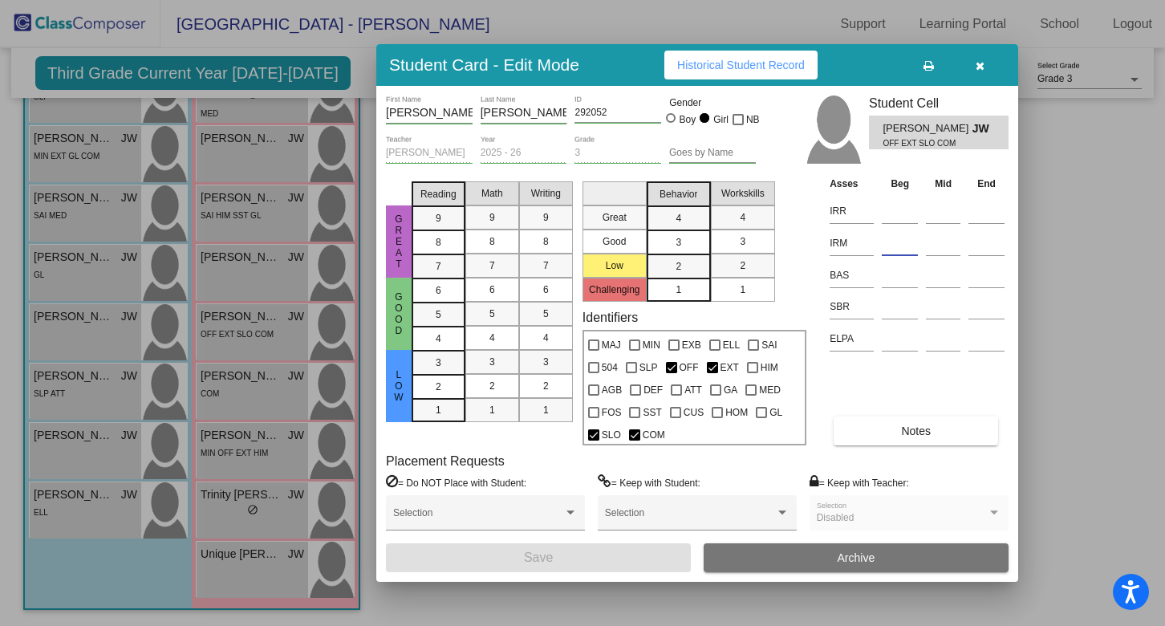
click at [905, 241] on input at bounding box center [900, 243] width 36 height 24
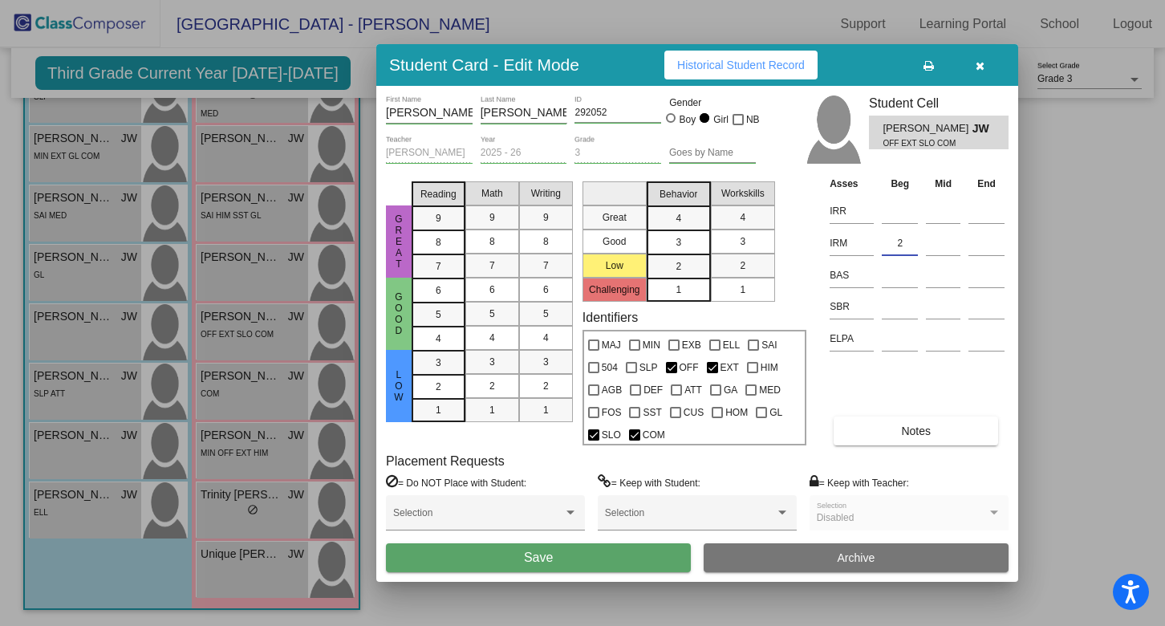
type input "2"
click at [901, 207] on input at bounding box center [900, 211] width 36 height 24
type input "3"
click at [898, 274] on input at bounding box center [900, 275] width 36 height 24
type input "K"
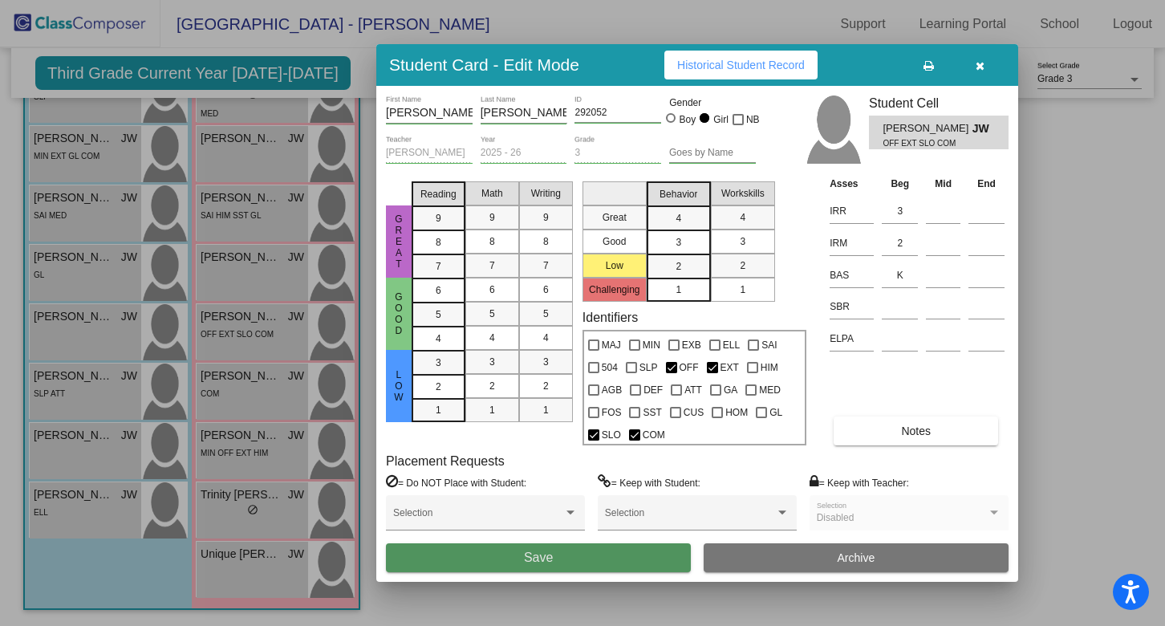
click at [623, 552] on button "Save" at bounding box center [538, 557] width 305 height 29
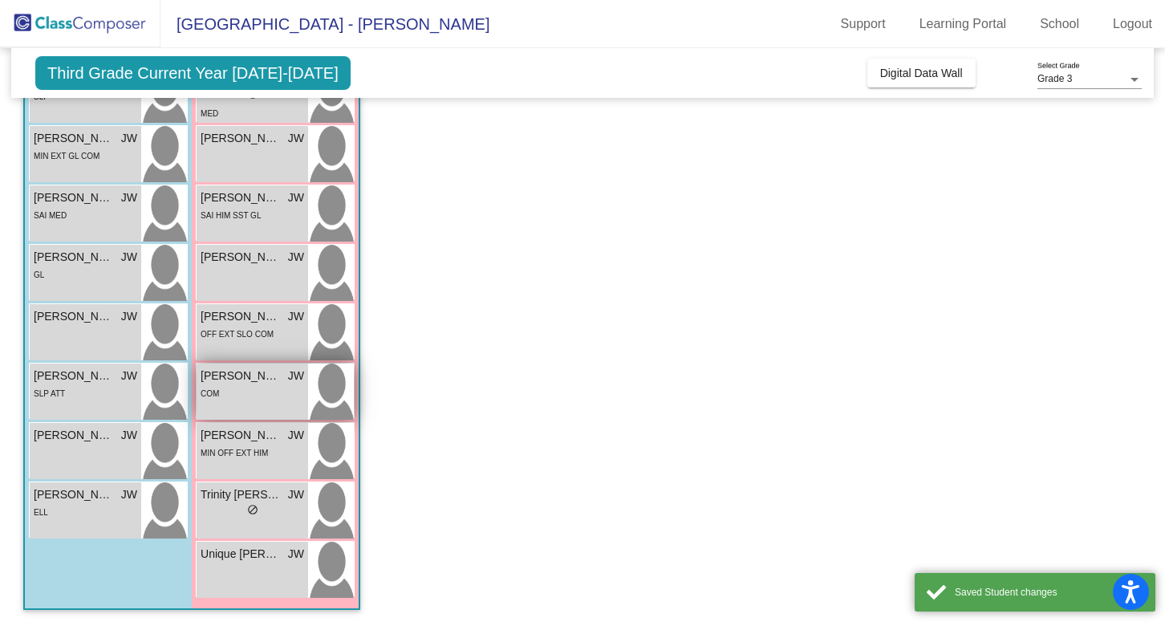
click at [339, 395] on img at bounding box center [331, 391] width 46 height 56
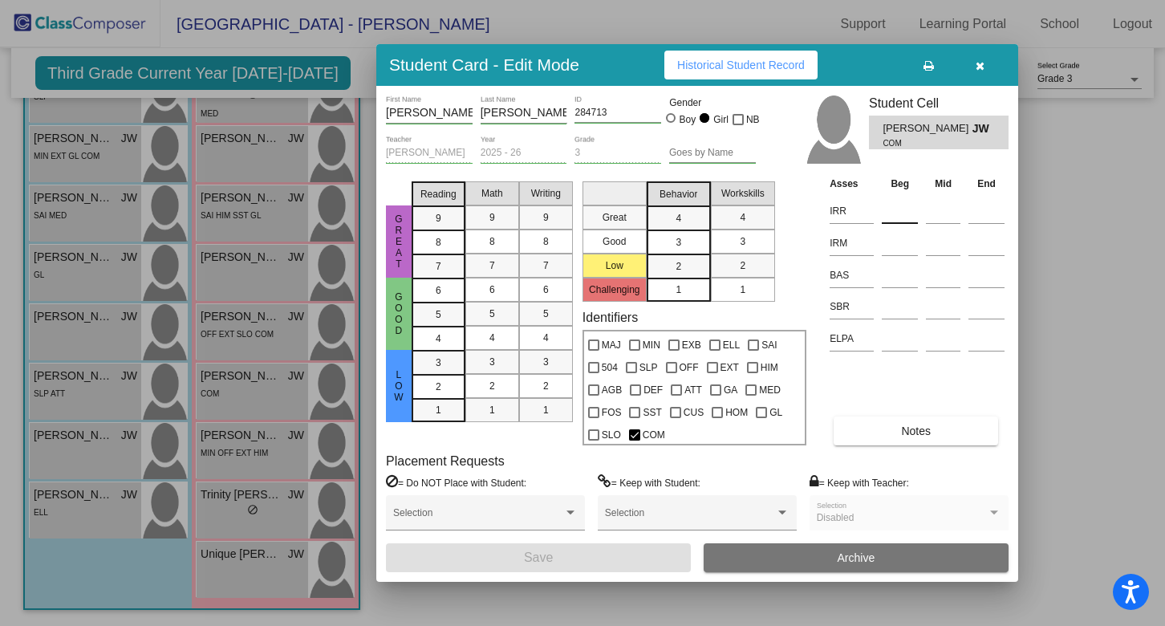
click at [892, 211] on input at bounding box center [900, 211] width 36 height 24
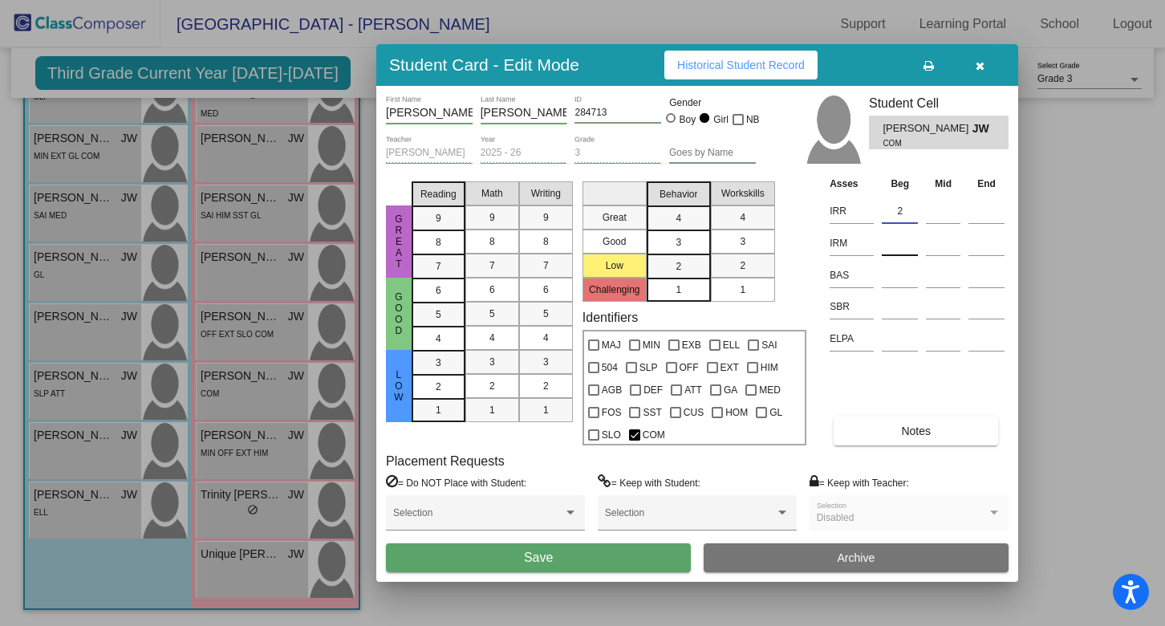
type input "2"
click at [895, 249] on input at bounding box center [900, 243] width 36 height 24
type input "2"
click at [906, 272] on input at bounding box center [900, 275] width 36 height 24
type input "L"
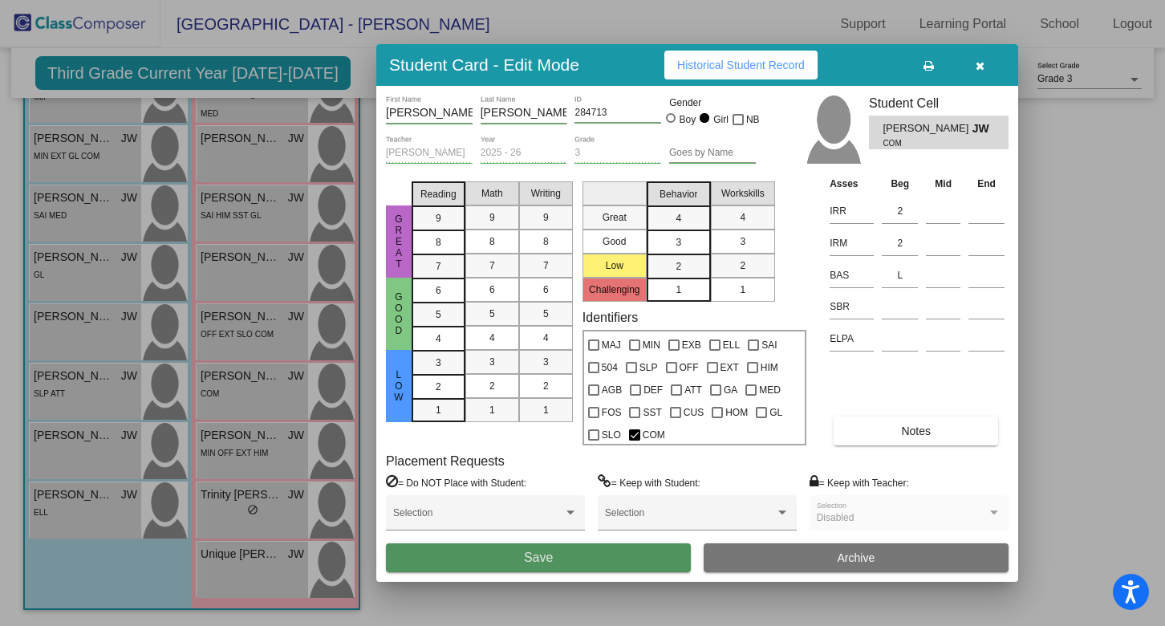
click at [574, 556] on button "Save" at bounding box center [538, 557] width 305 height 29
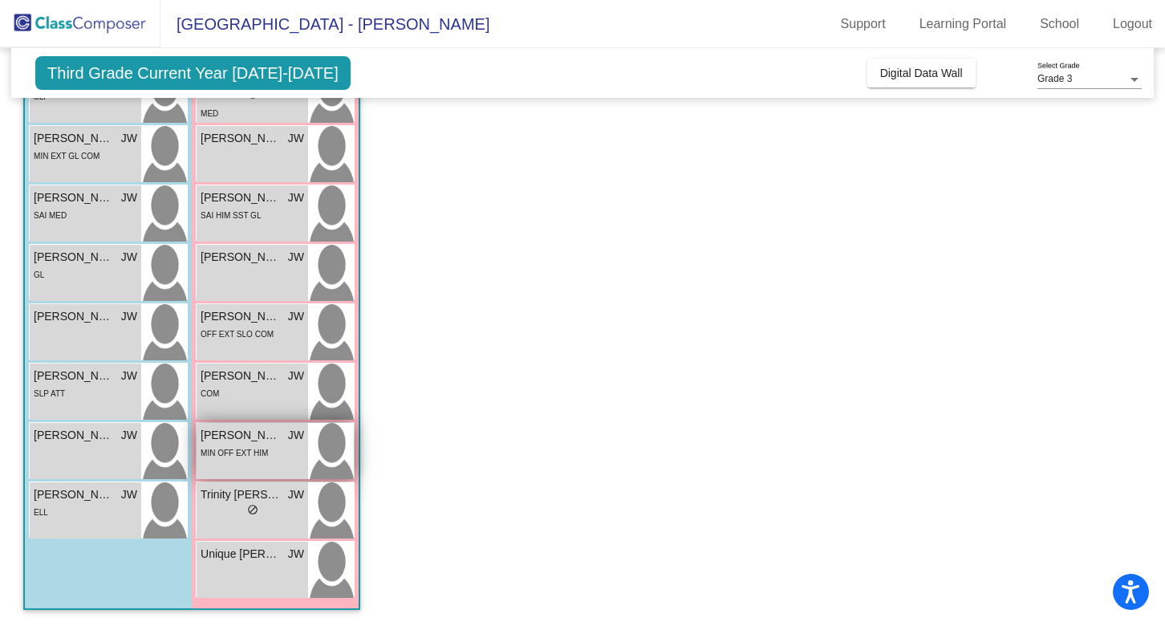
click at [326, 451] on img at bounding box center [331, 451] width 46 height 56
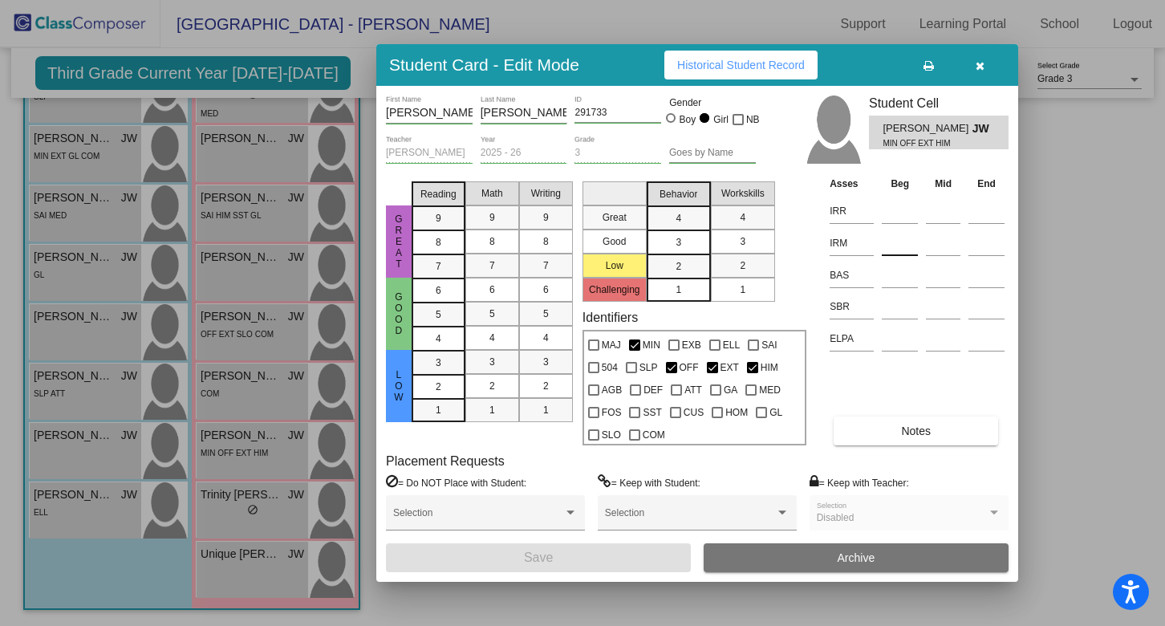
click at [914, 245] on input at bounding box center [900, 243] width 36 height 24
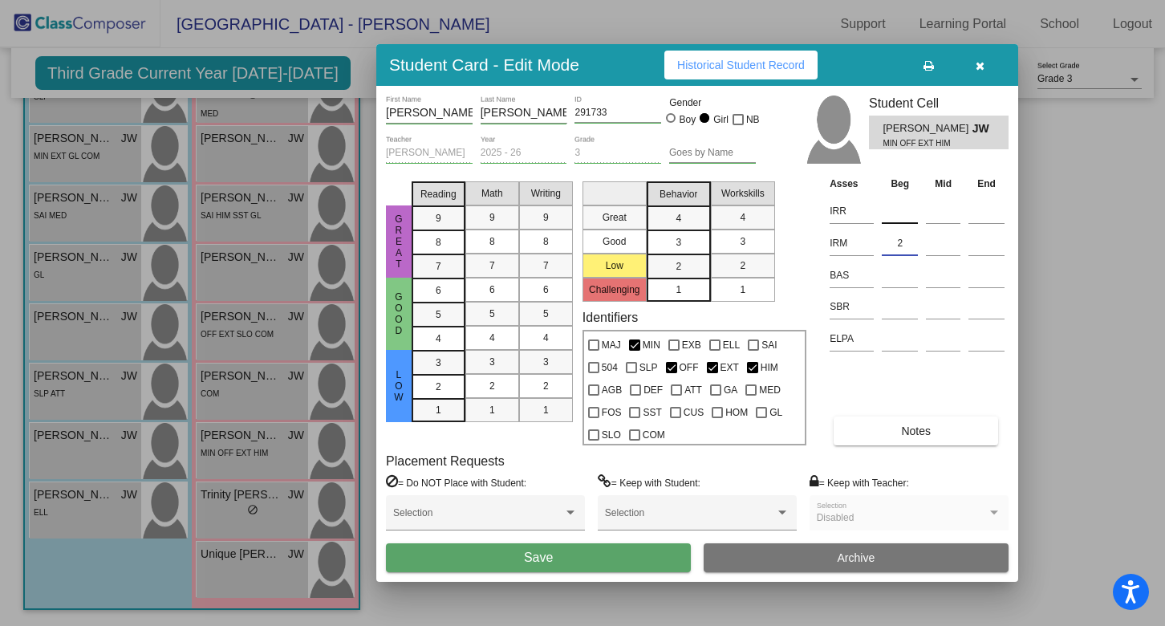
type input "2"
click at [900, 203] on input at bounding box center [900, 211] width 36 height 24
type input "2"
click at [900, 277] on input at bounding box center [900, 275] width 36 height 24
type input "O"
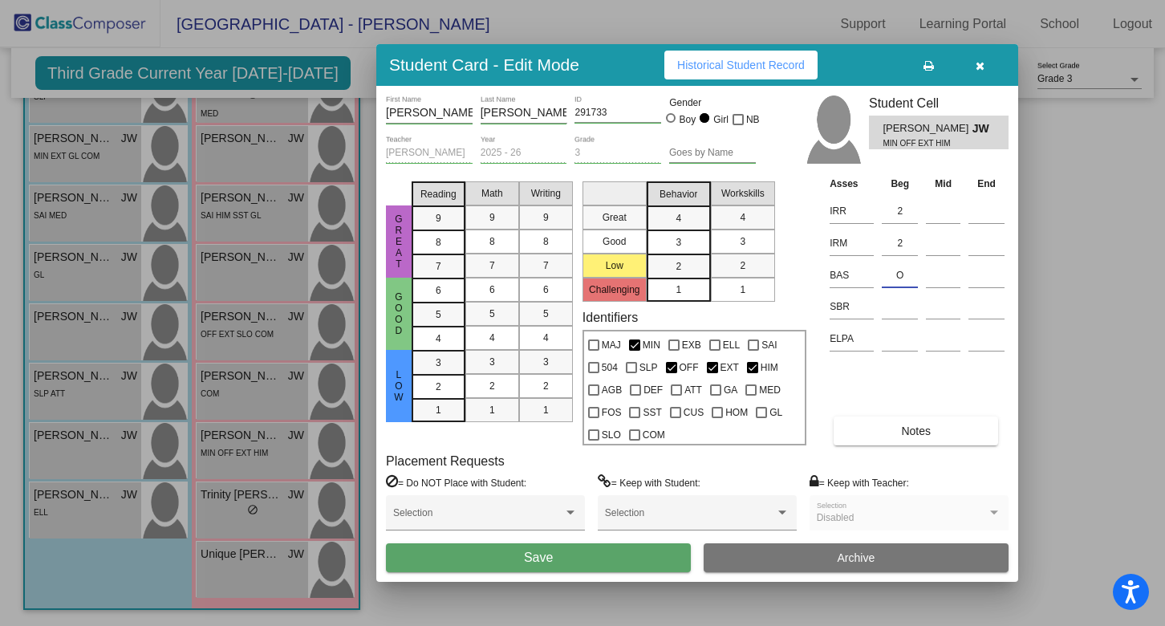
click at [540, 557] on span "Save" at bounding box center [538, 557] width 29 height 14
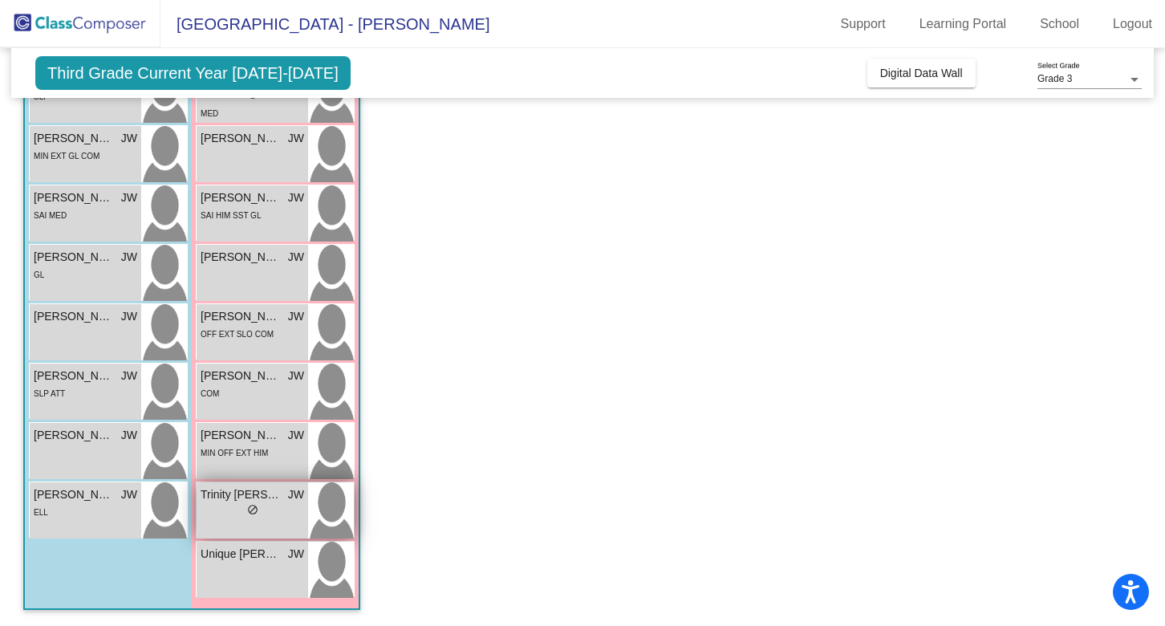
click at [330, 513] on img at bounding box center [331, 510] width 46 height 56
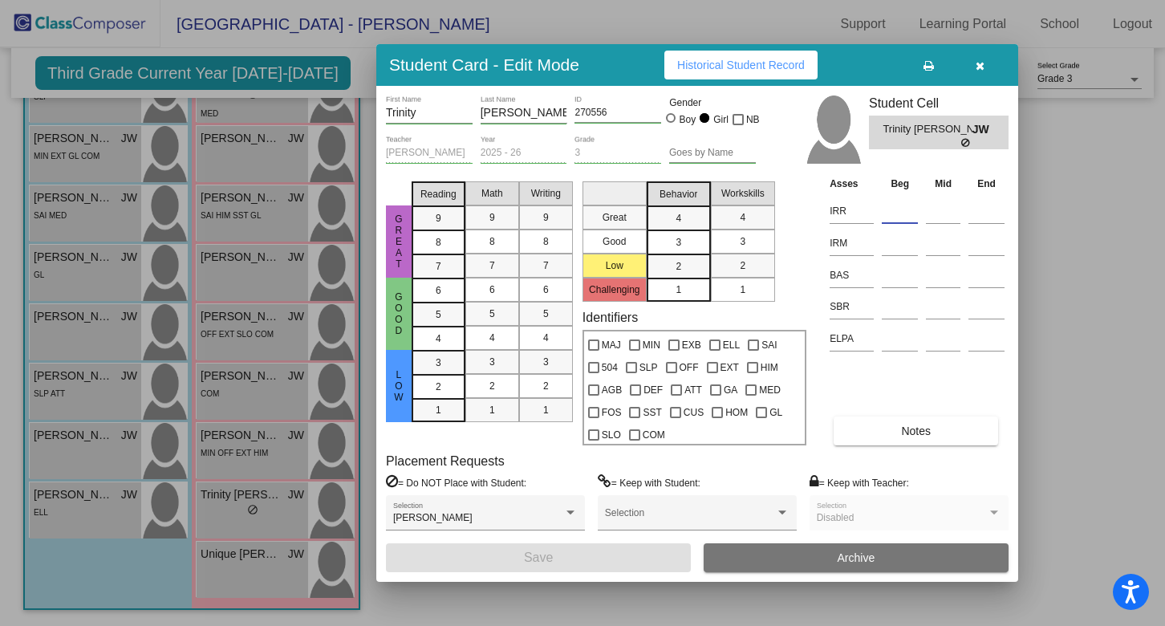
click at [906, 212] on input at bounding box center [900, 211] width 36 height 24
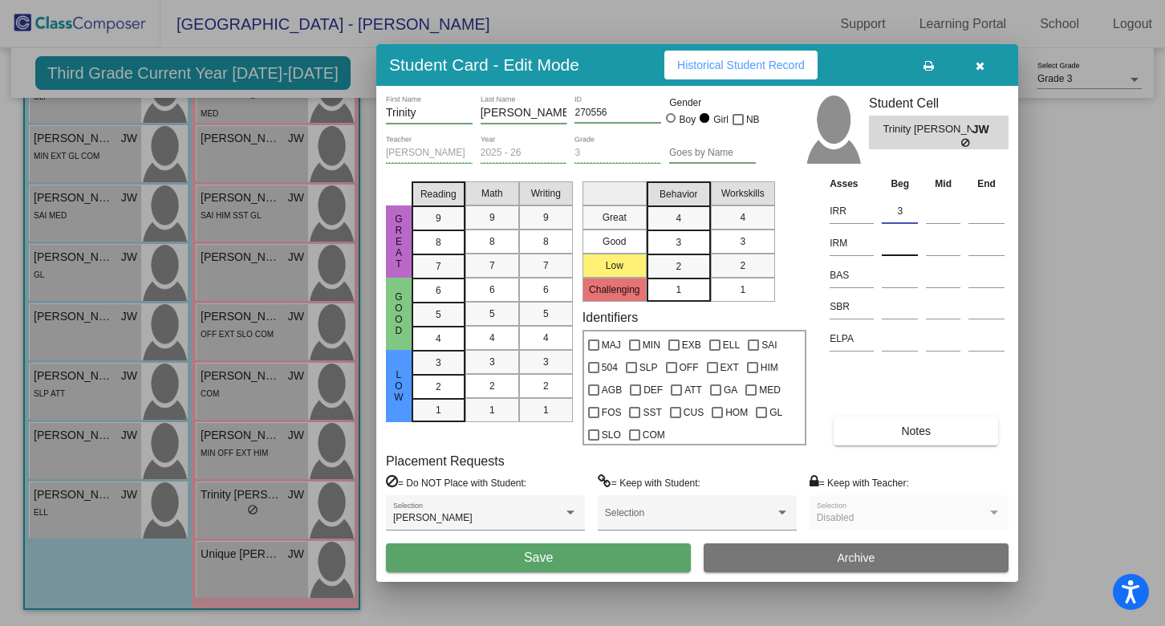
type input "3"
click at [902, 253] on input at bounding box center [900, 243] width 36 height 24
type input "1"
click at [898, 279] on input at bounding box center [900, 275] width 36 height 24
type input "O"
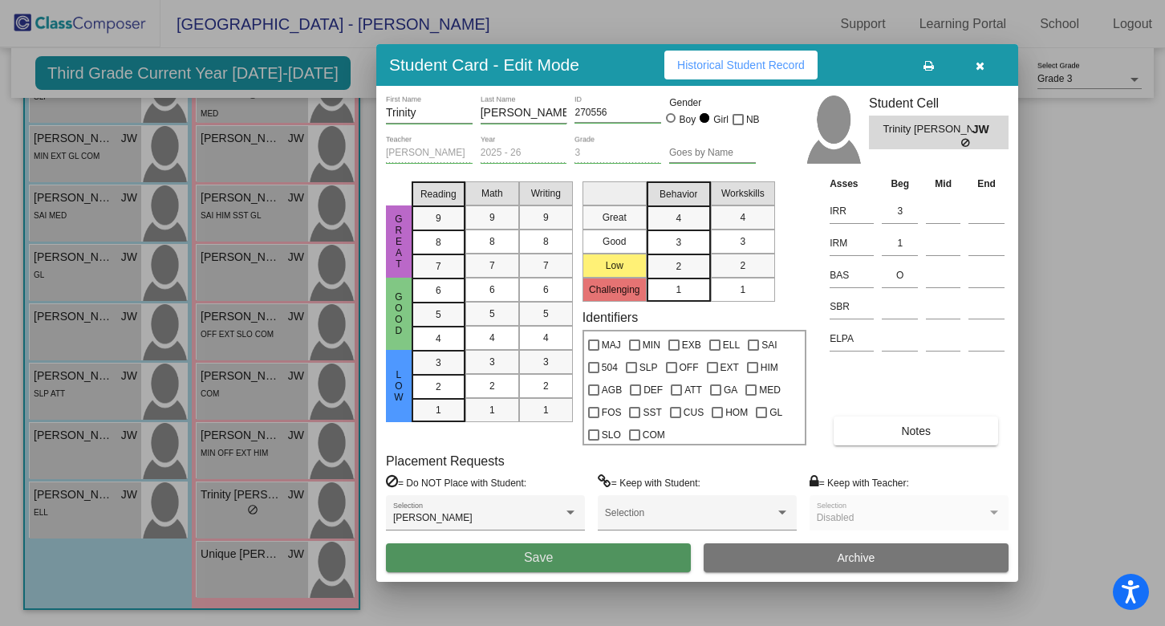
click at [497, 557] on button "Save" at bounding box center [538, 557] width 305 height 29
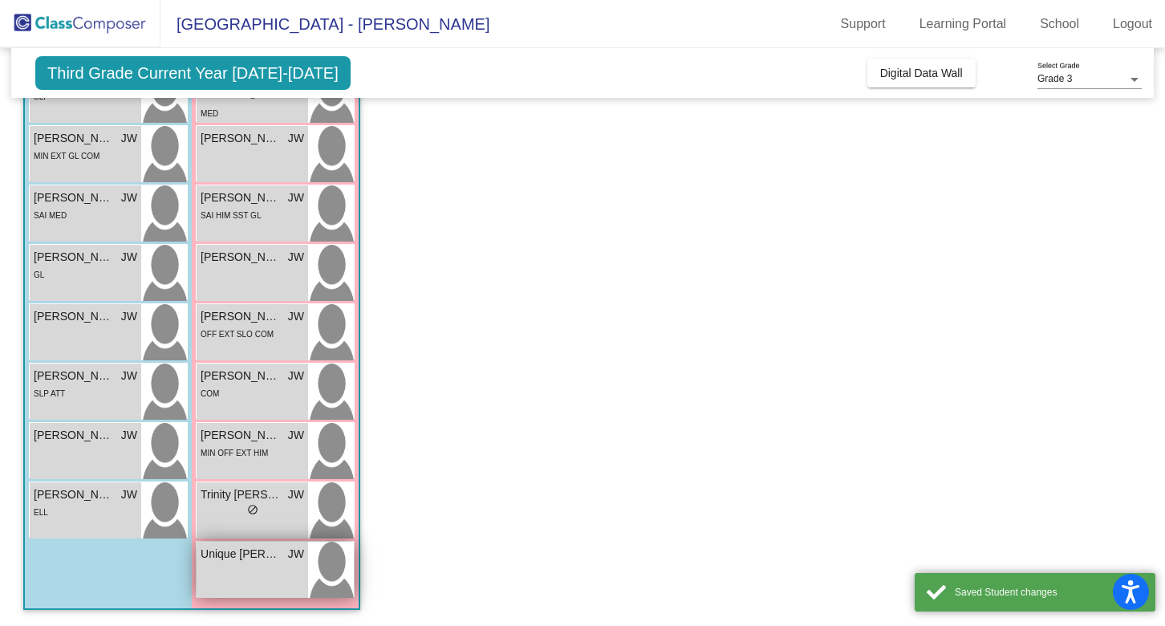
click at [334, 576] on img at bounding box center [331, 569] width 46 height 56
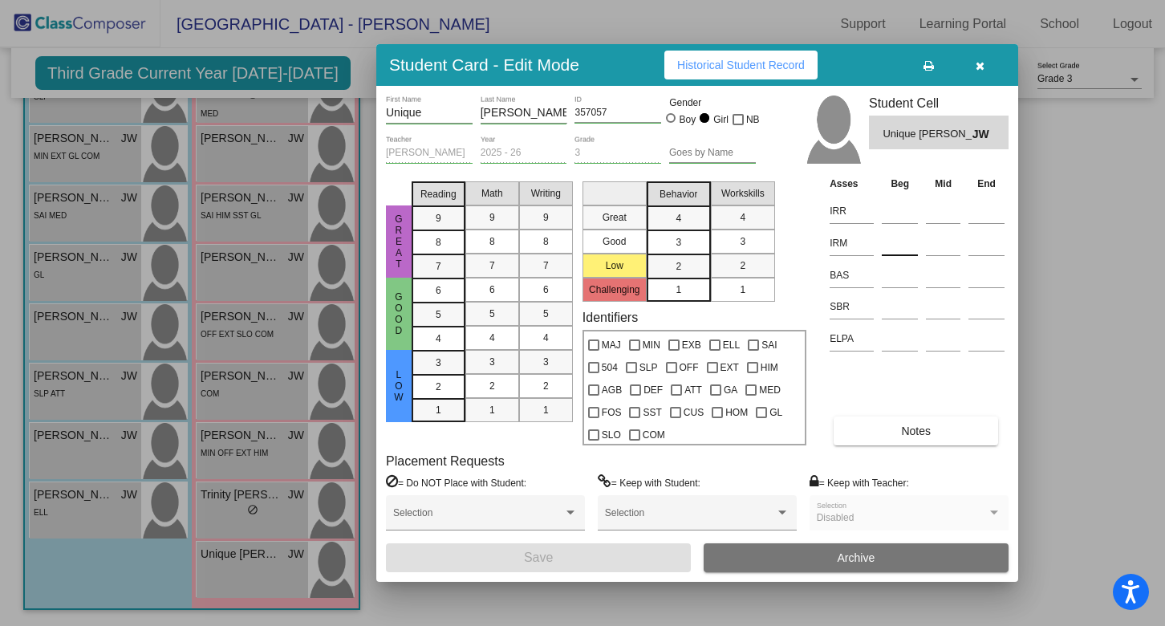
click at [898, 245] on input at bounding box center [900, 243] width 36 height 24
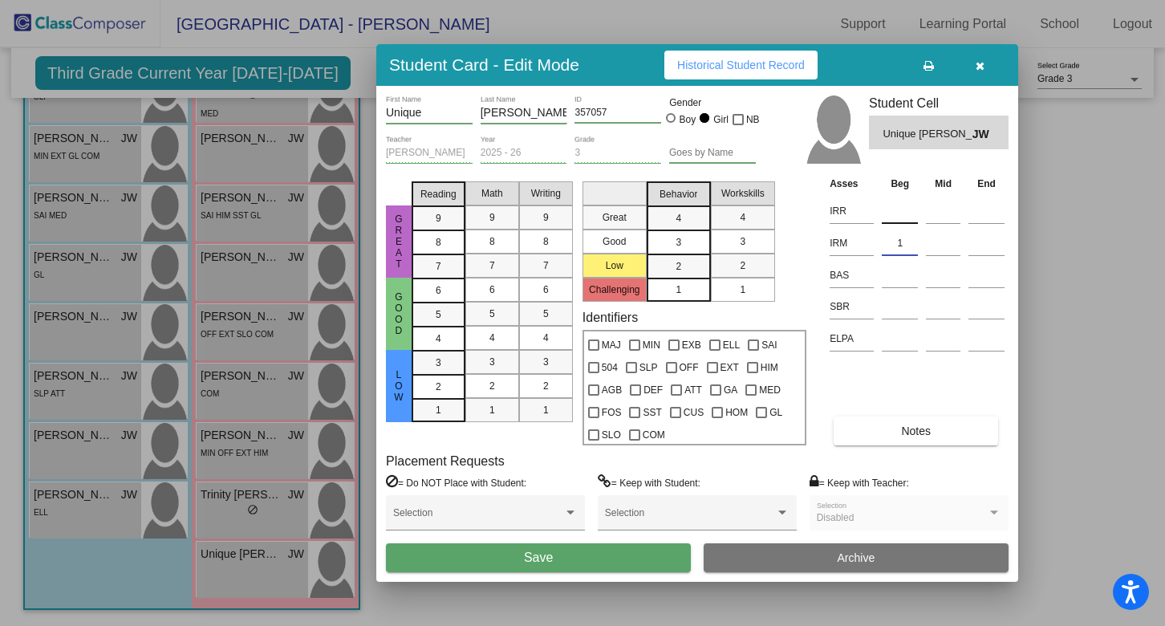
type input "1"
click at [890, 210] on input at bounding box center [900, 211] width 36 height 24
type input "1"
click at [896, 284] on input at bounding box center [900, 275] width 36 height 24
type input "N"
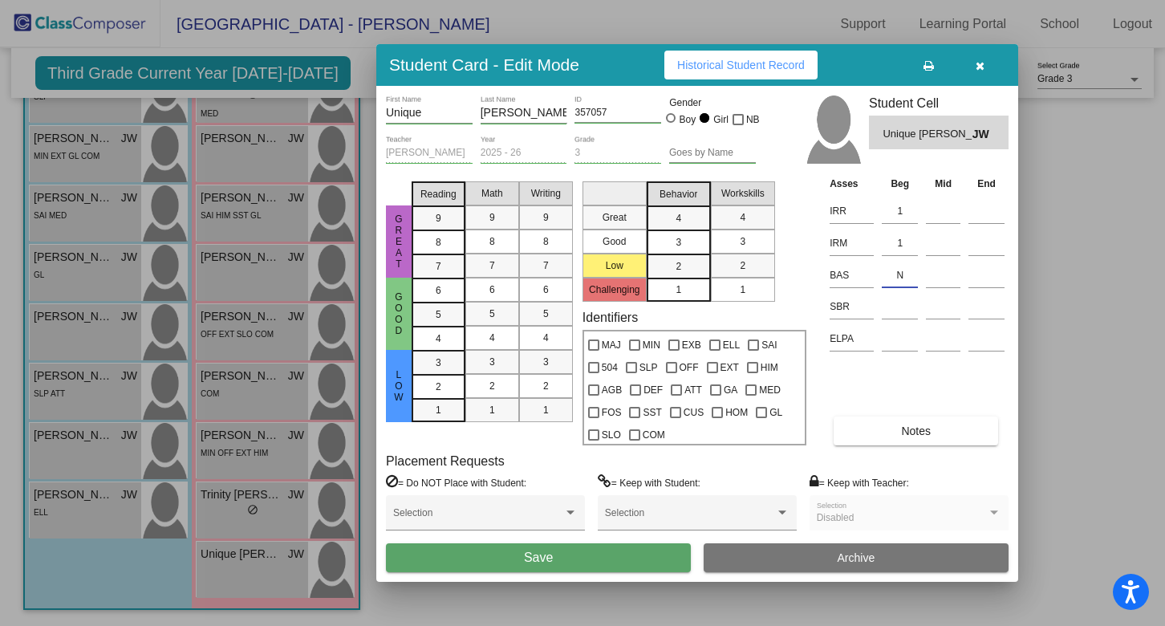
click at [556, 548] on button "Save" at bounding box center [538, 557] width 305 height 29
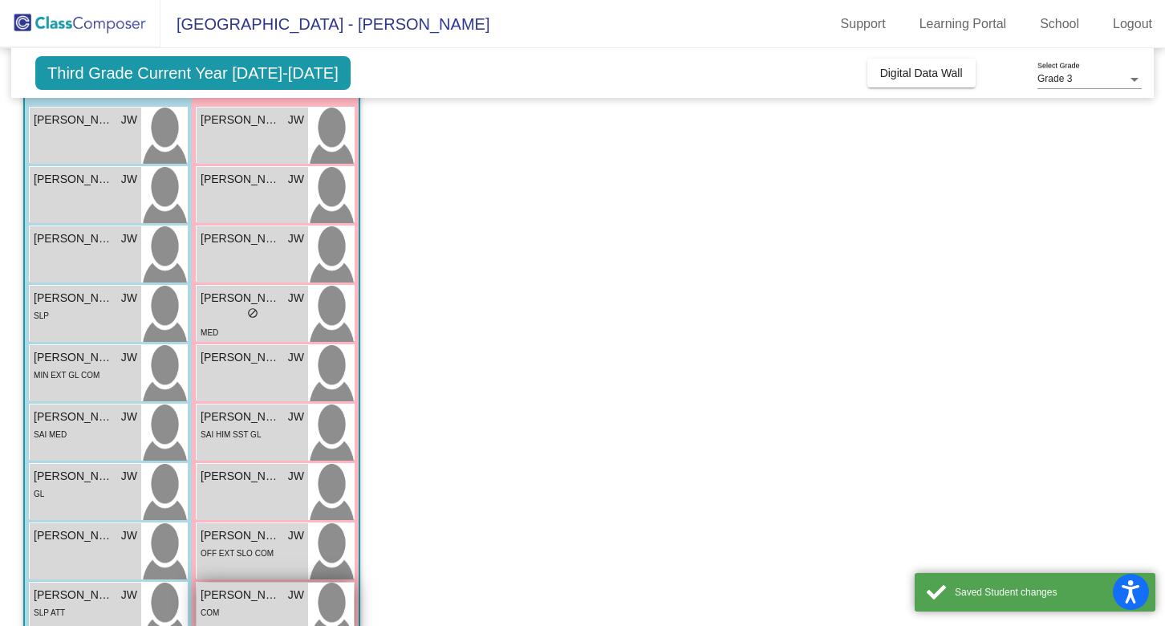
scroll to position [0, 0]
